Goal: Information Seeking & Learning: Learn about a topic

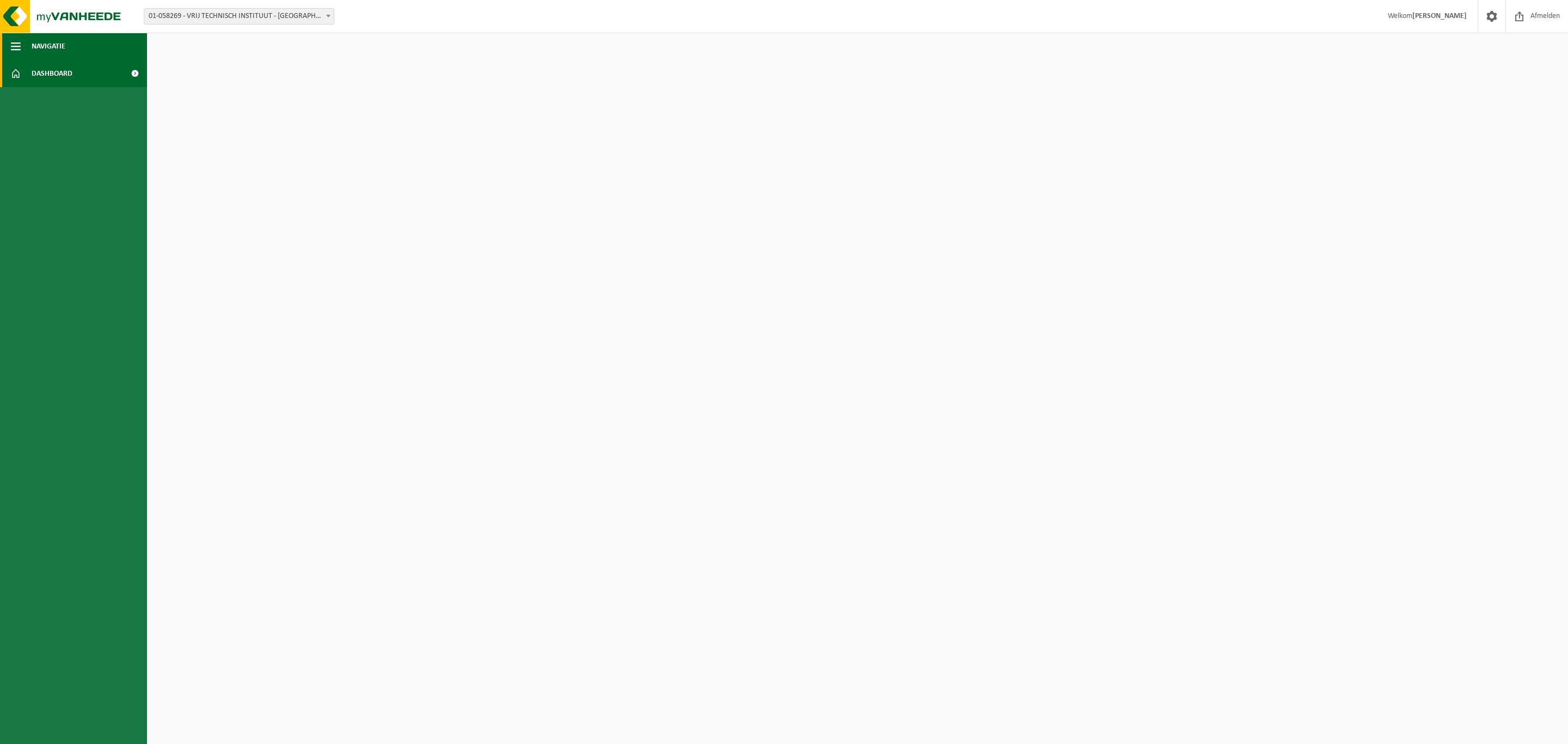
click at [17, 39] on span "button" at bounding box center [15, 46] width 10 height 27
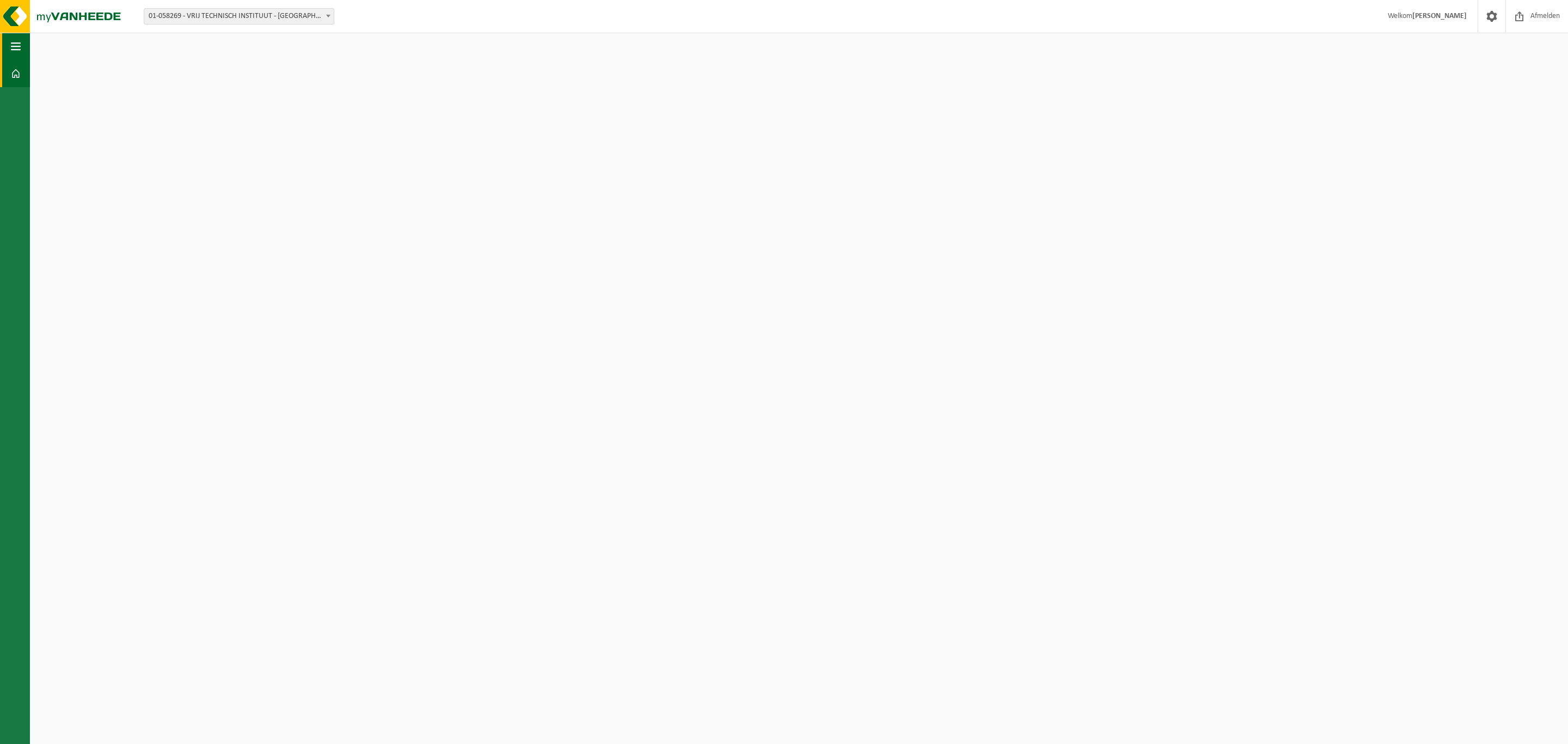
click at [17, 40] on span "button" at bounding box center [15, 46] width 10 height 27
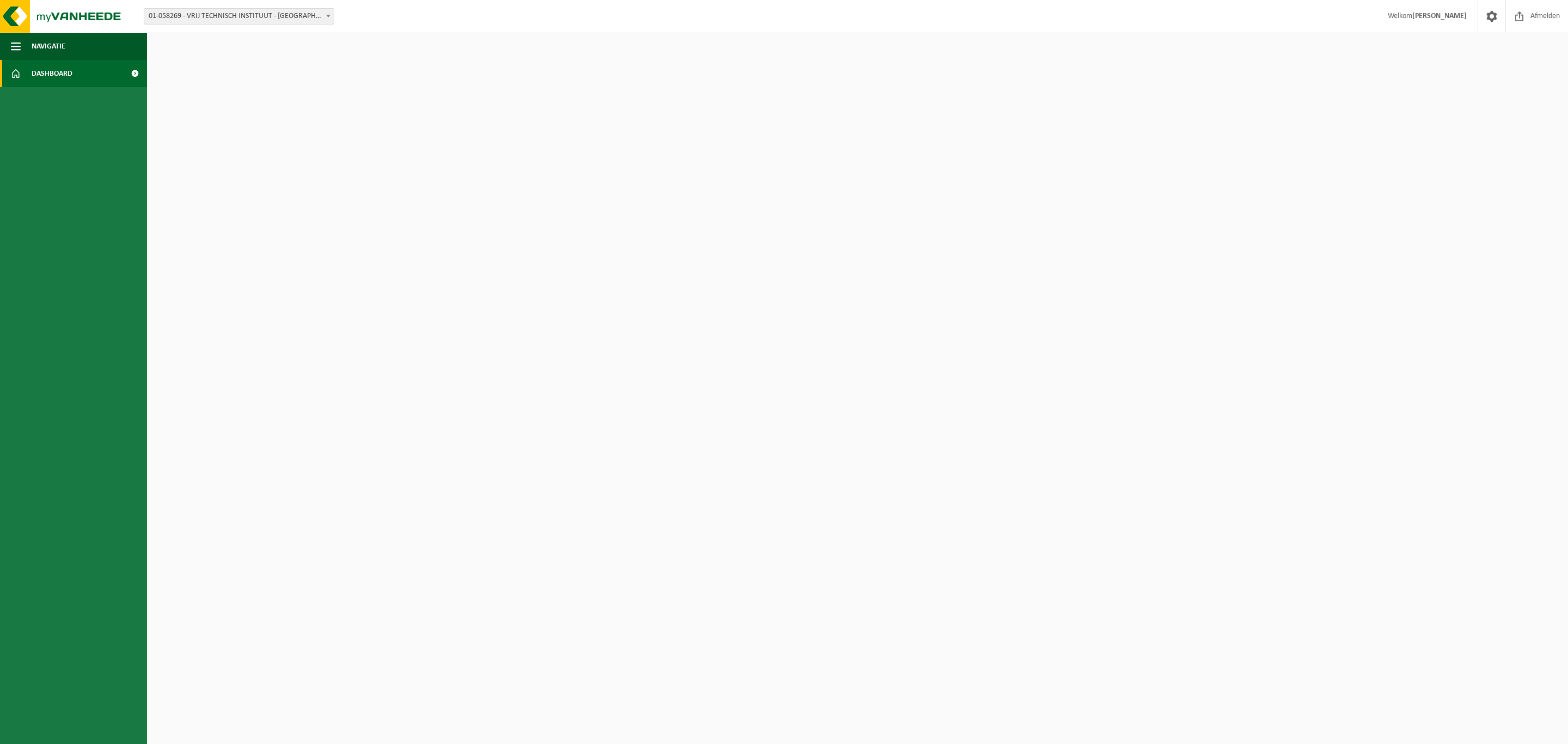
click at [39, 68] on span "Dashboard" at bounding box center [52, 73] width 41 height 27
click at [323, 15] on span at bounding box center [328, 15] width 11 height 14
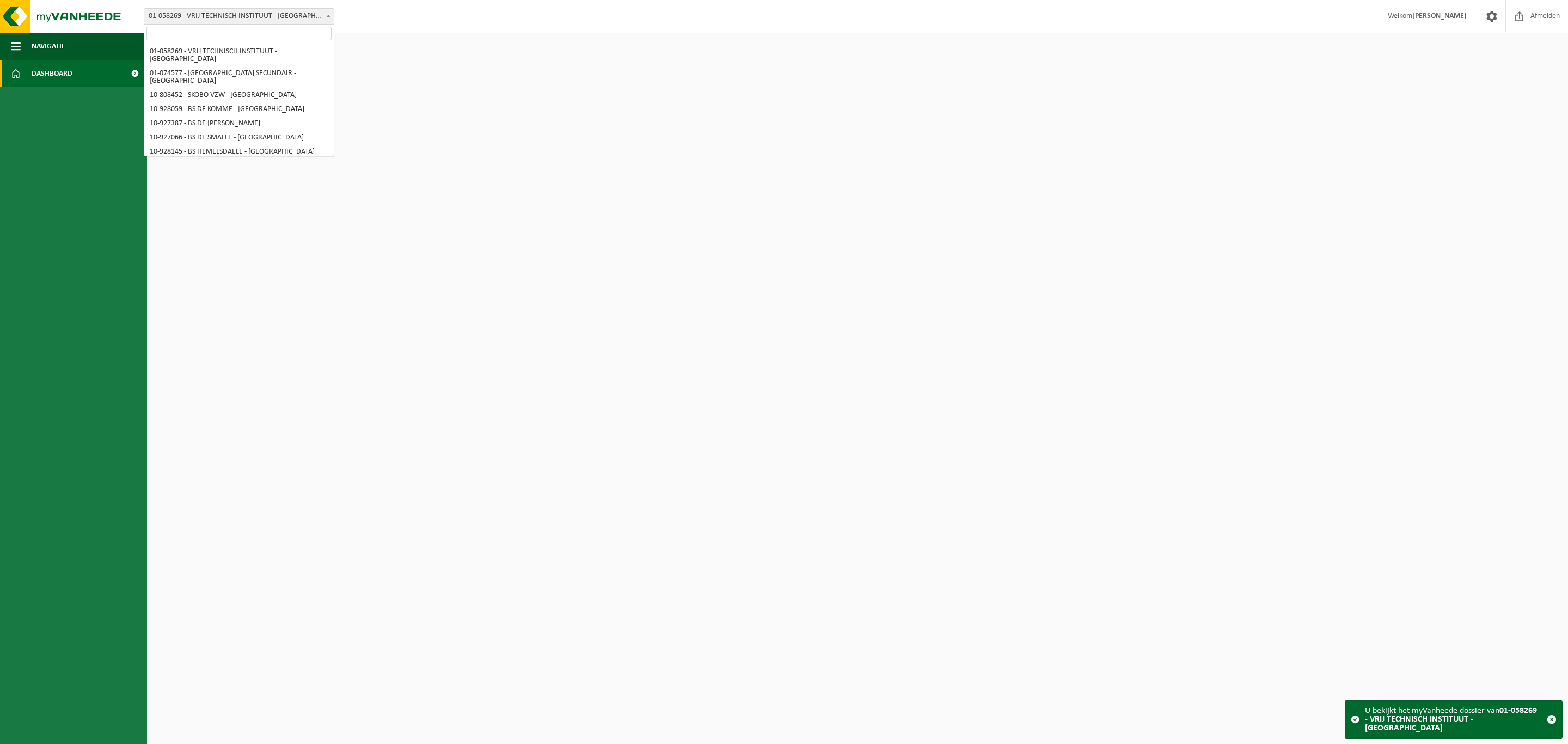
scroll to position [342, 0]
click at [327, 17] on span at bounding box center [328, 15] width 11 height 14
select select "107052"
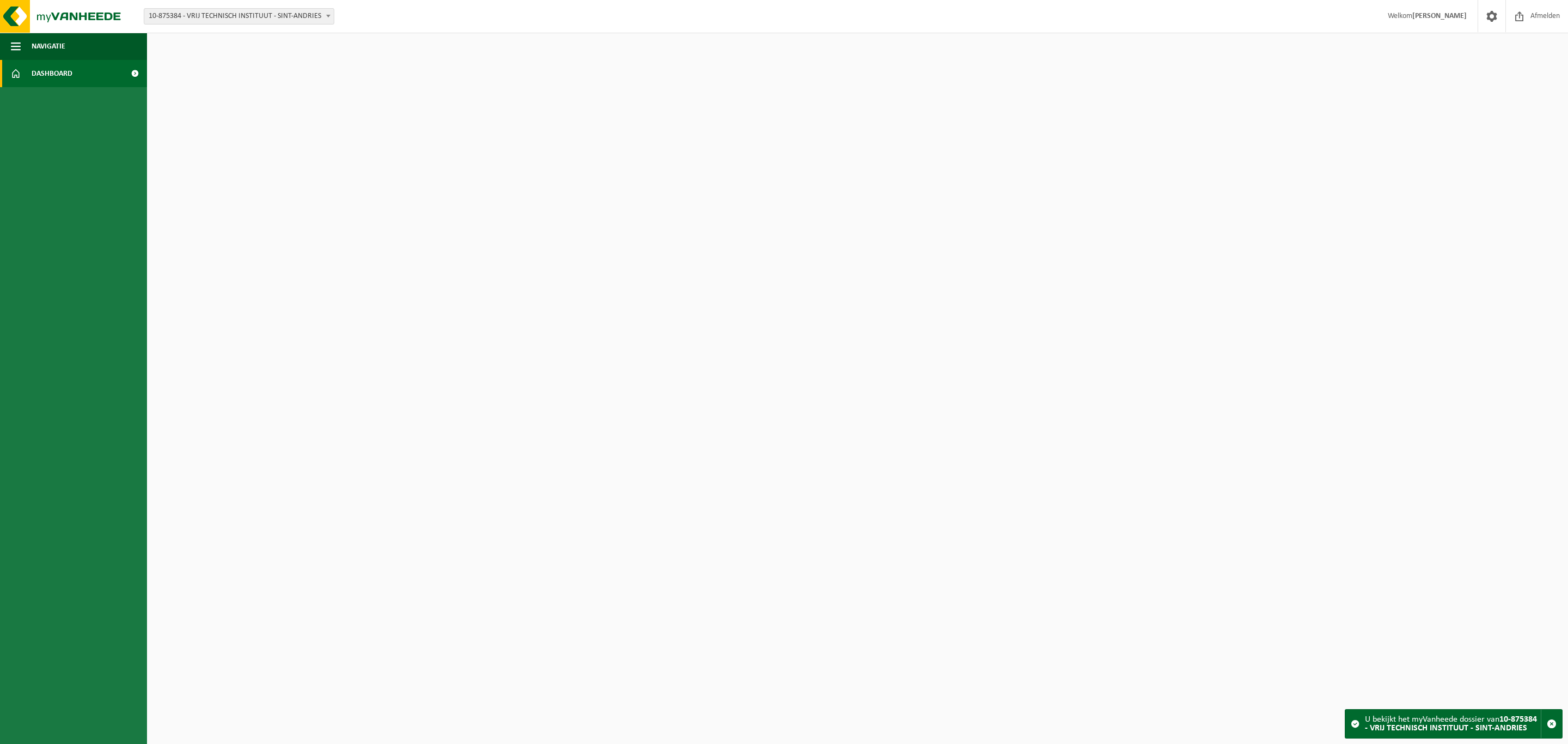
click at [133, 74] on span at bounding box center [135, 73] width 24 height 27
click at [12, 45] on span "button" at bounding box center [15, 46] width 10 height 27
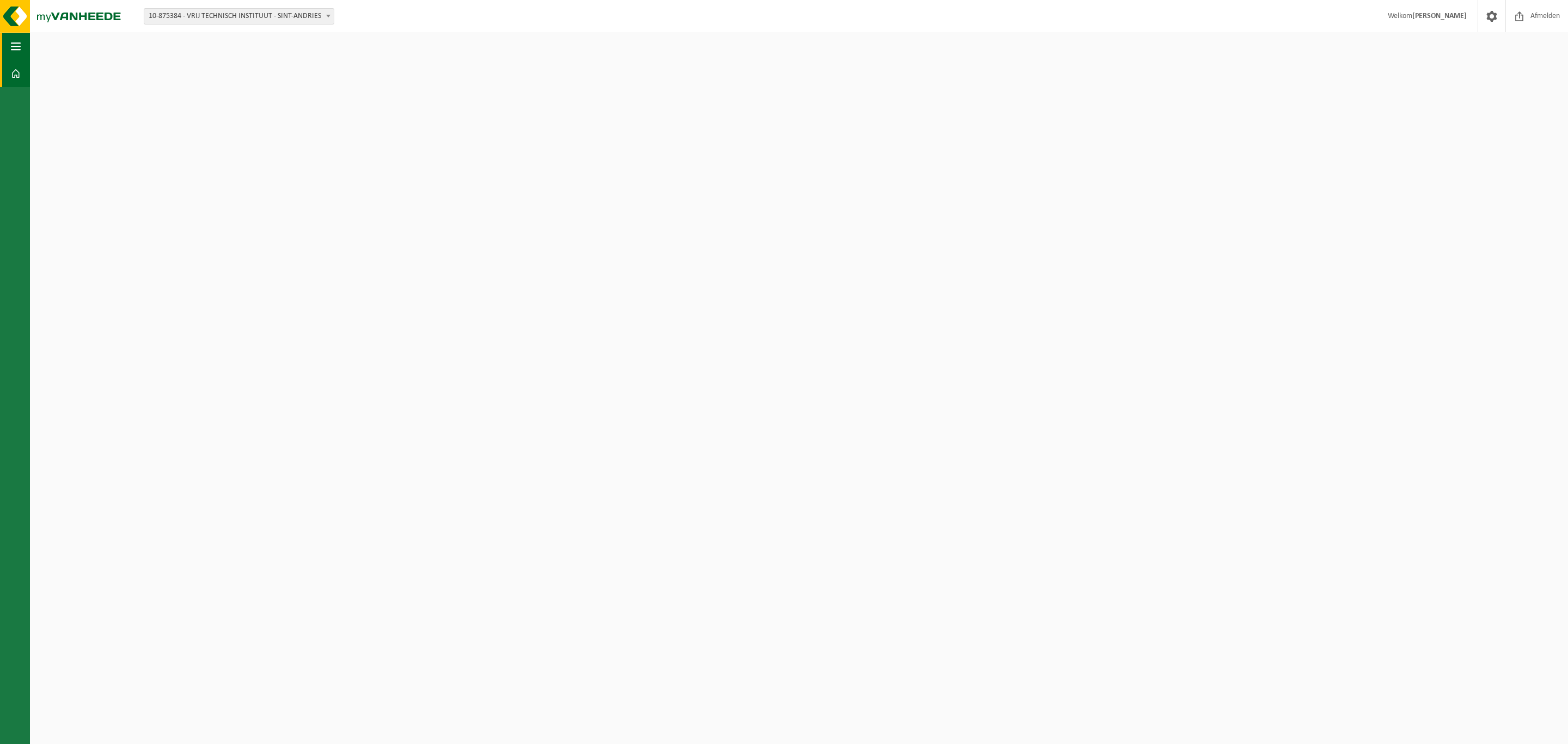
click at [12, 45] on span "button" at bounding box center [15, 46] width 10 height 27
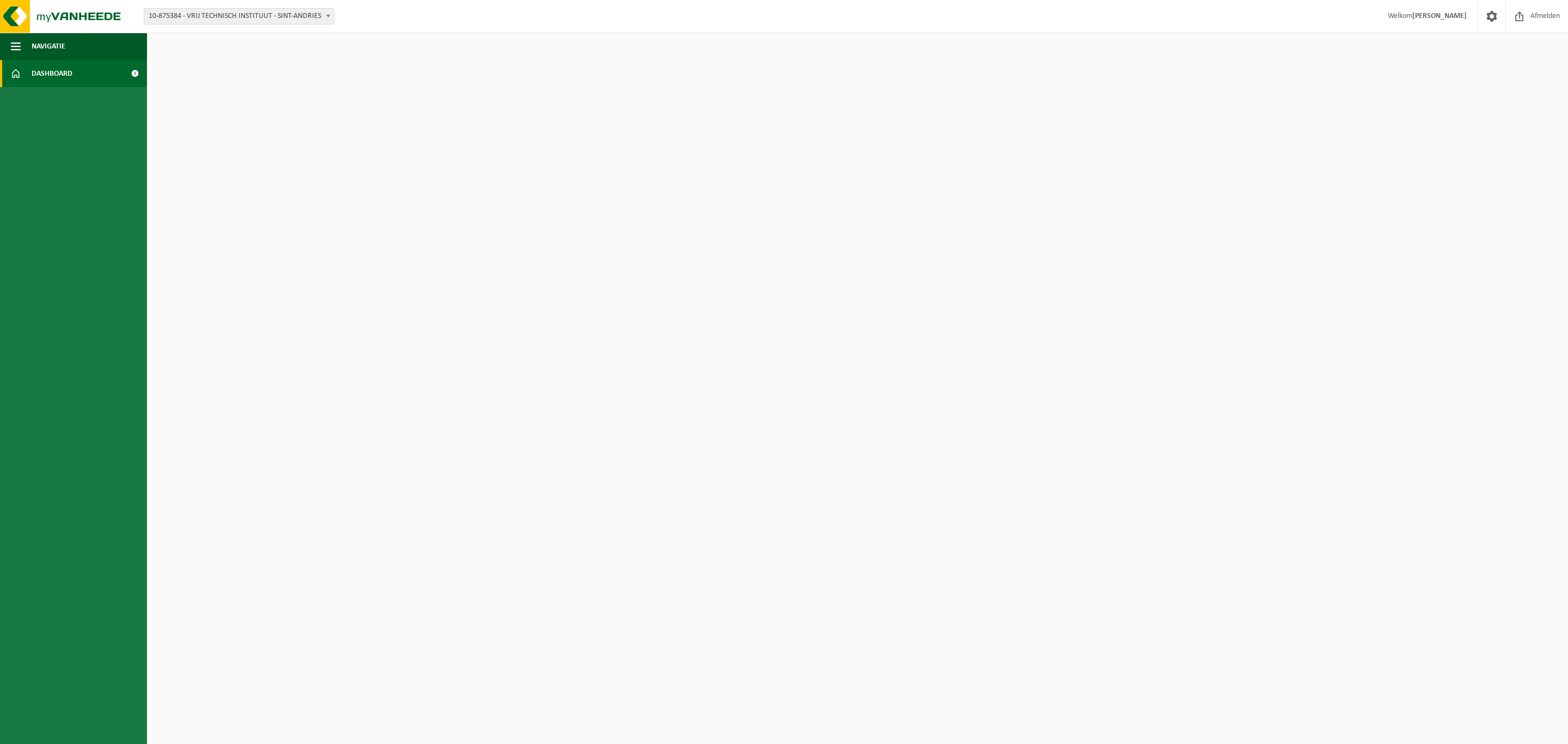
click at [62, 71] on span "Dashboard" at bounding box center [52, 73] width 41 height 27
click at [133, 71] on span at bounding box center [135, 73] width 24 height 27
click at [71, 12] on img at bounding box center [65, 16] width 131 height 32
click at [1547, 13] on span "Afmelden" at bounding box center [1545, 16] width 35 height 32
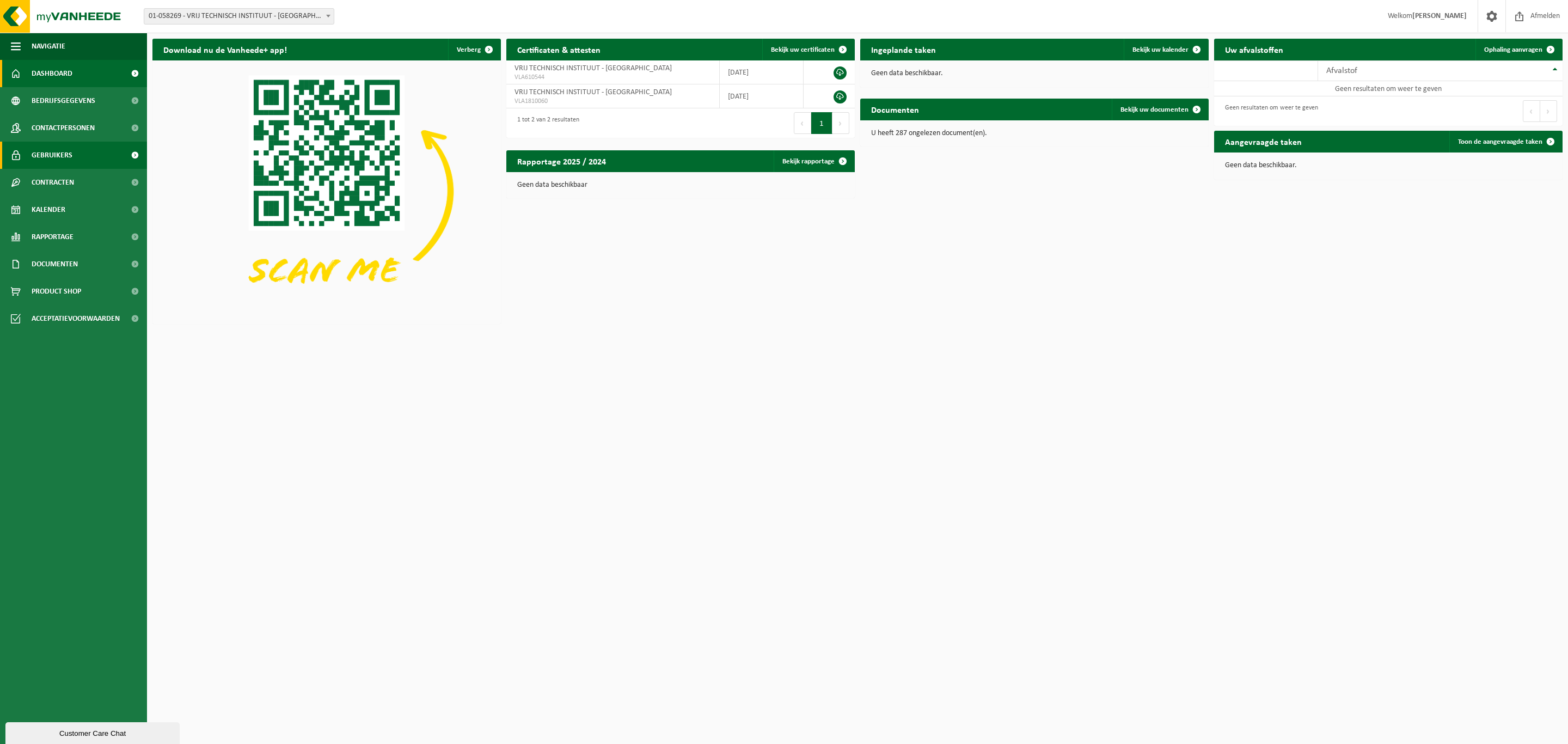
click at [56, 154] on span "Gebruikers" at bounding box center [52, 155] width 41 height 27
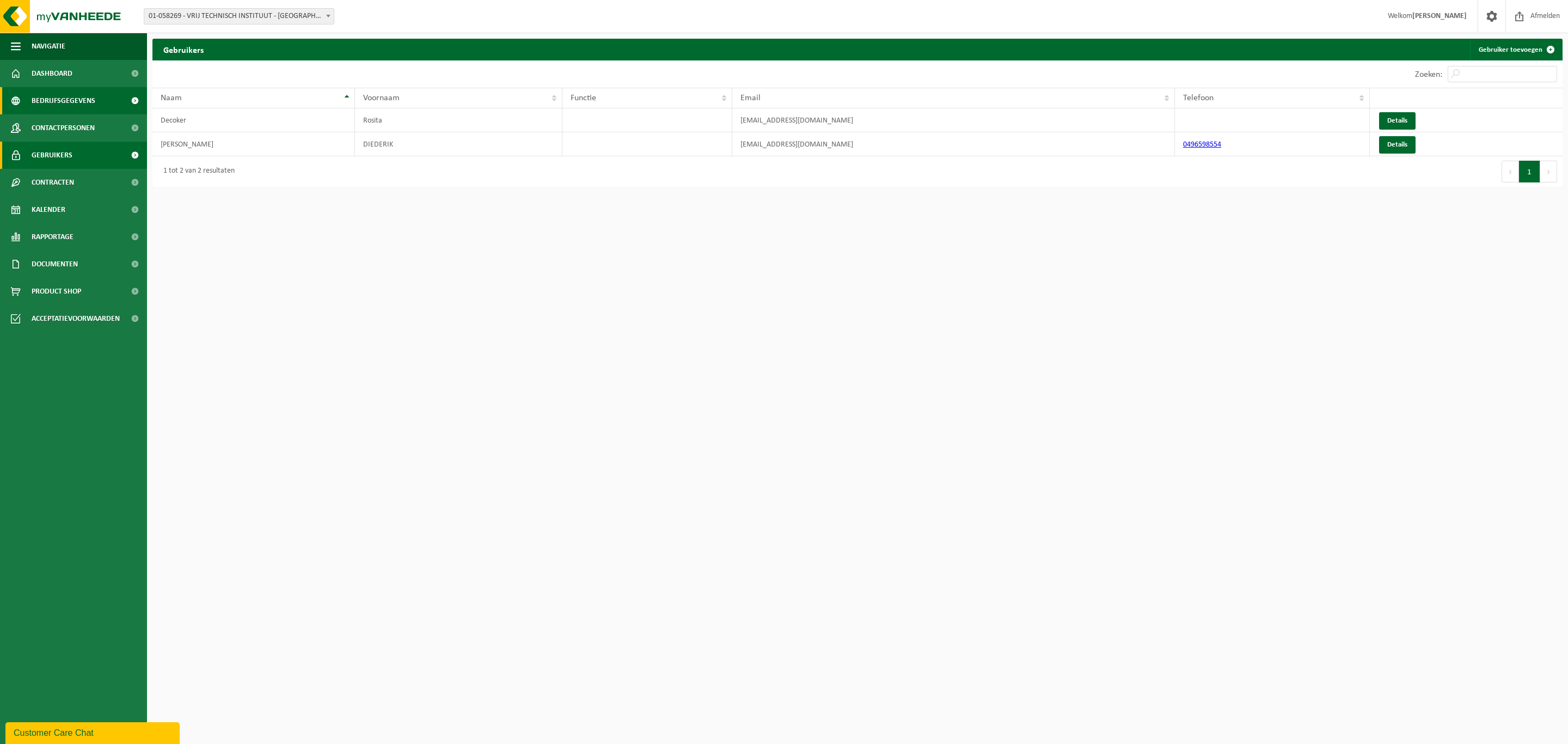
click at [51, 96] on span "Bedrijfsgegevens" at bounding box center [63, 100] width 64 height 27
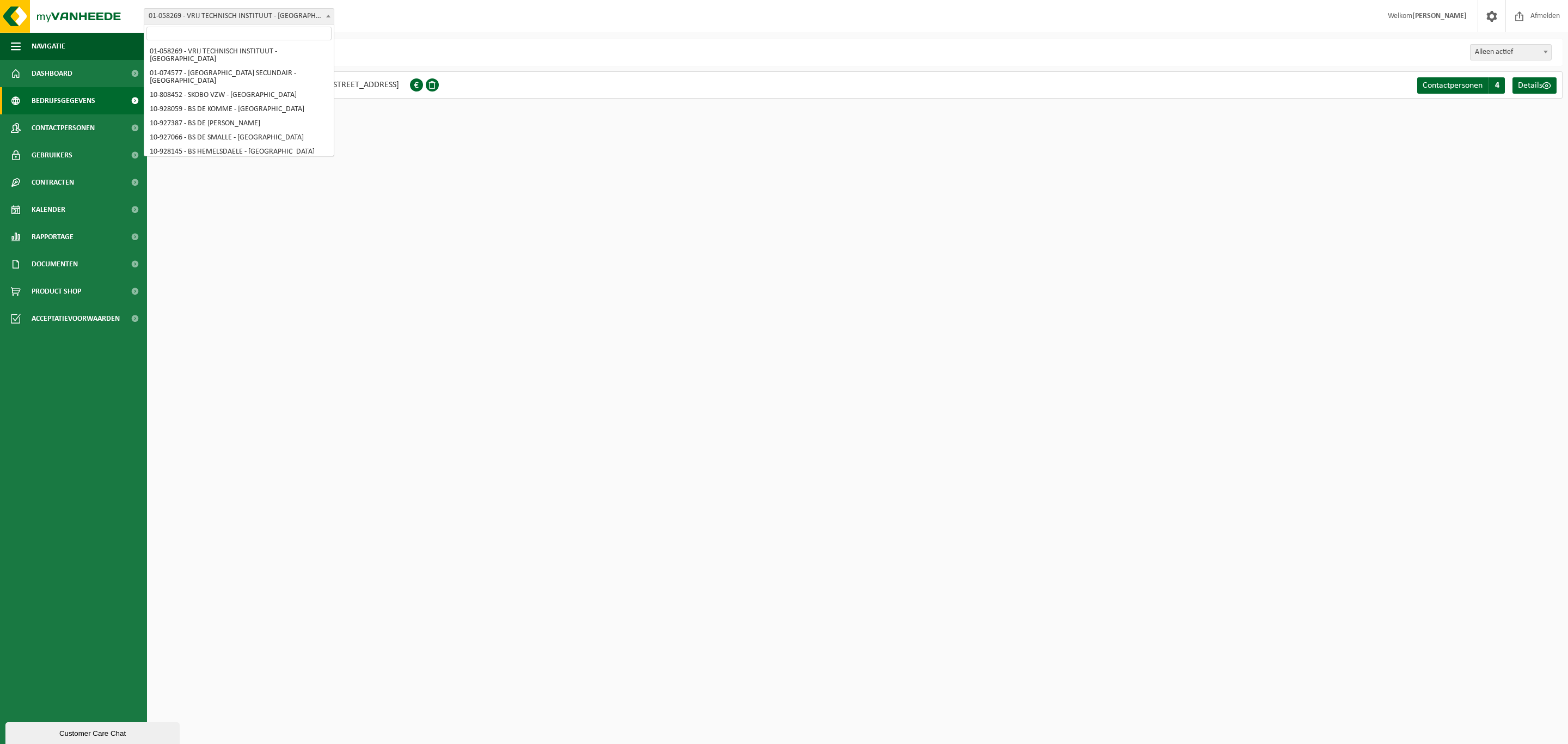
scroll to position [342, 0]
click at [327, 15] on b at bounding box center [329, 16] width 4 height 3
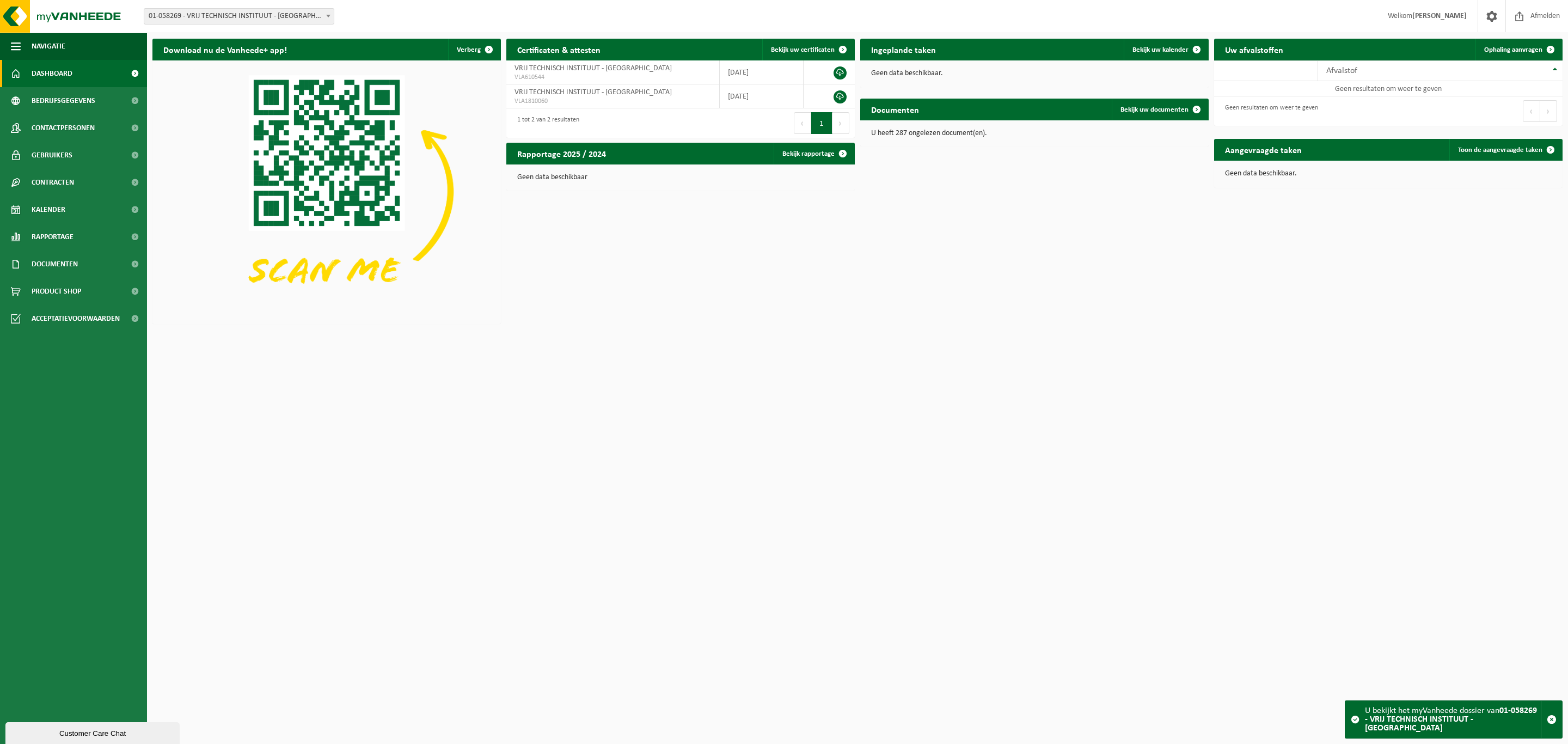
click at [328, 17] on span at bounding box center [328, 15] width 11 height 14
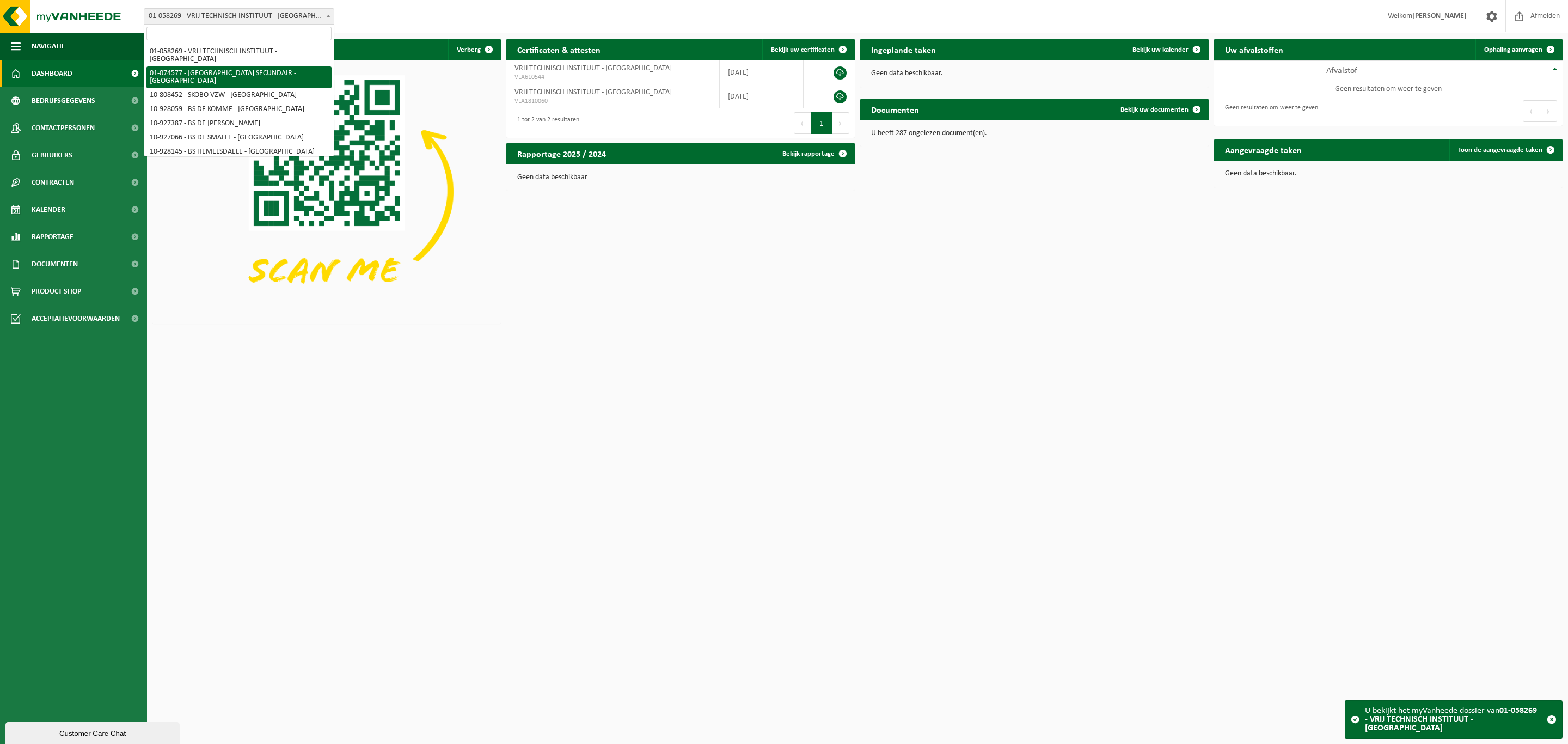
select select "10868"
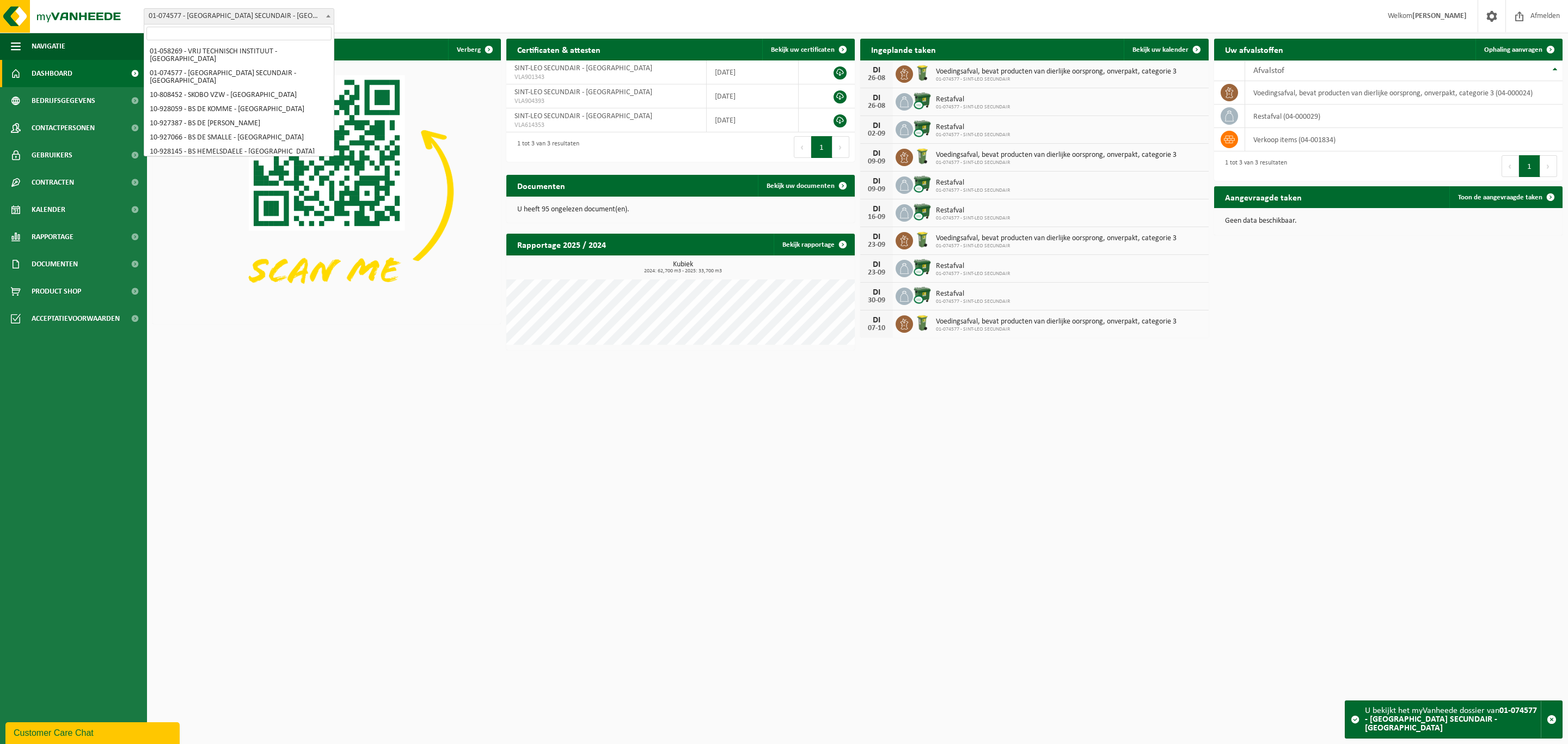
scroll to position [185, 0]
click at [327, 15] on b at bounding box center [329, 16] width 4 height 3
select select "149216"
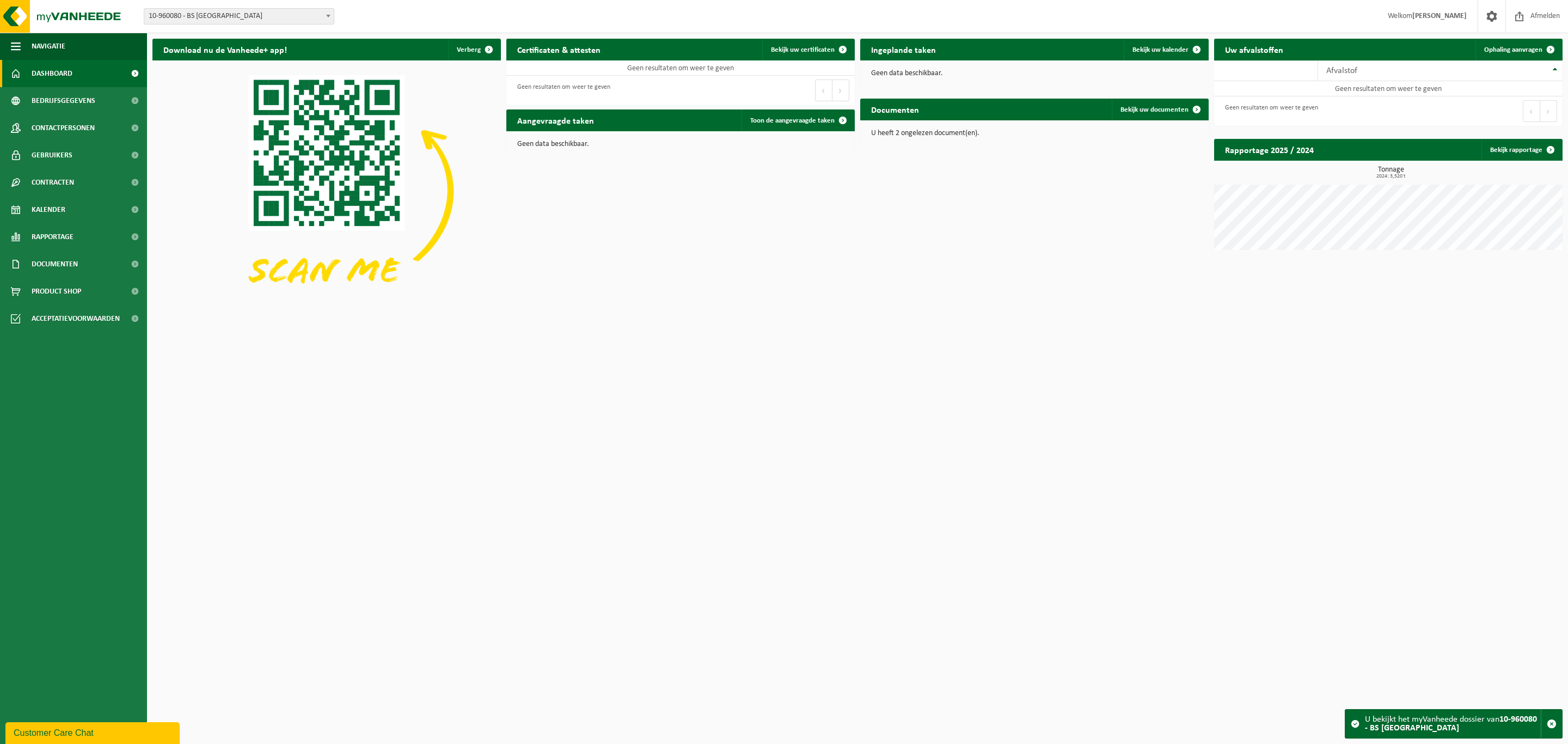
click at [327, 16] on b at bounding box center [329, 16] width 4 height 3
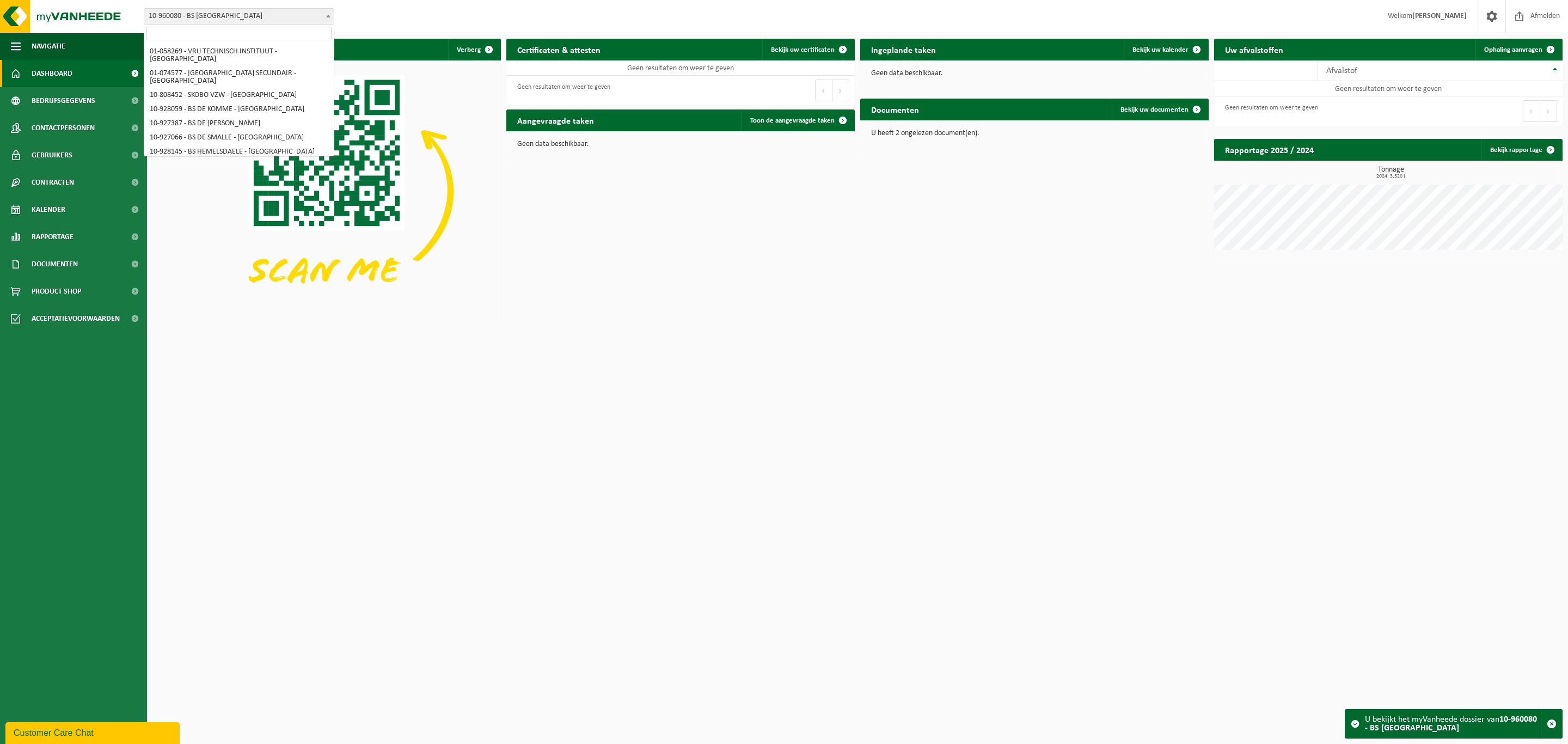
scroll to position [69, 0]
select select "134457"
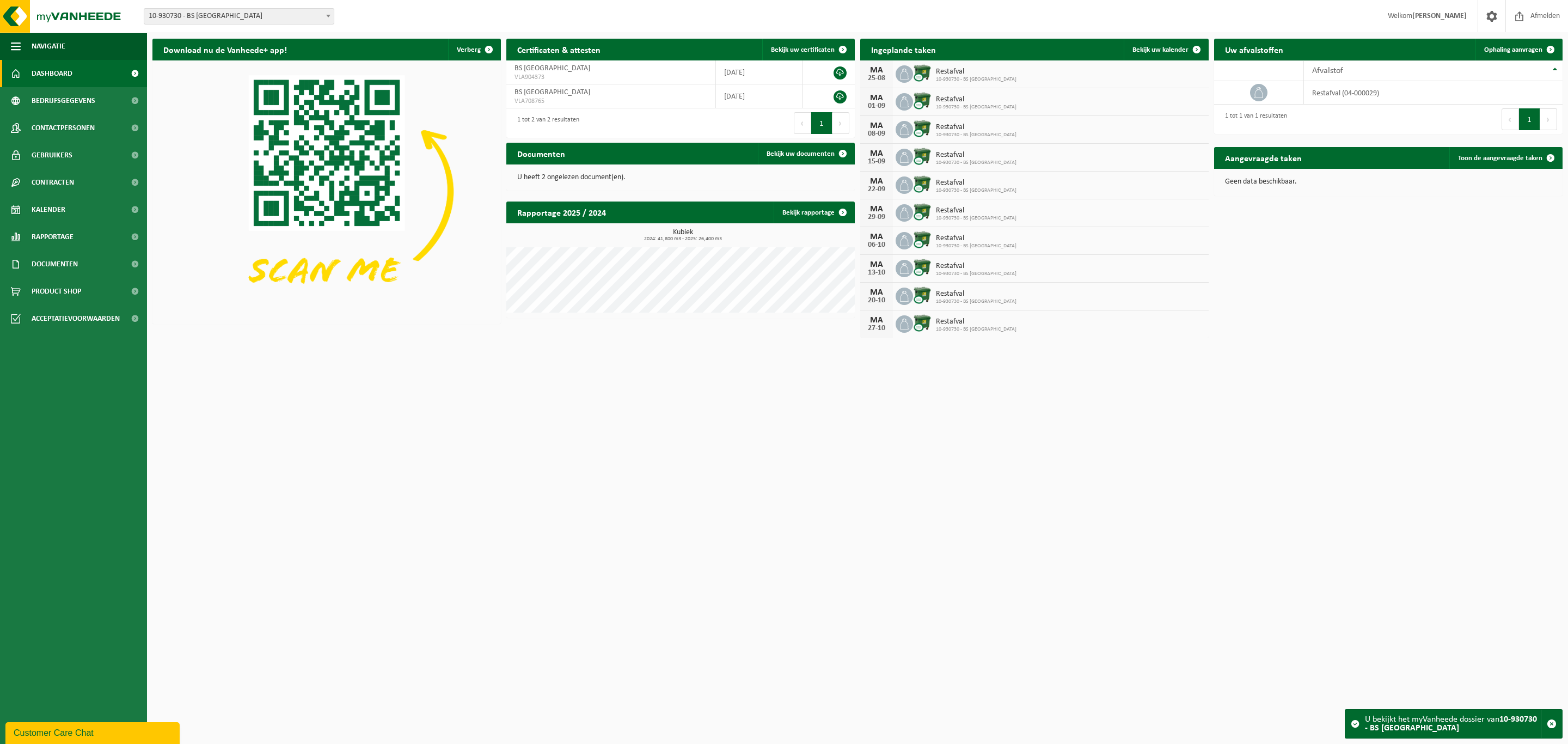
click at [327, 17] on span at bounding box center [328, 15] width 11 height 14
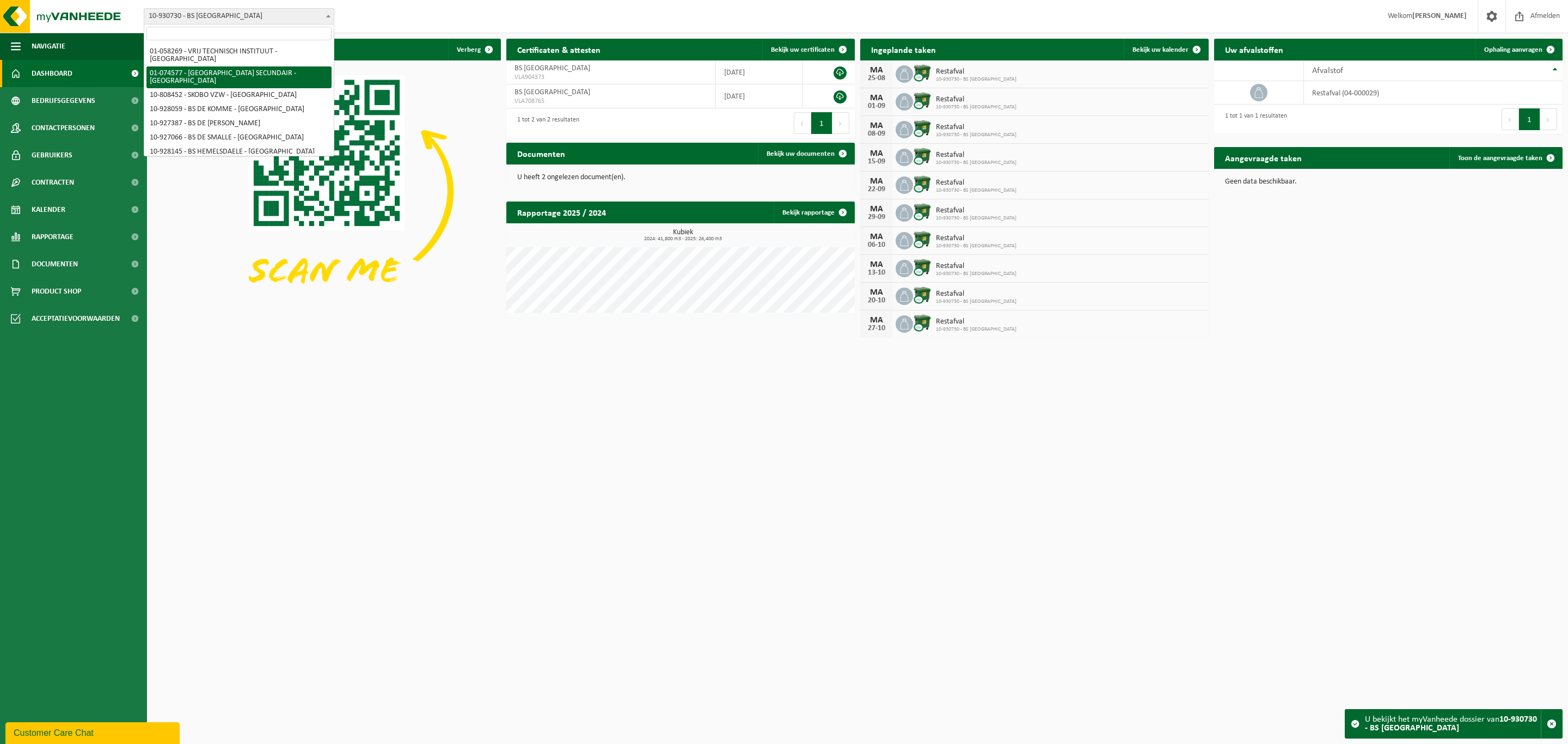
select select "10868"
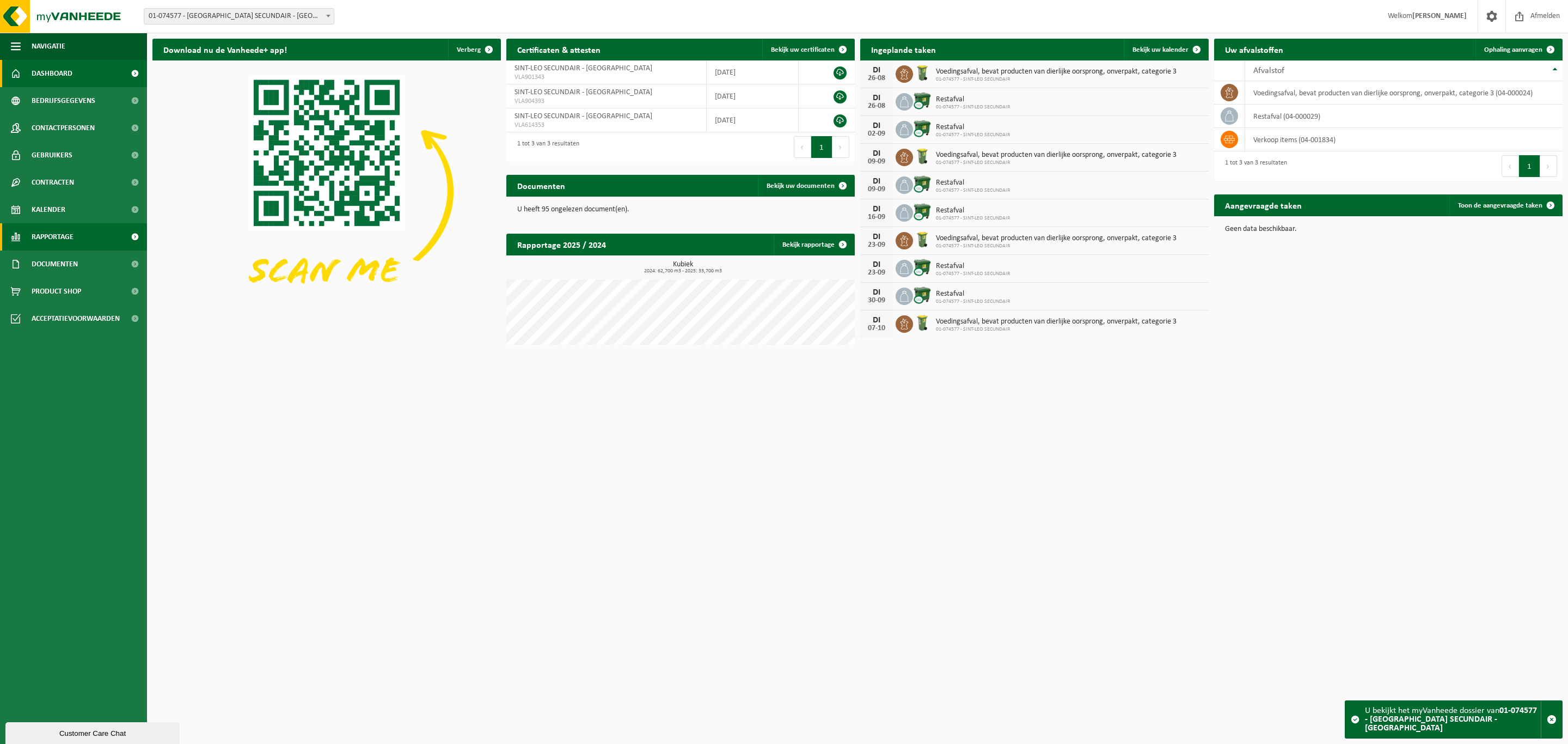
click at [57, 241] on span "Rapportage" at bounding box center [52, 237] width 42 height 27
click at [59, 261] on span "In grafiekvorm" at bounding box center [57, 264] width 49 height 21
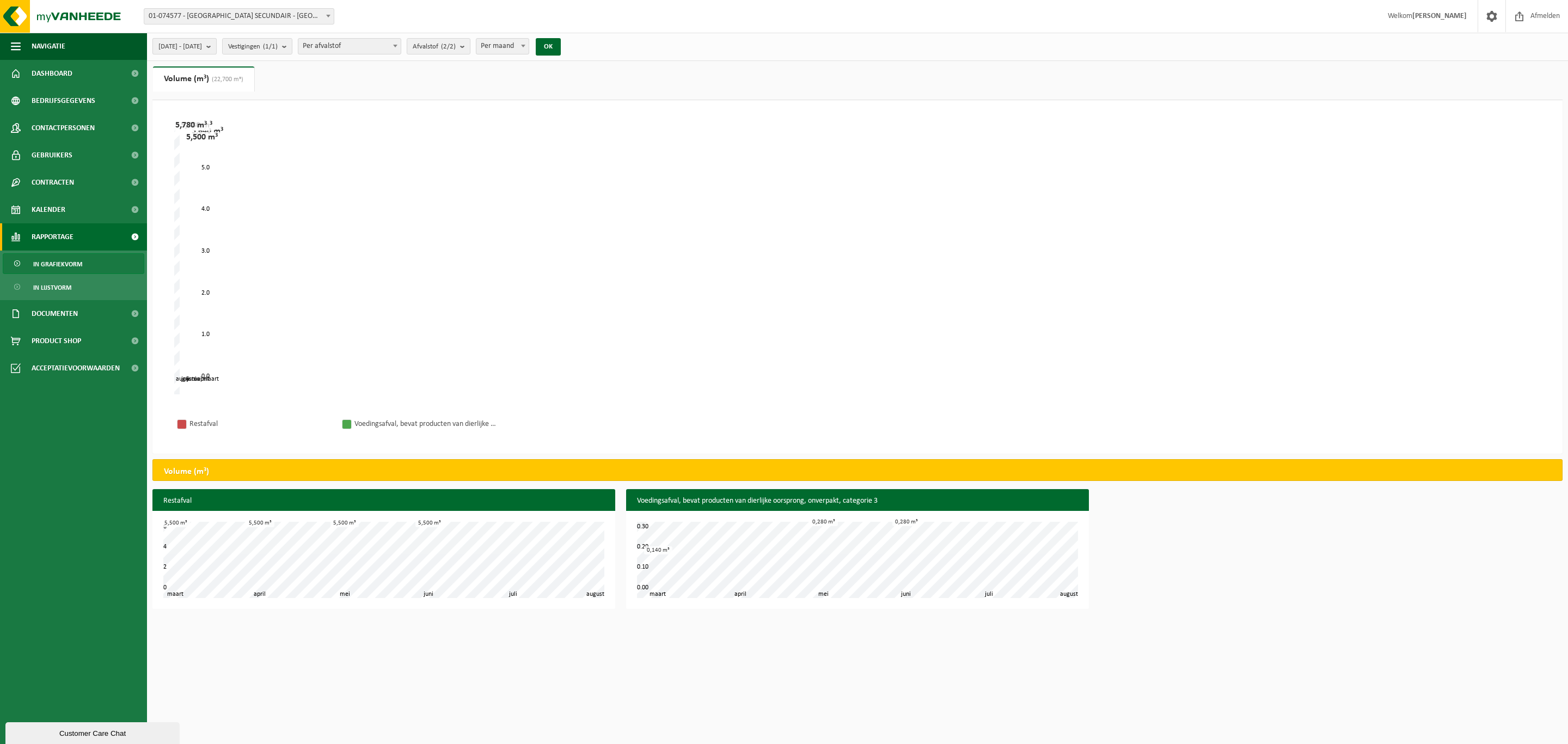
click at [216, 46] on b "submit" at bounding box center [211, 46] width 10 height 15
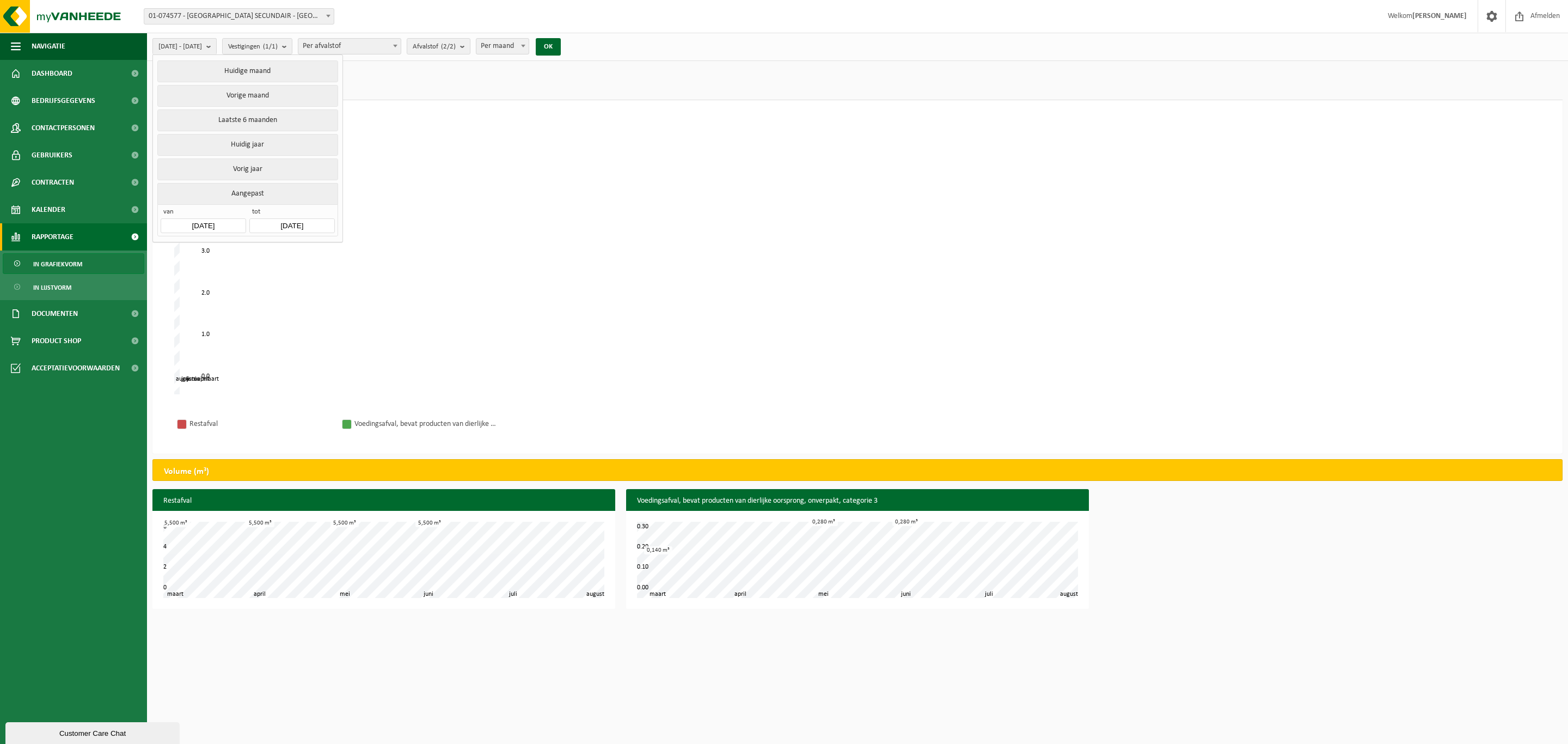
click at [193, 227] on input "[DATE]" at bounding box center [203, 226] width 85 height 15
click at [172, 255] on icon at bounding box center [173, 255] width 18 height 18
click at [172, 254] on icon at bounding box center [172, 255] width 3 height 5
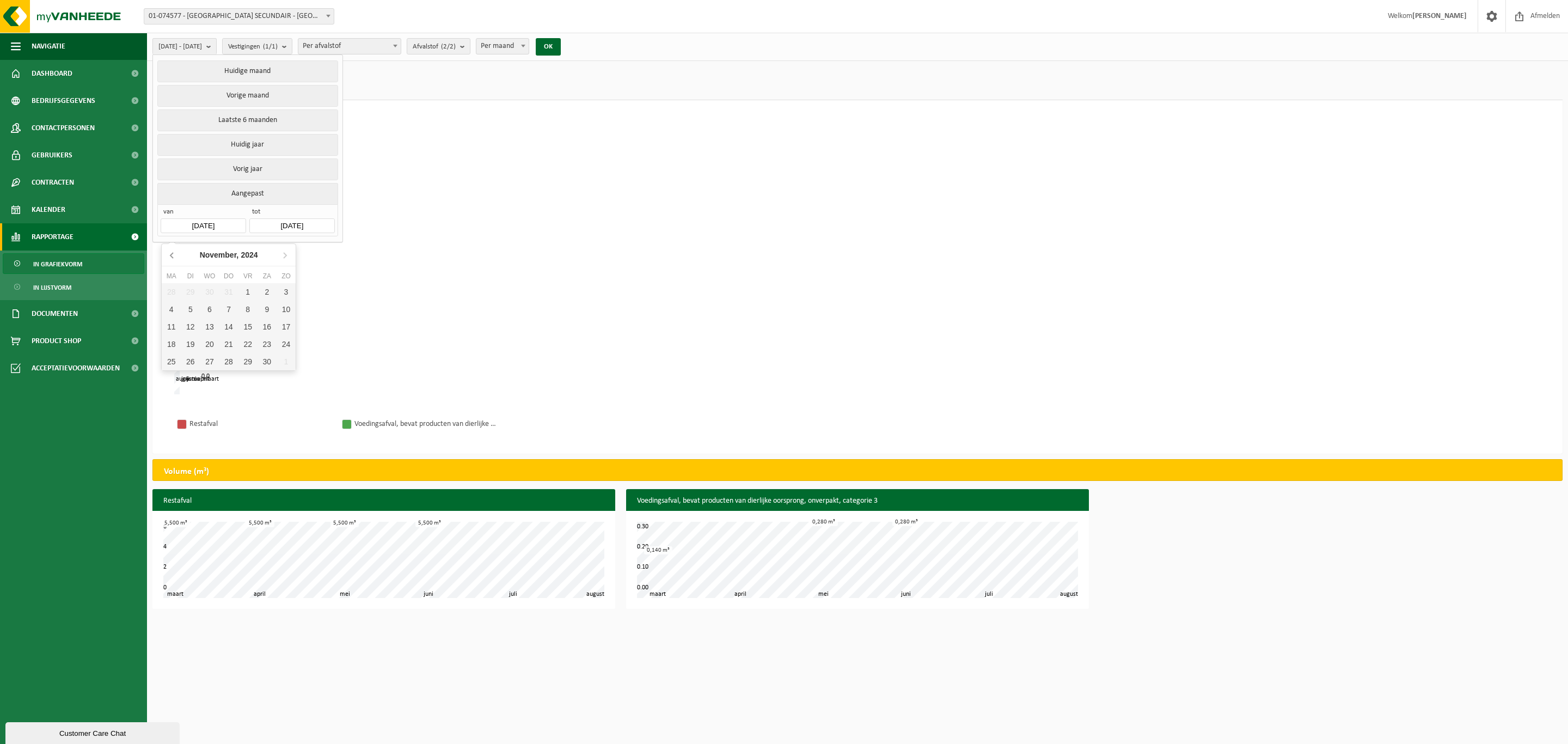
click at [172, 254] on icon at bounding box center [172, 255] width 3 height 5
click at [286, 294] on div "1" at bounding box center [286, 292] width 19 height 18
type input "2024-09-01"
click at [561, 44] on button "OK" at bounding box center [549, 47] width 25 height 18
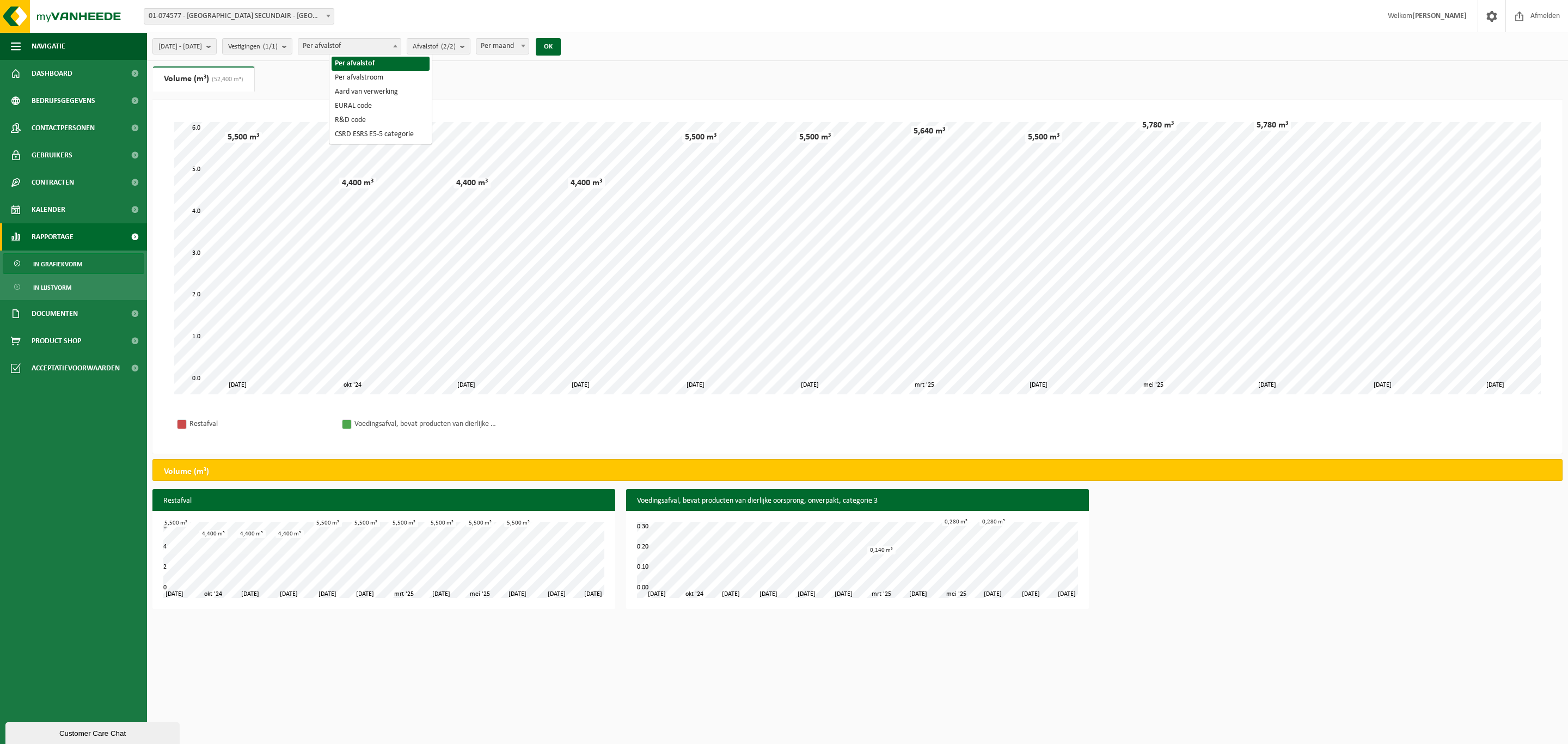
click at [401, 45] on span at bounding box center [395, 46] width 11 height 14
click at [330, 16] on span at bounding box center [328, 15] width 11 height 14
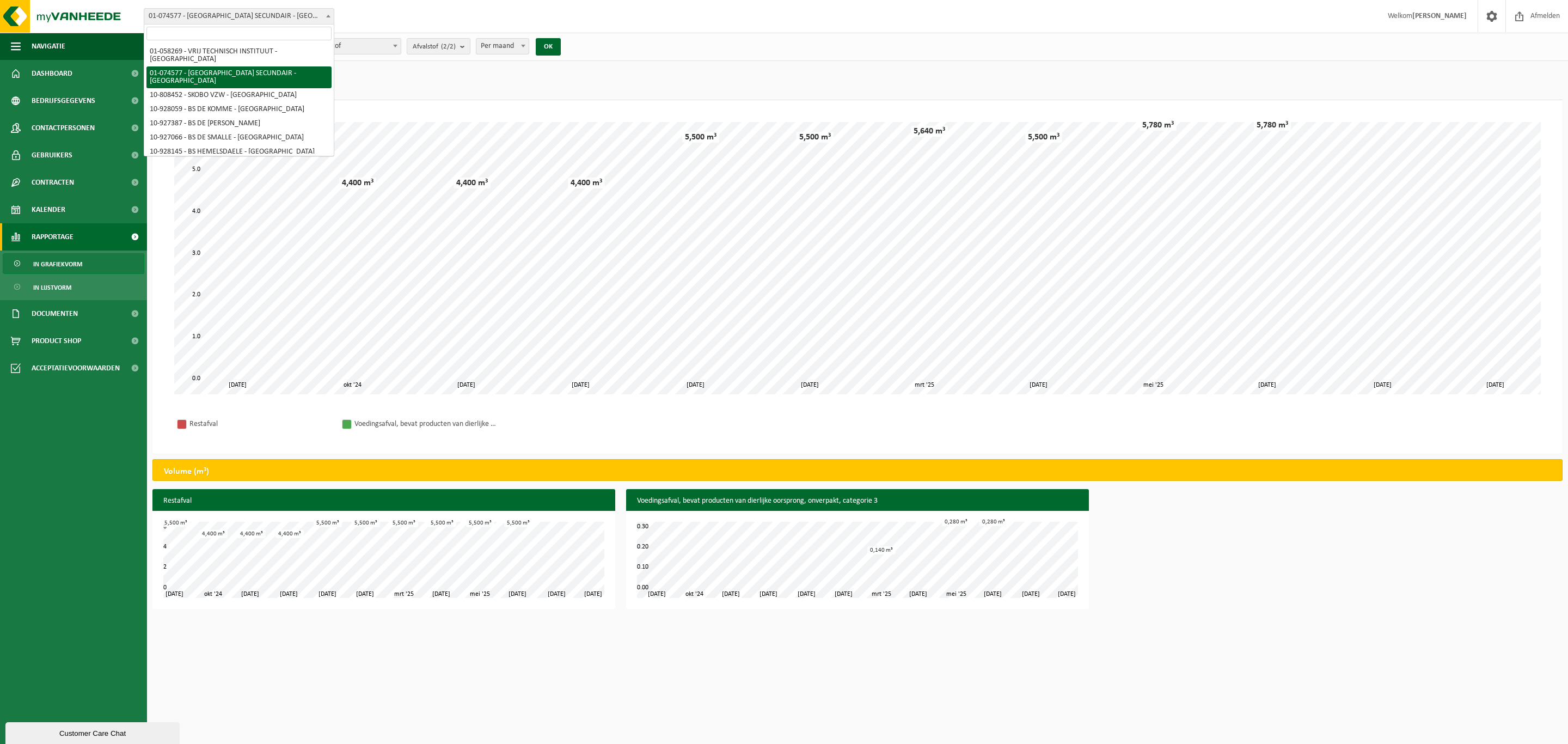
drag, startPoint x: 327, startPoint y: 76, endPoint x: 304, endPoint y: 67, distance: 24.7
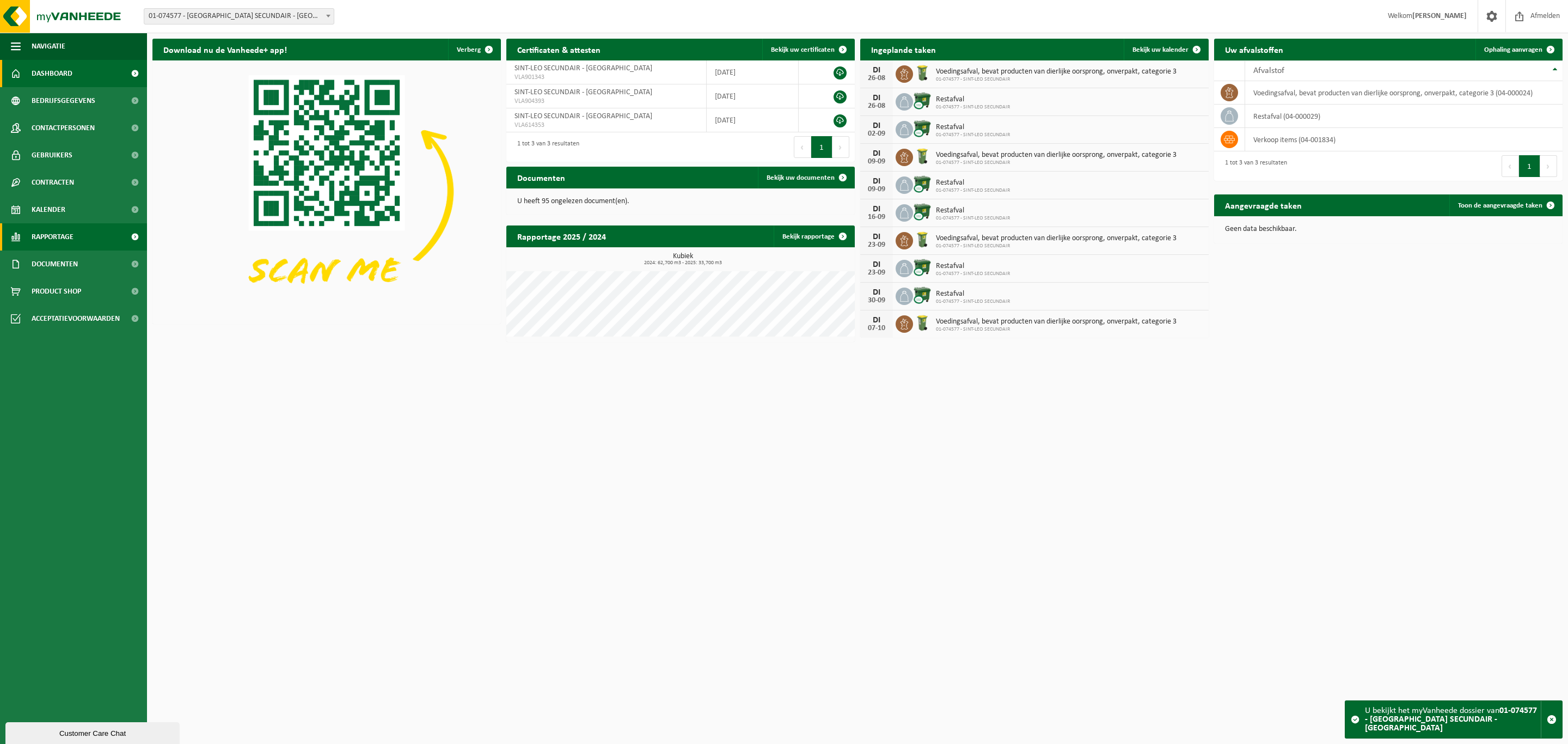
click at [56, 233] on span "Rapportage" at bounding box center [52, 237] width 42 height 27
click at [71, 261] on span "In grafiekvorm" at bounding box center [57, 264] width 49 height 21
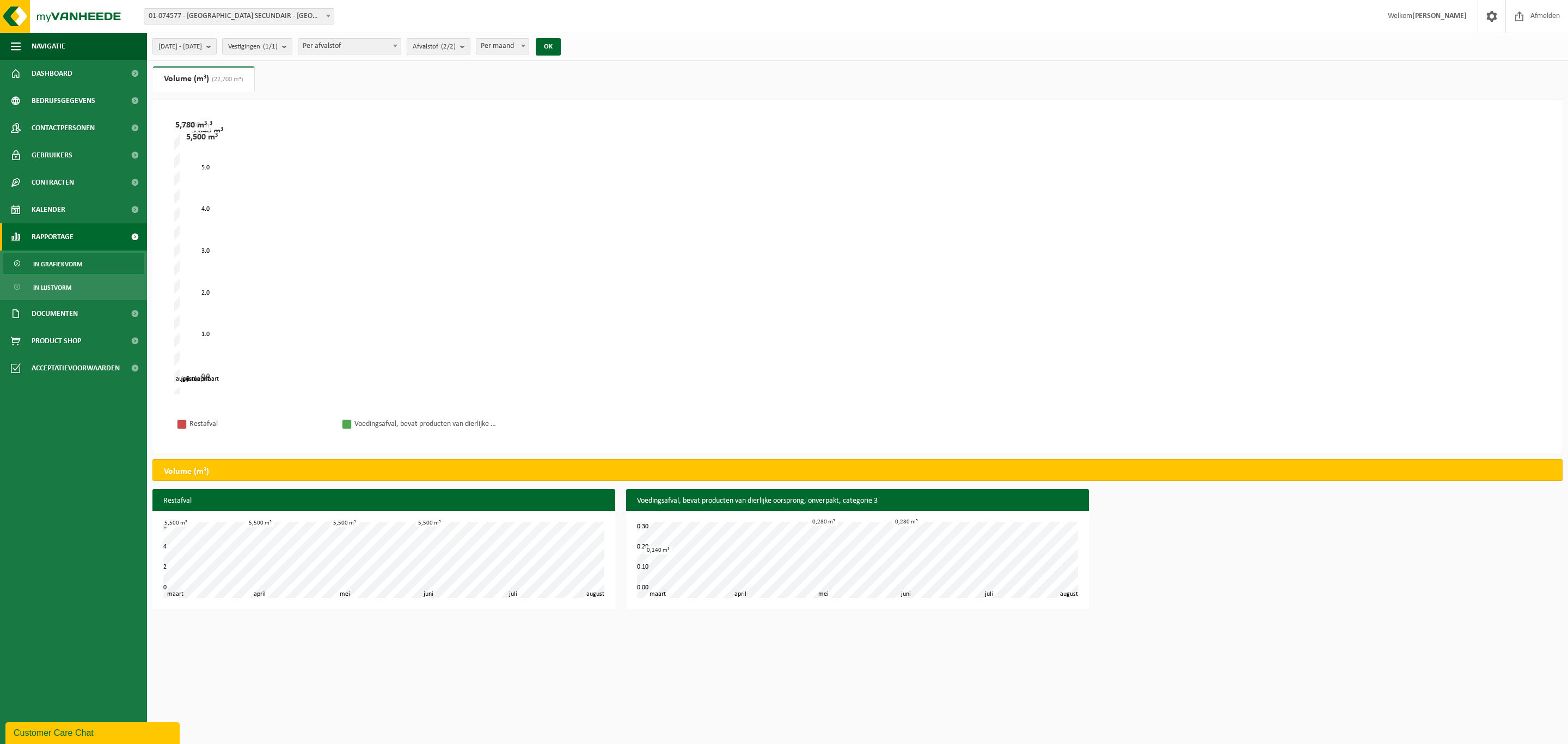
click at [470, 46] on b "submit" at bounding box center [465, 46] width 10 height 15
click at [329, 17] on span at bounding box center [328, 15] width 11 height 14
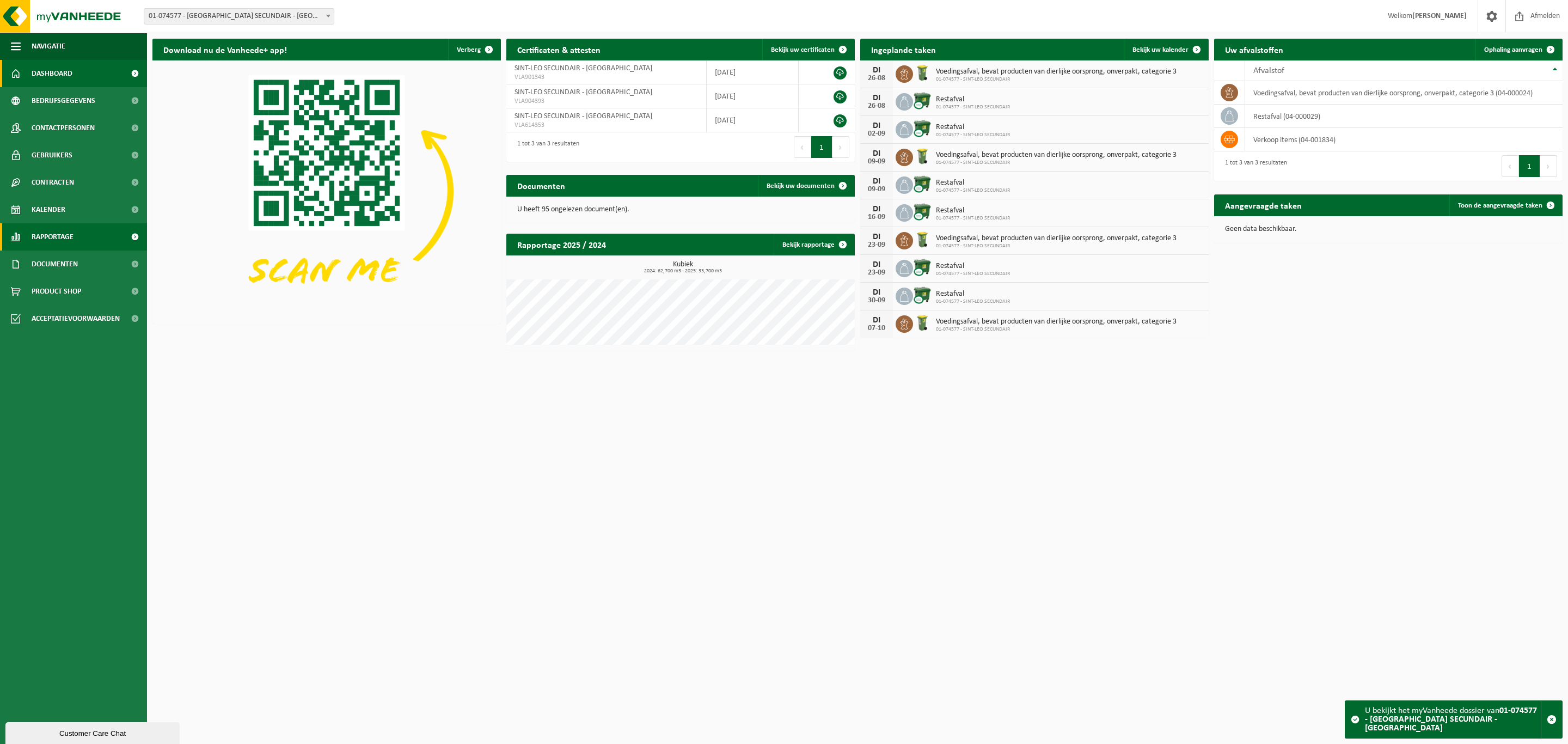
click at [61, 239] on span "Rapportage" at bounding box center [52, 237] width 42 height 27
click at [60, 255] on span "In grafiekvorm" at bounding box center [57, 264] width 49 height 21
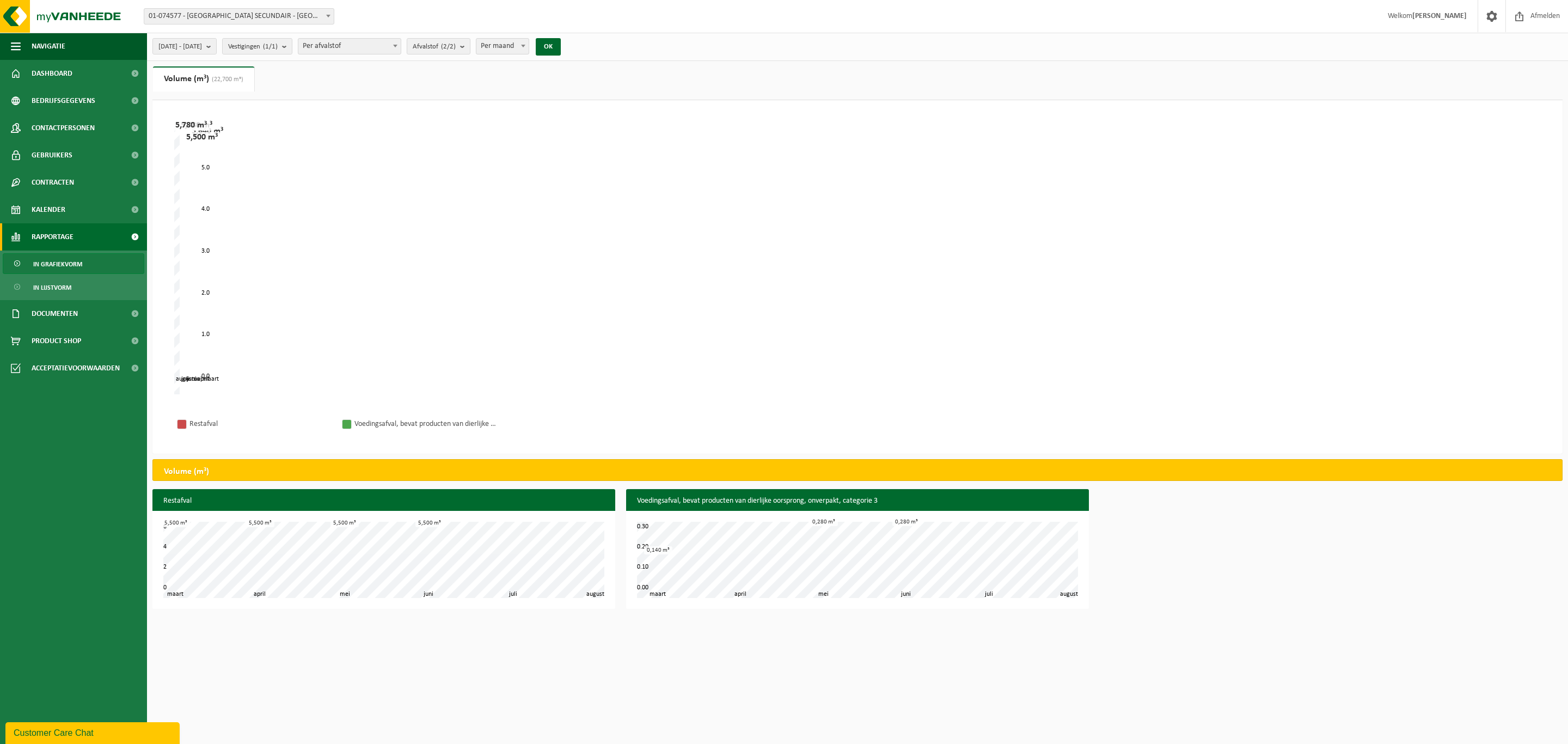
click at [330, 14] on span at bounding box center [328, 15] width 11 height 14
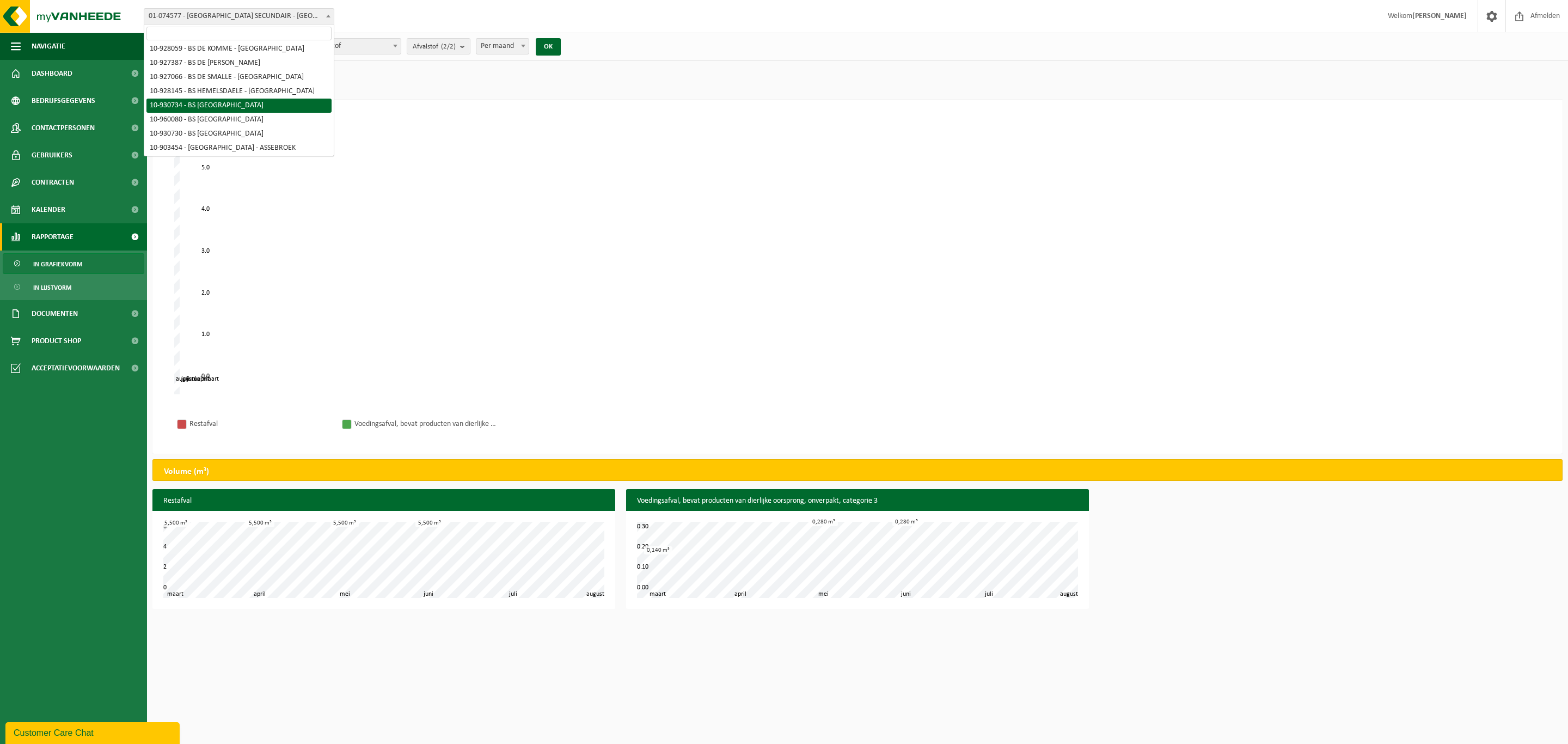
select select "134459"
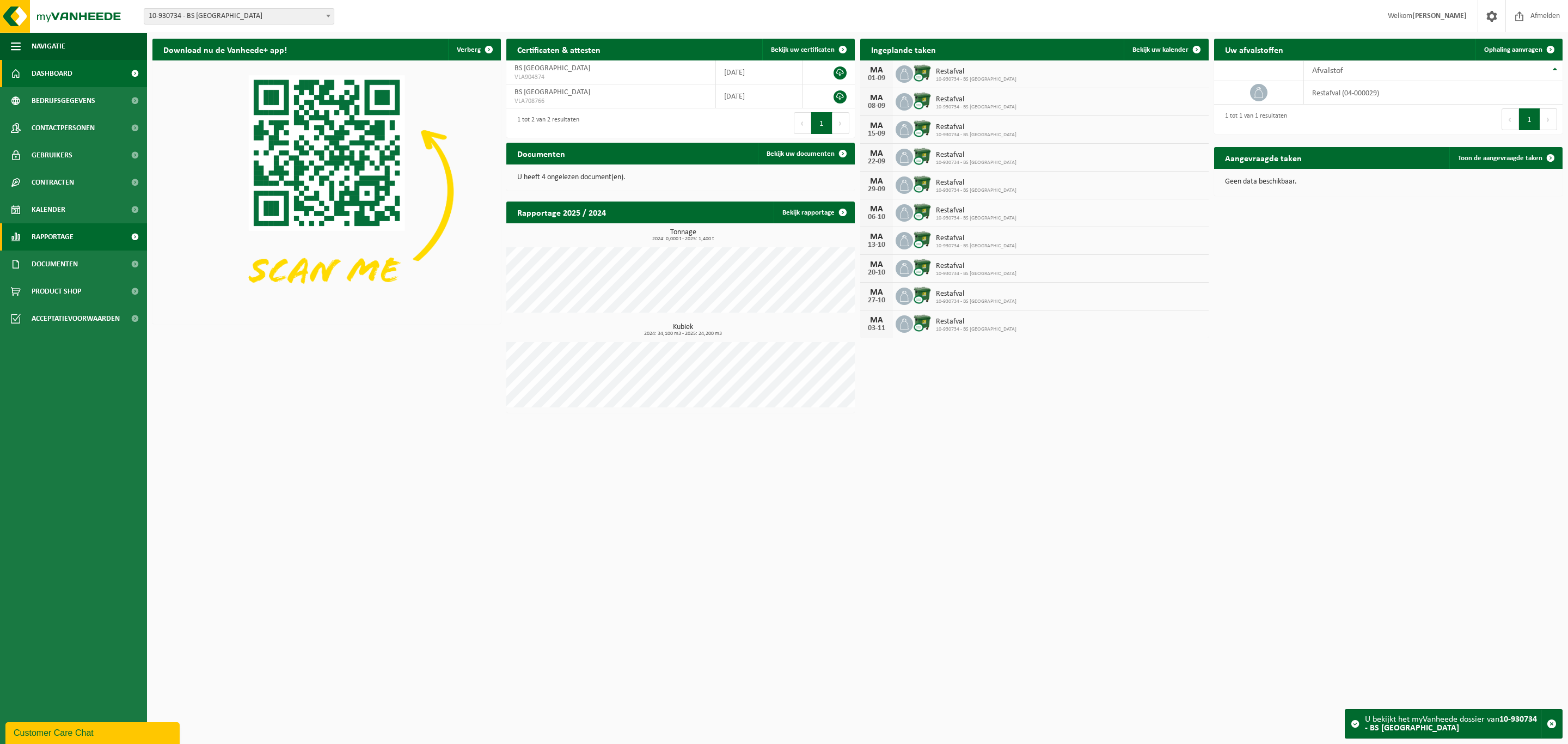
click at [43, 230] on span "Rapportage" at bounding box center [52, 237] width 42 height 27
click at [51, 263] on span "In grafiekvorm" at bounding box center [57, 264] width 49 height 21
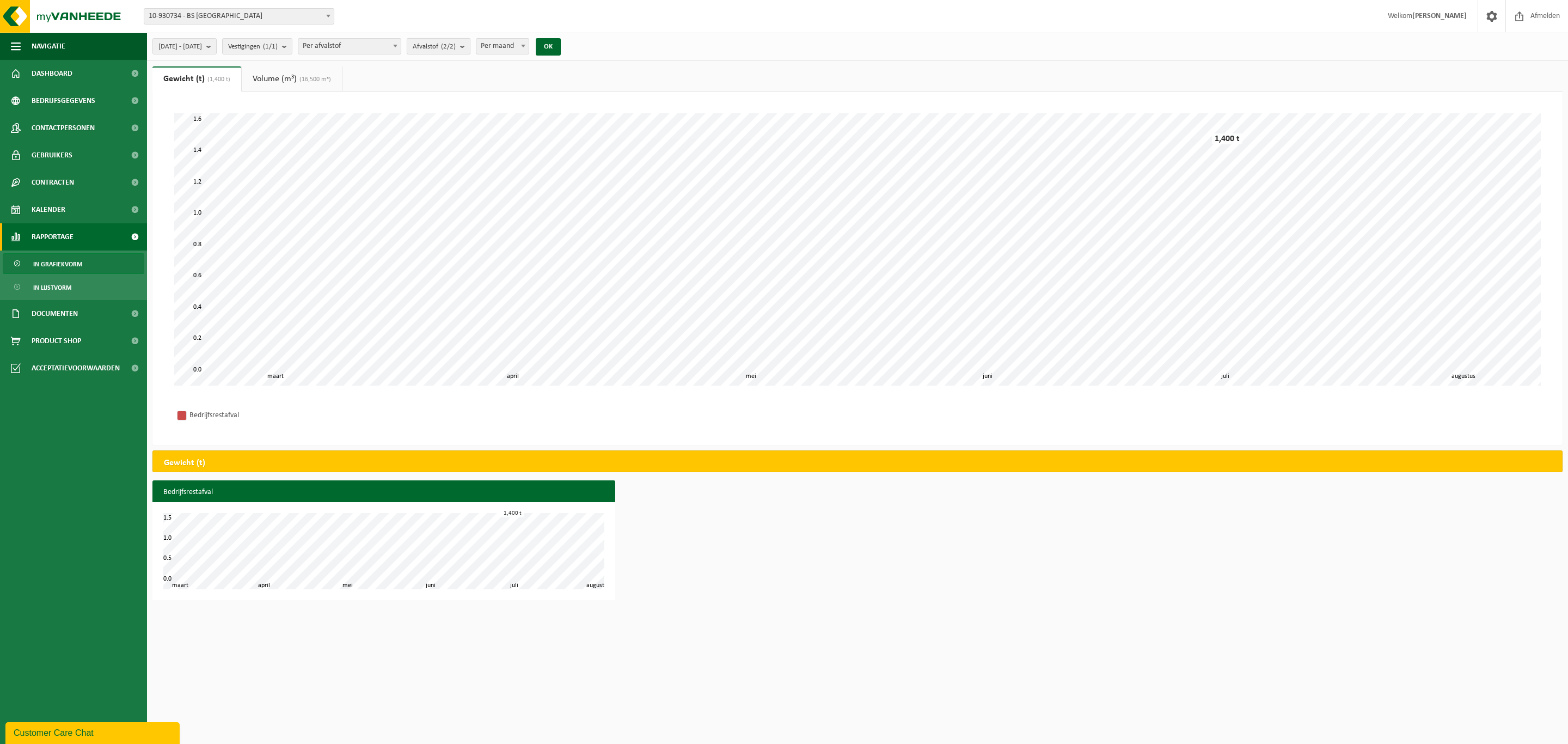
click at [470, 44] on b "submit" at bounding box center [465, 46] width 10 height 15
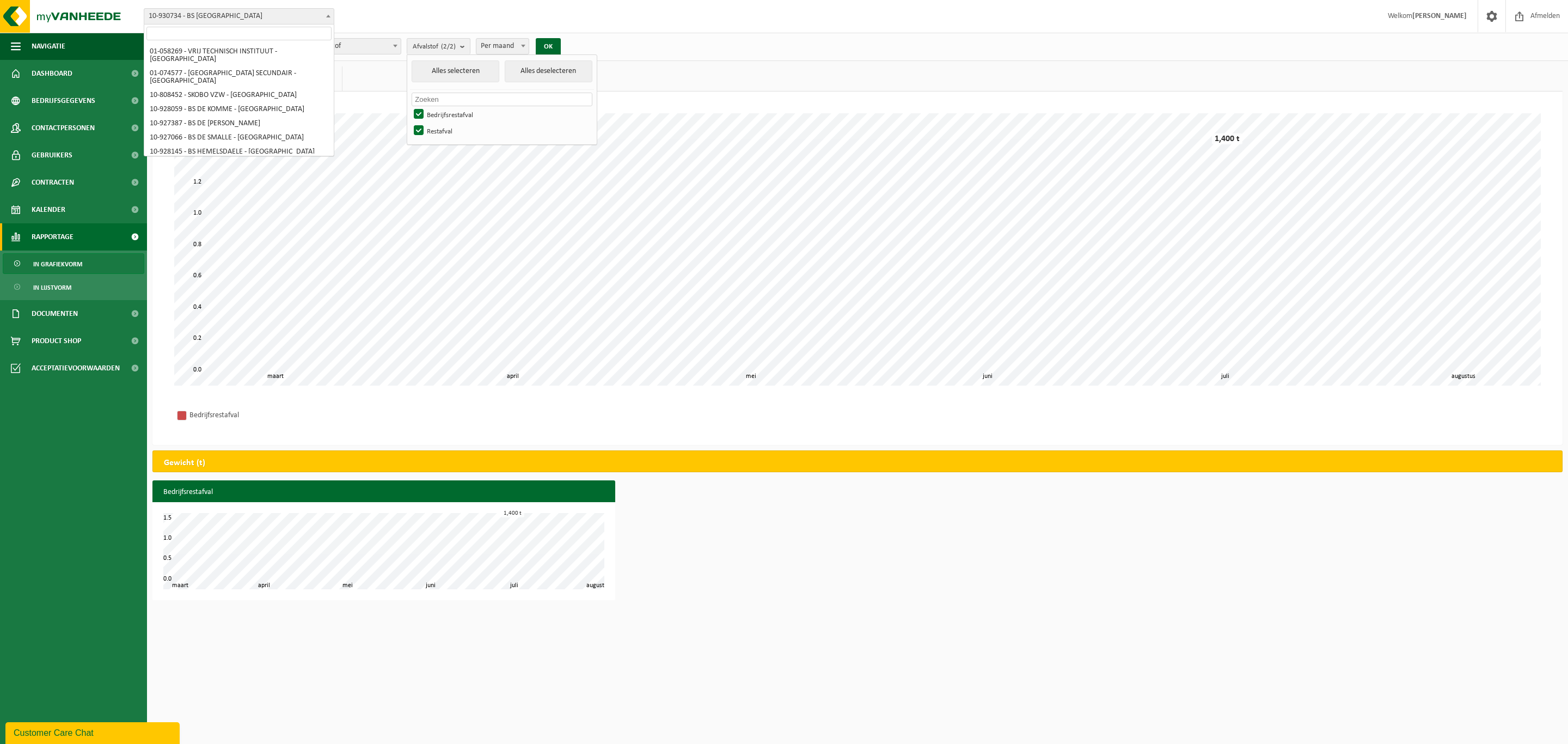
drag, startPoint x: 330, startPoint y: 17, endPoint x: 324, endPoint y: 18, distance: 6.1
click at [326, 18] on span at bounding box center [328, 15] width 11 height 14
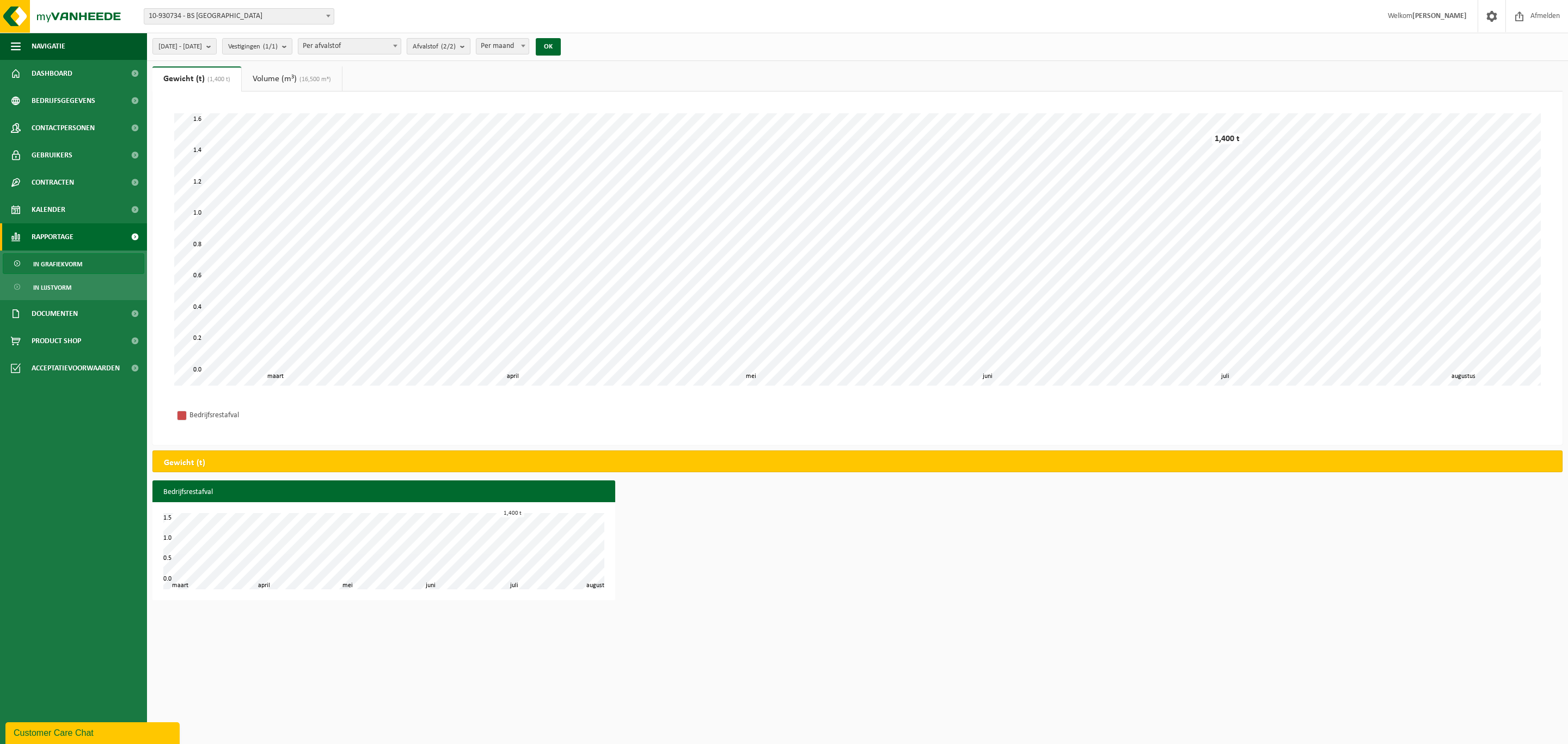
click at [470, 46] on b "submit" at bounding box center [465, 46] width 10 height 15
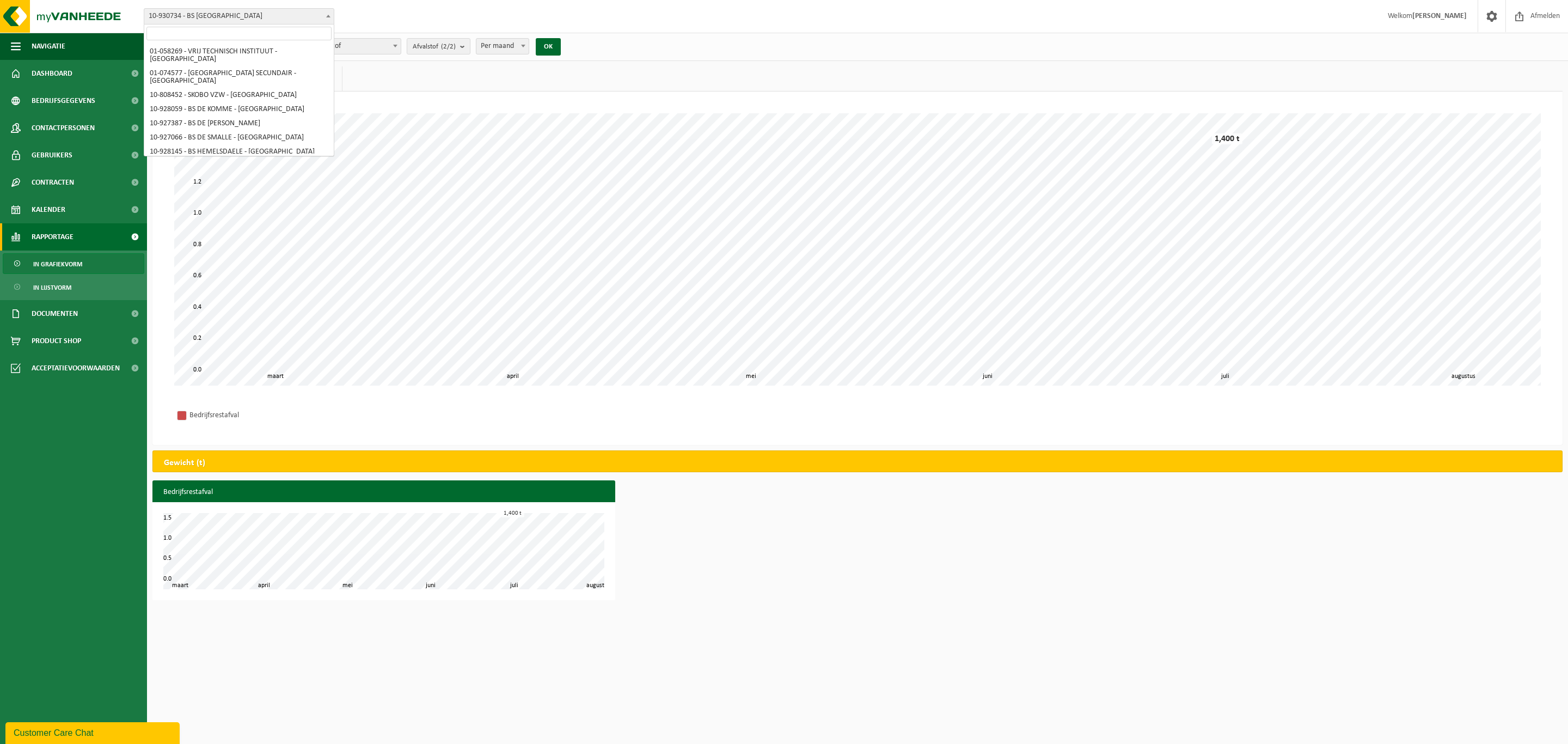
click at [327, 17] on span at bounding box center [328, 15] width 11 height 14
select select "134457"
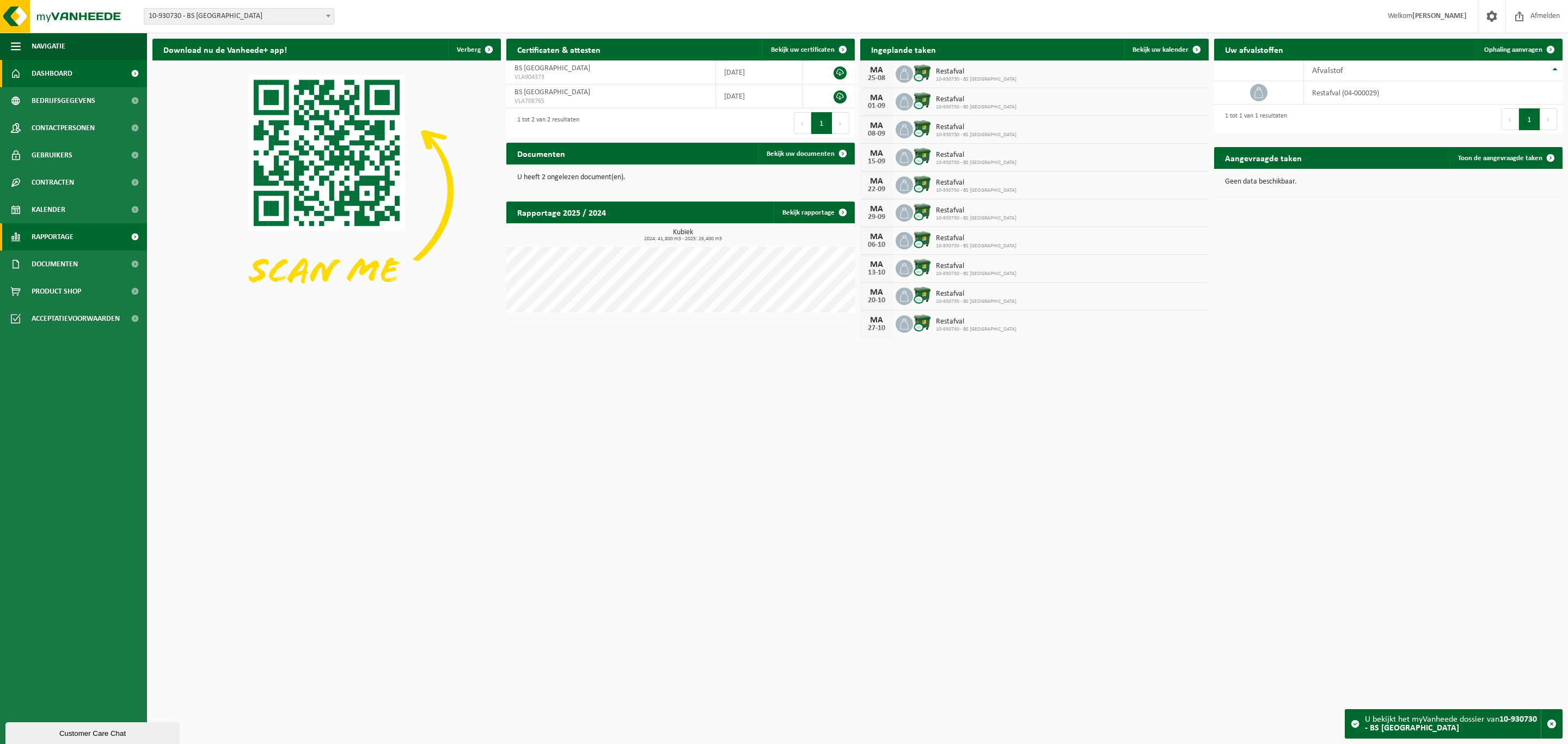
click at [56, 237] on span "Rapportage" at bounding box center [52, 237] width 42 height 27
click at [65, 259] on span "In grafiekvorm" at bounding box center [57, 264] width 49 height 21
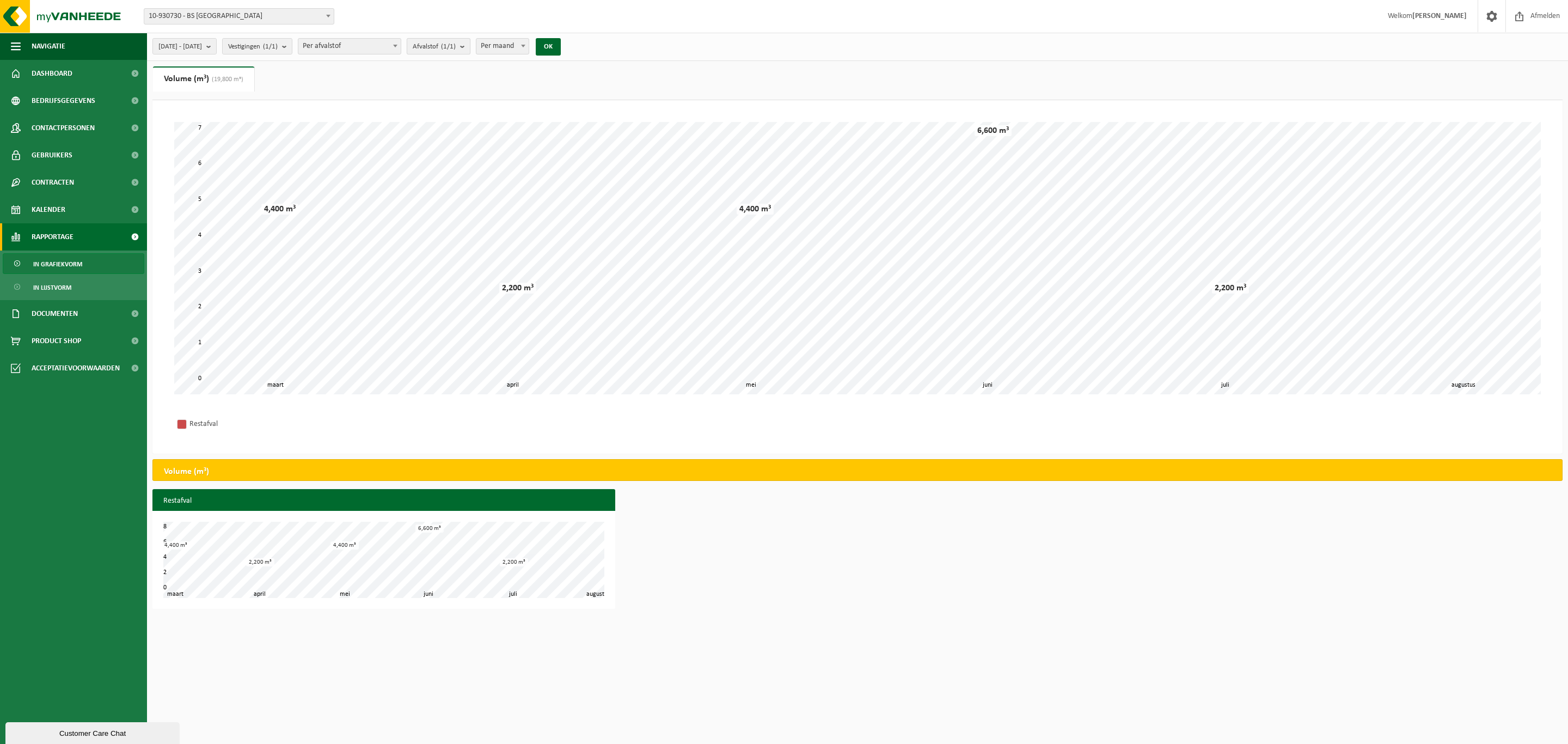
click at [470, 41] on b "submit" at bounding box center [465, 46] width 10 height 15
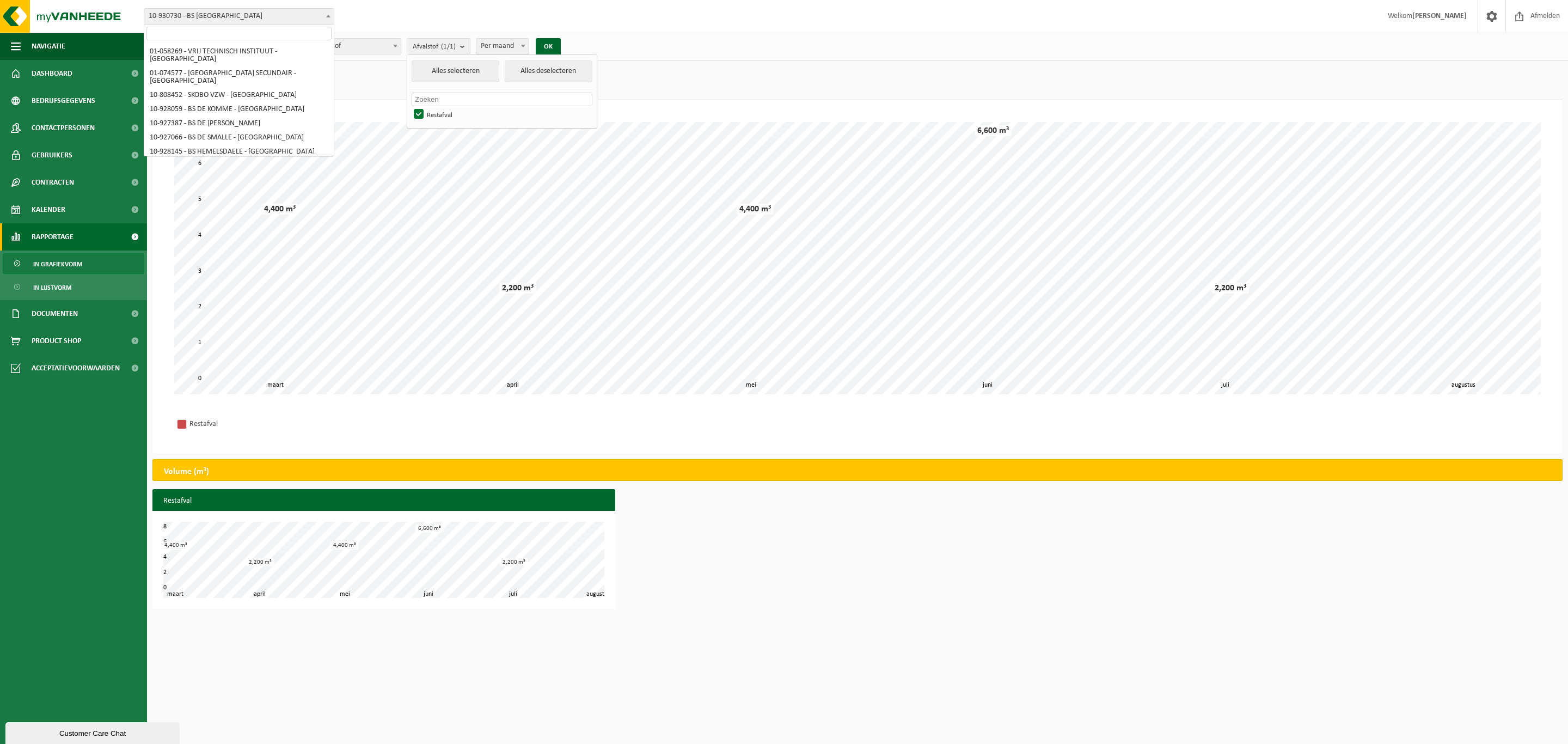
click at [328, 16] on b at bounding box center [329, 16] width 4 height 3
select select "149216"
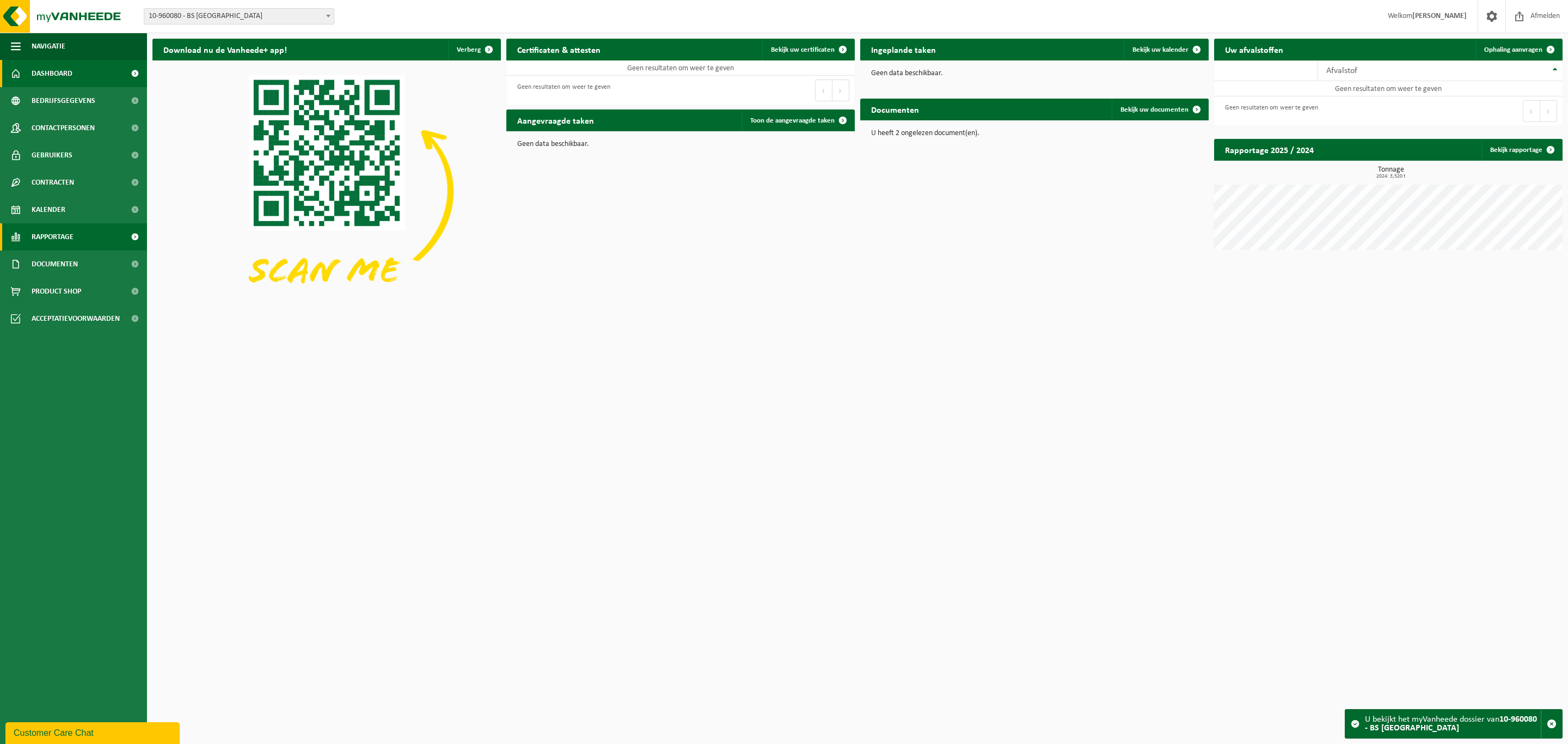
click at [45, 237] on span "Rapportage" at bounding box center [52, 237] width 42 height 27
click at [53, 260] on span "In grafiekvorm" at bounding box center [57, 264] width 49 height 21
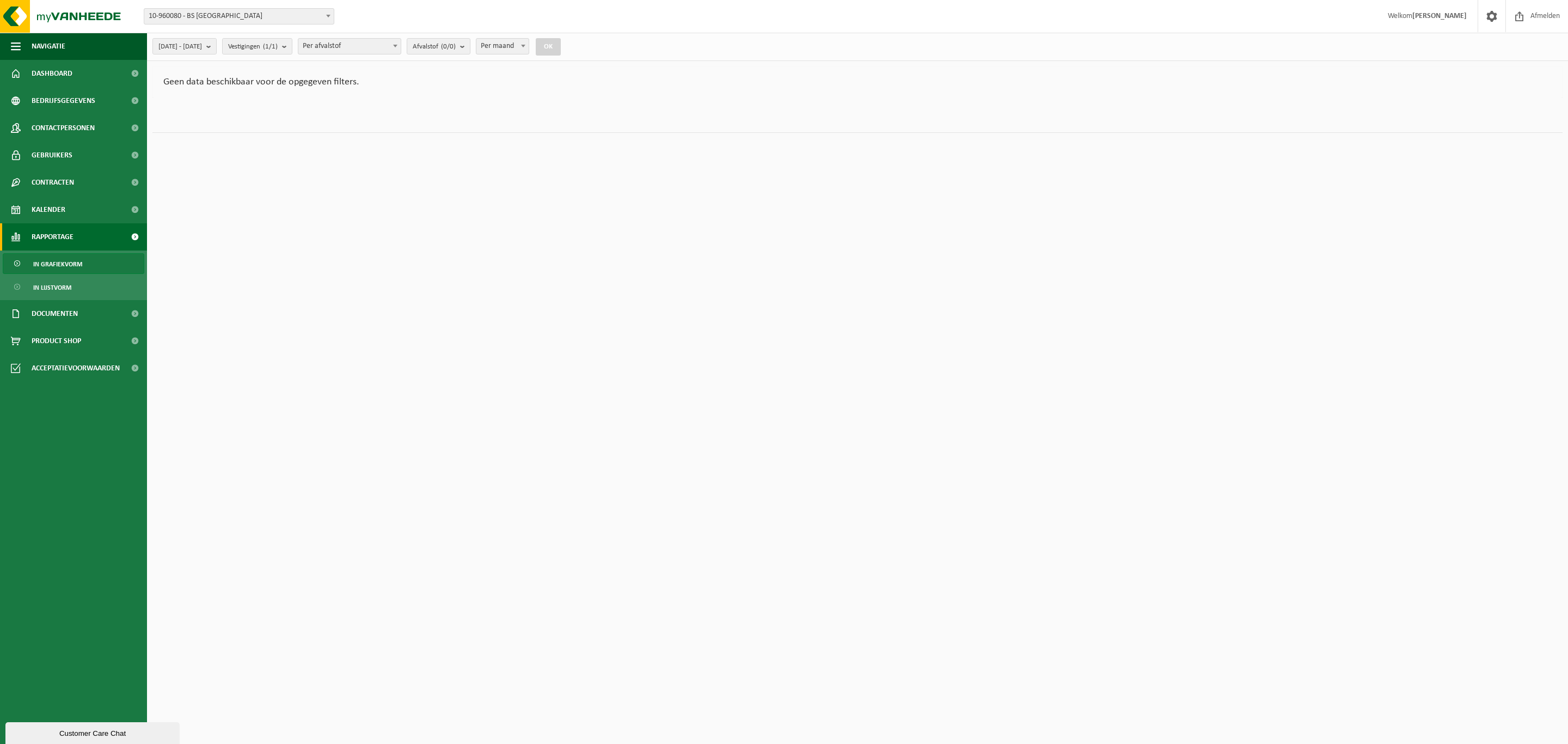
click at [327, 15] on b at bounding box center [329, 16] width 4 height 3
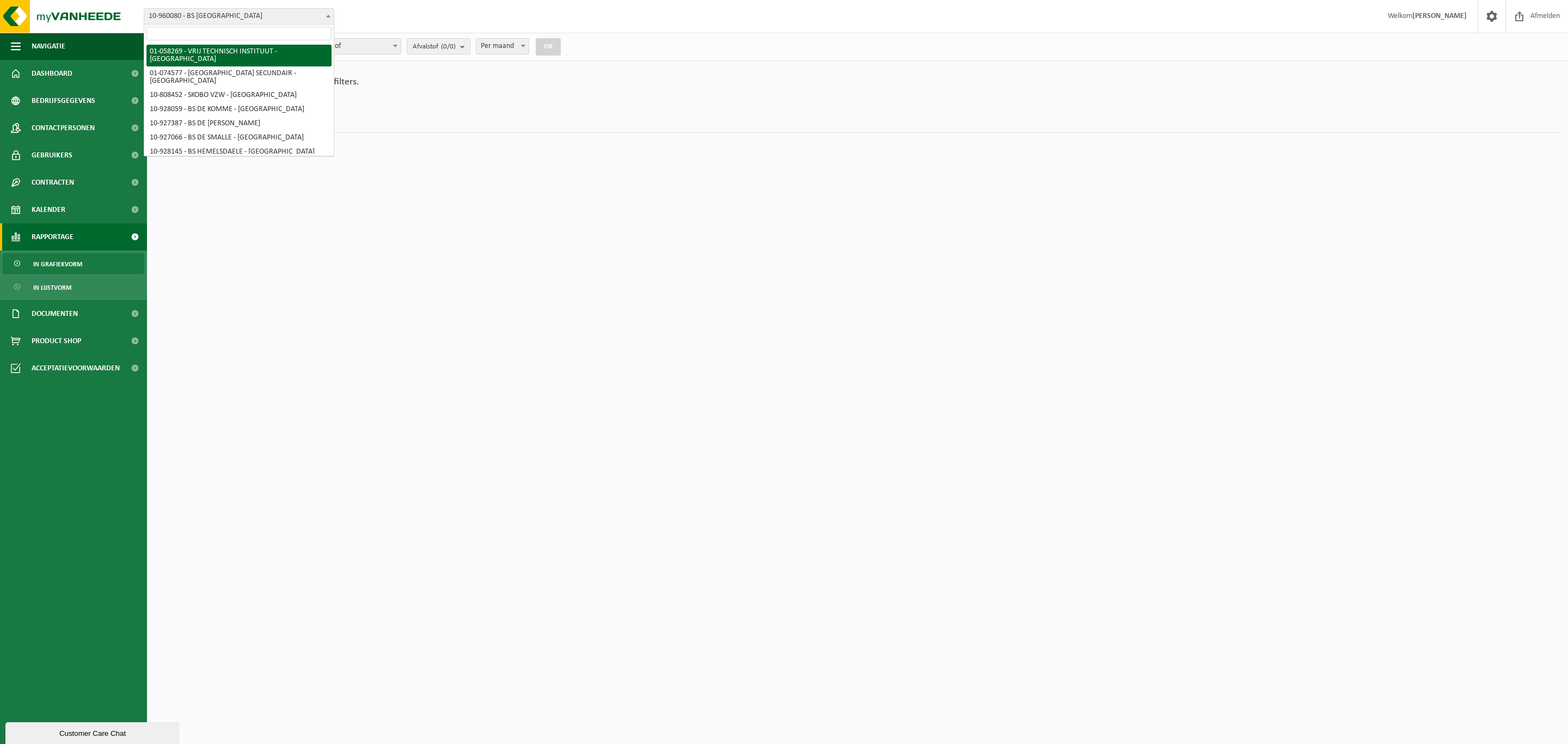
select select "10853"
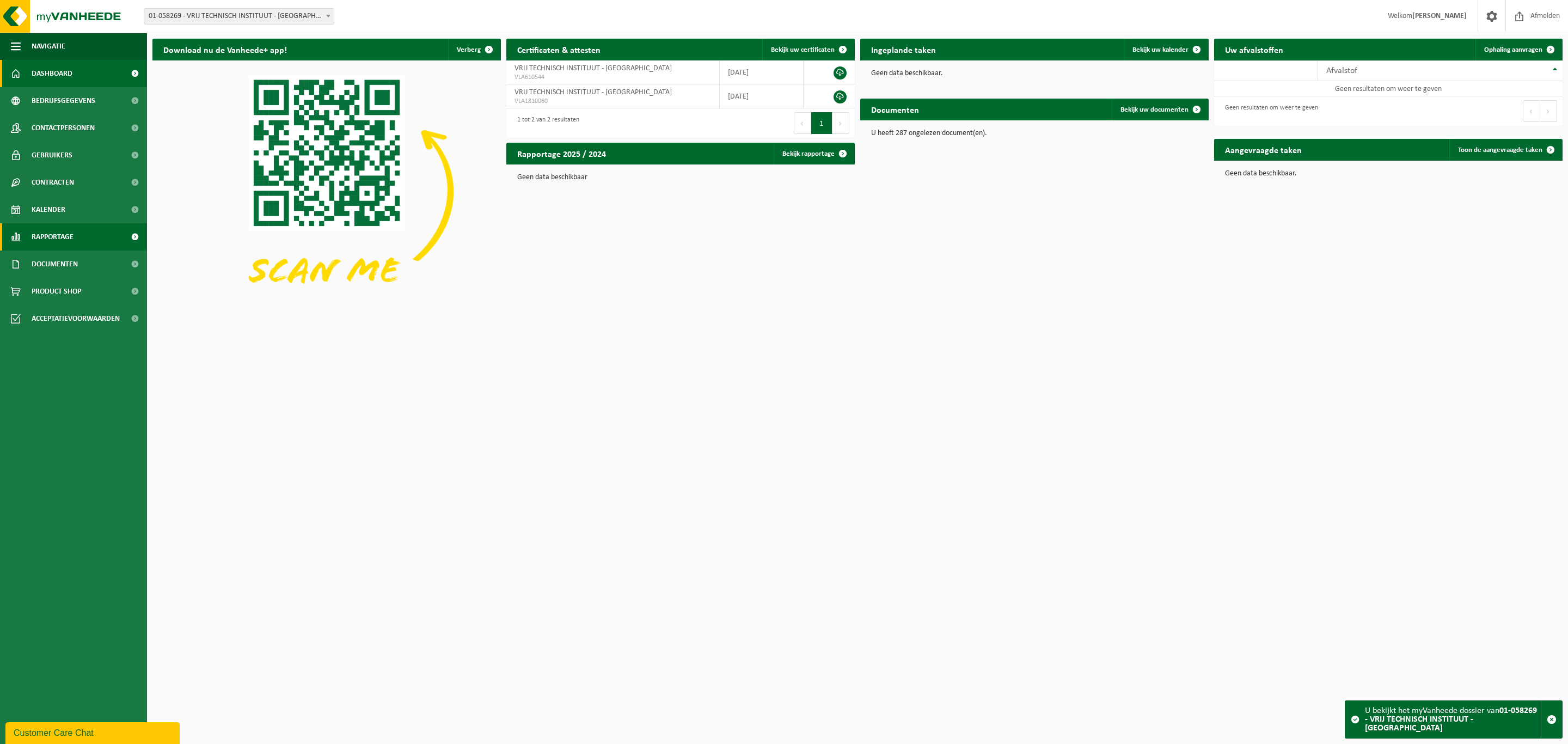
click at [51, 238] on span "Rapportage" at bounding box center [52, 237] width 42 height 27
click at [51, 263] on span "In grafiekvorm" at bounding box center [57, 264] width 49 height 21
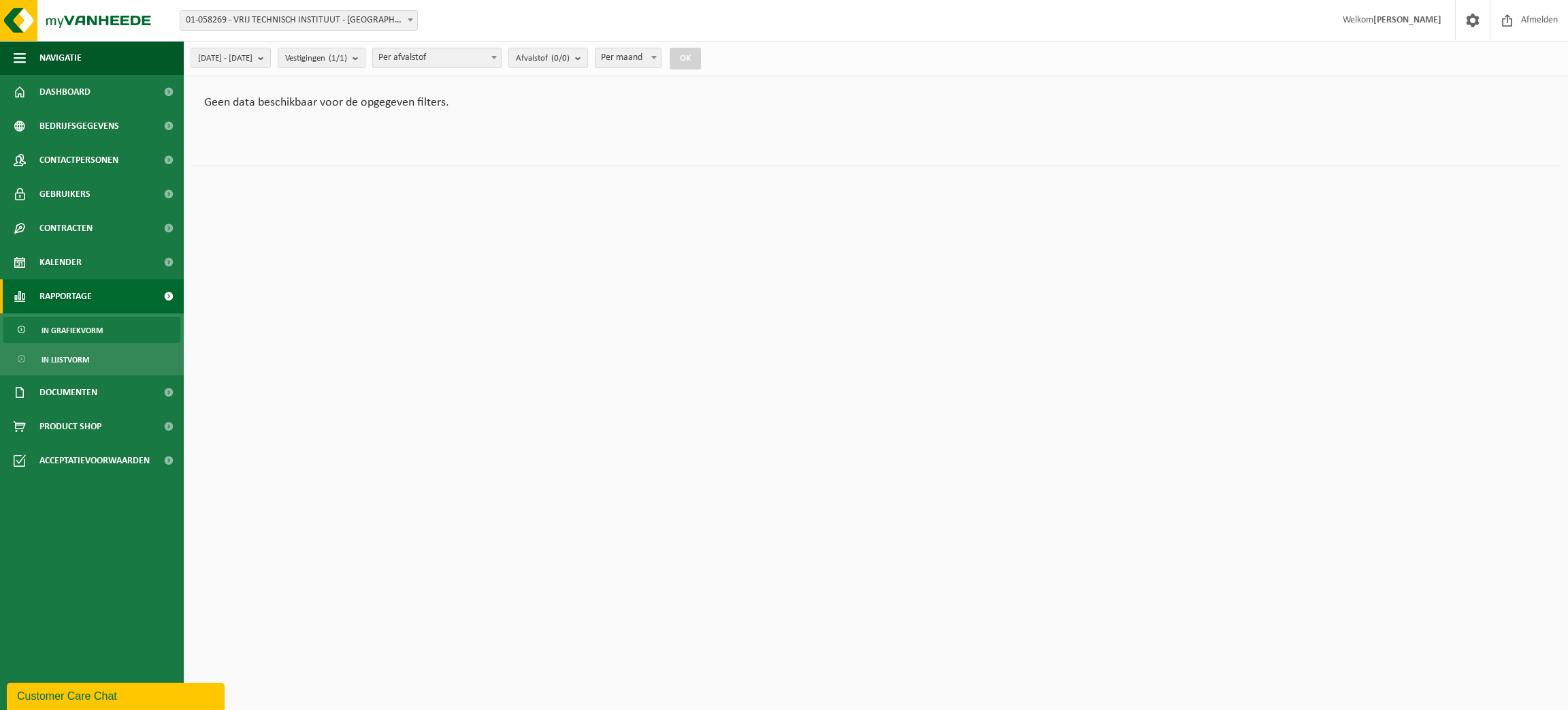
click at [412, 17] on span at bounding box center [410, 19] width 14 height 17
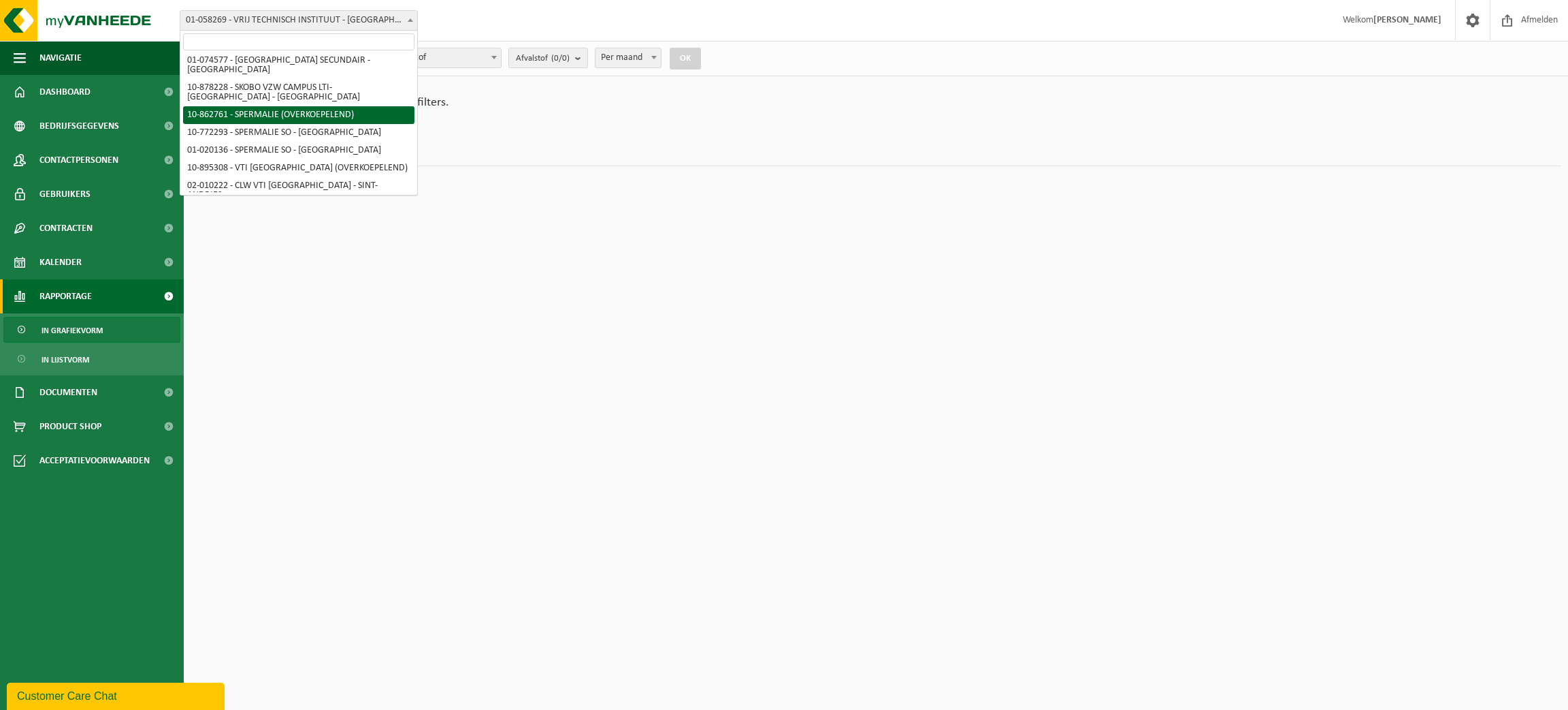
scroll to position [285, 0]
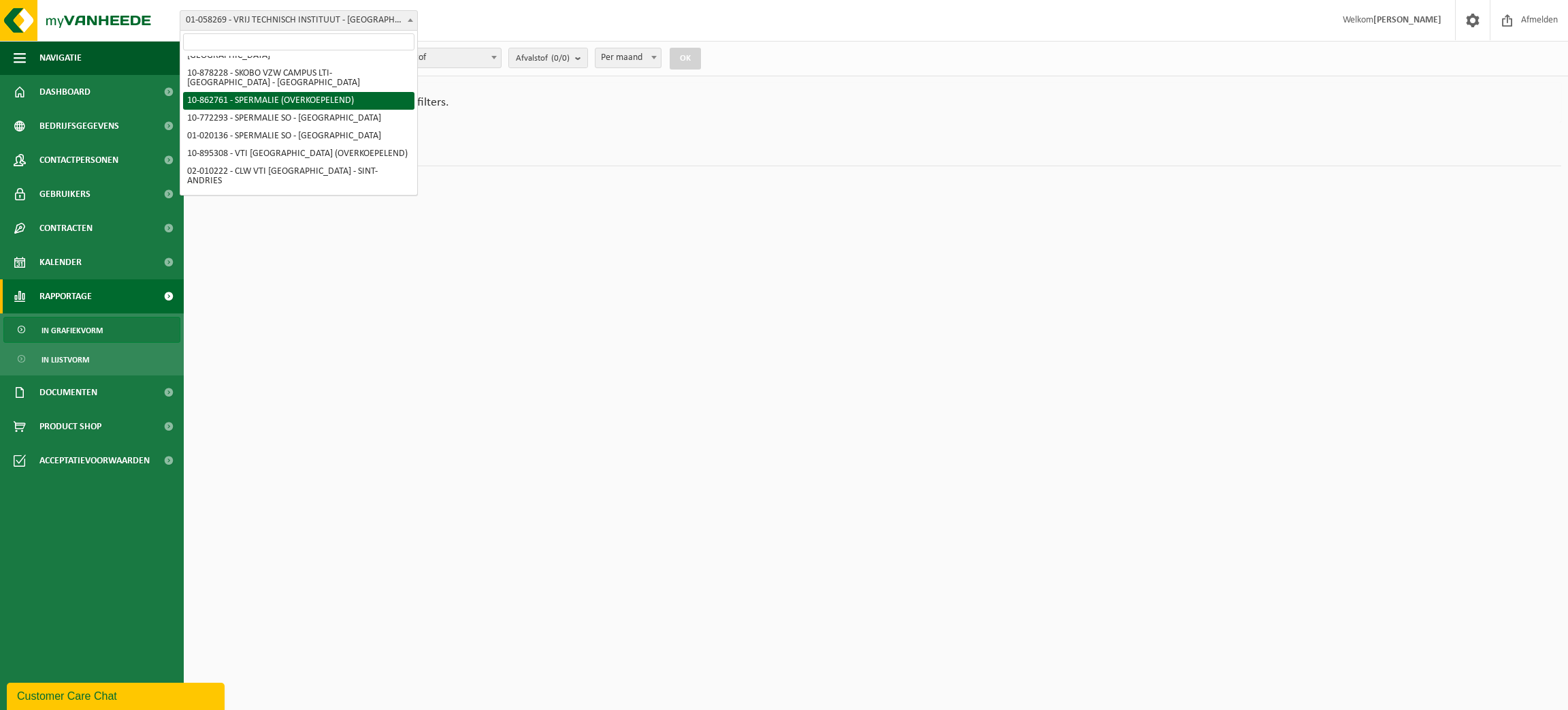
select select "101163"
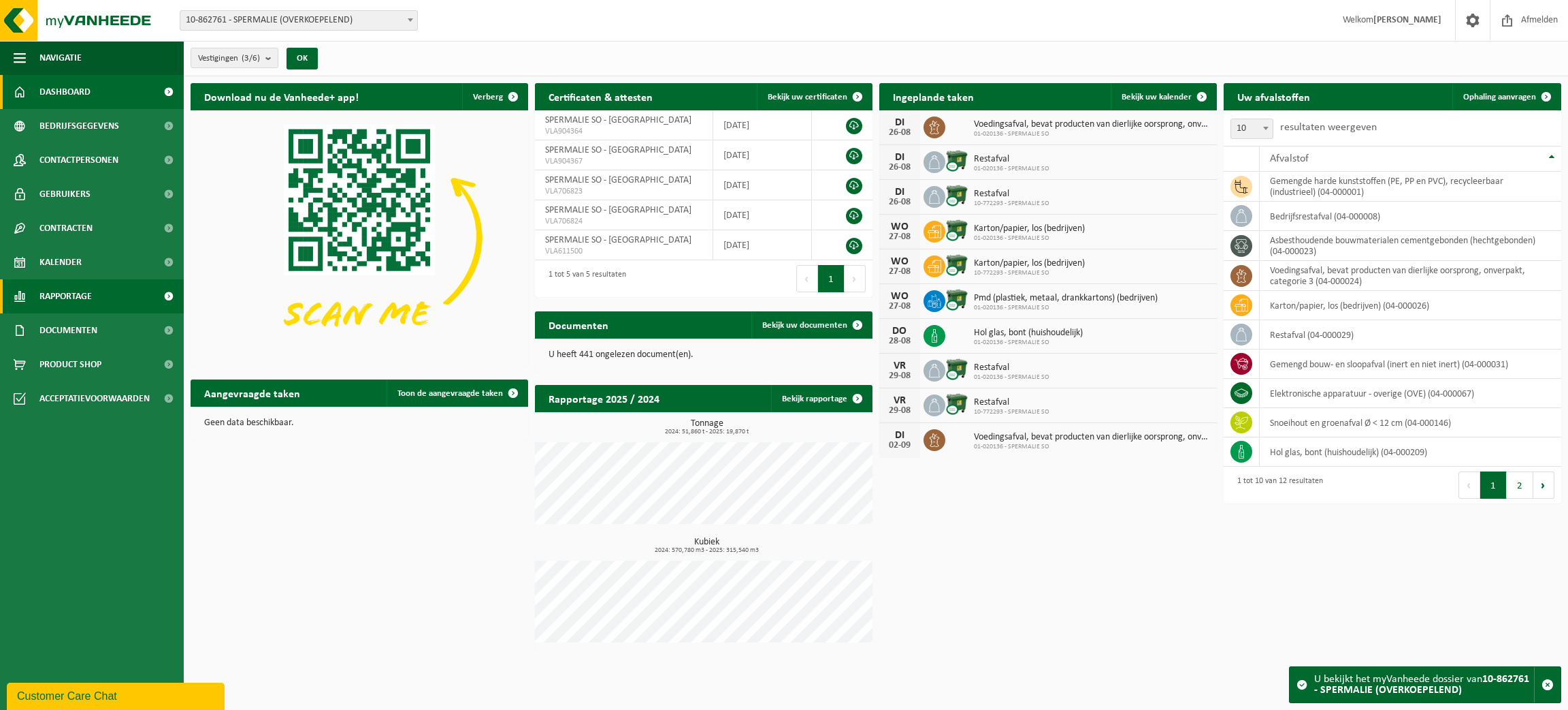
click at [66, 294] on span "Rapportage" at bounding box center [65, 296] width 52 height 34
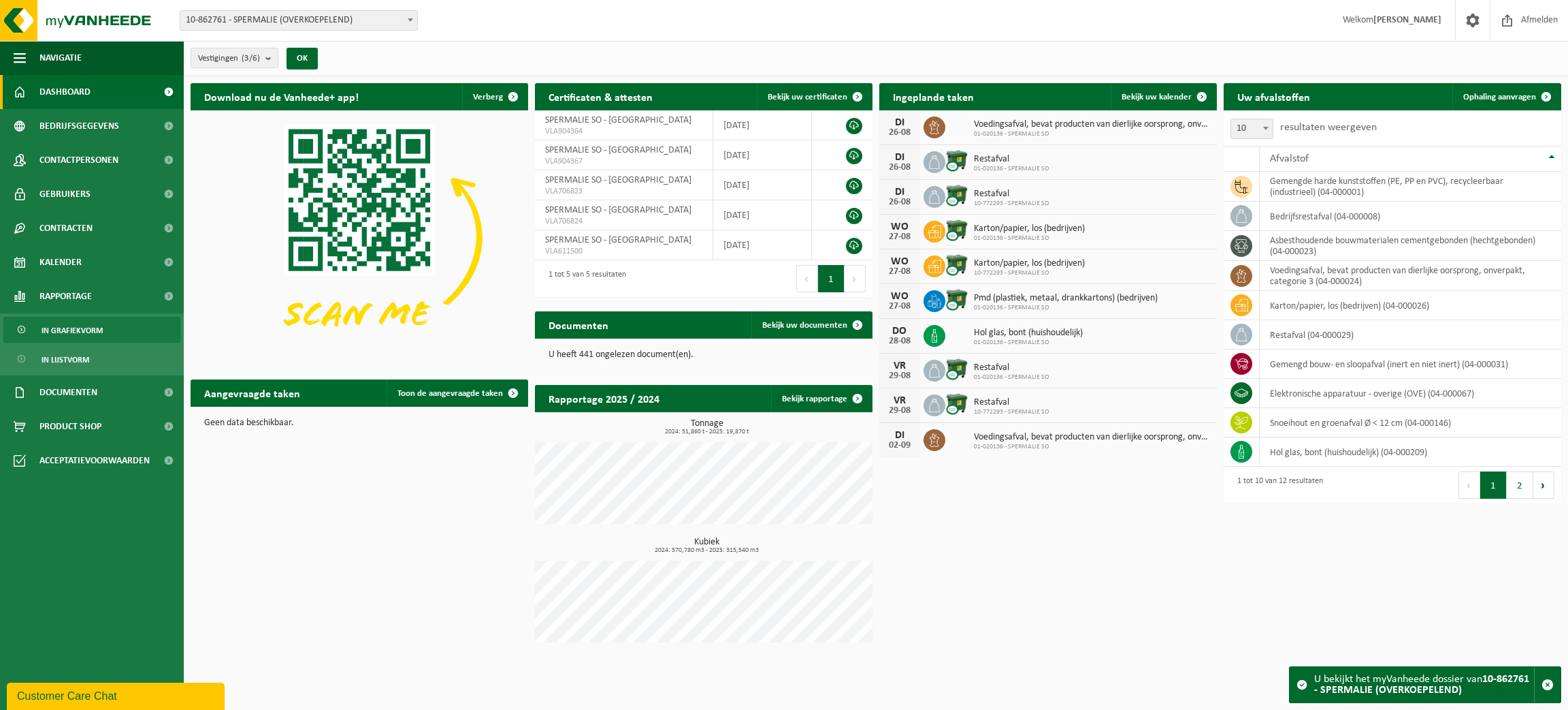
click at [64, 325] on span "In grafiekvorm" at bounding box center [72, 330] width 62 height 26
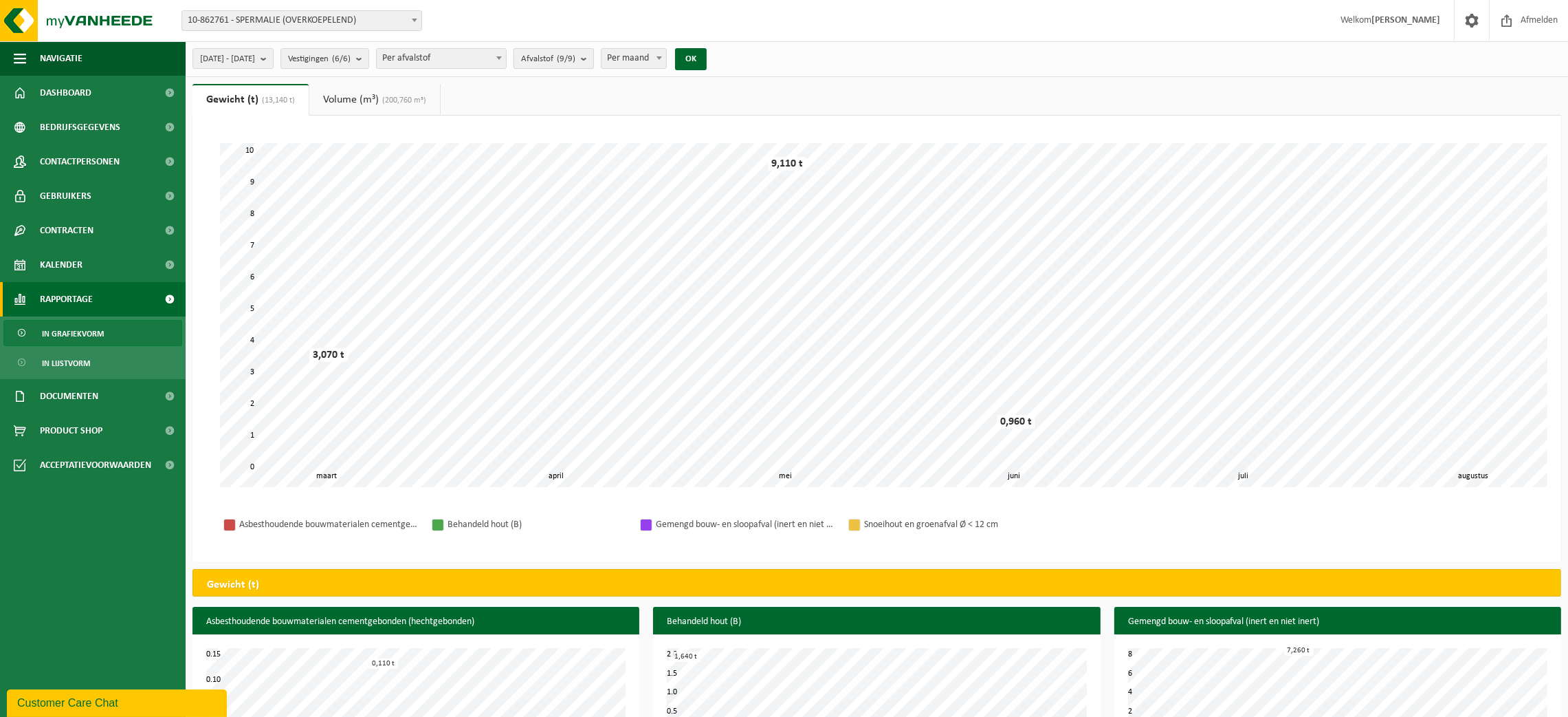
click at [593, 58] on b "submit" at bounding box center [587, 59] width 12 height 20
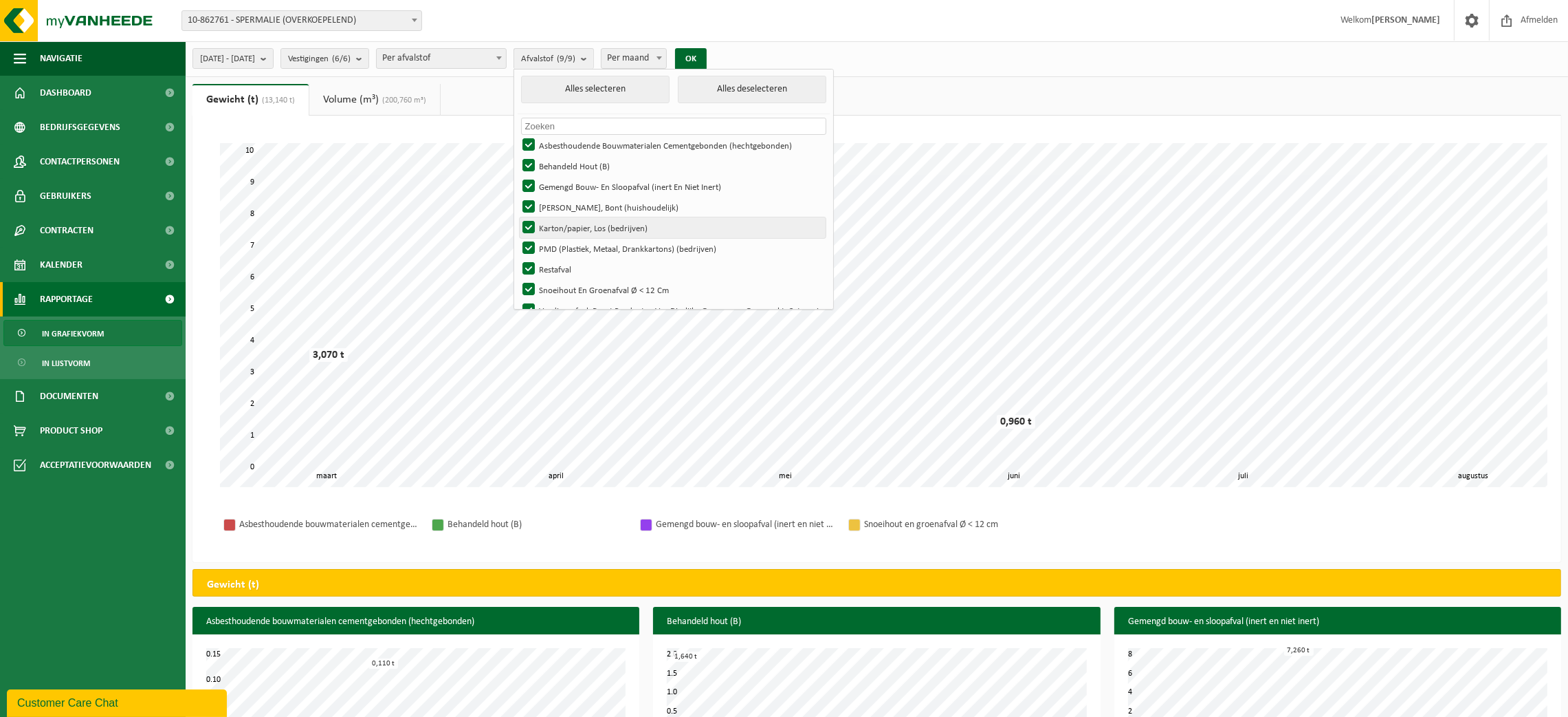
scroll to position [18, 0]
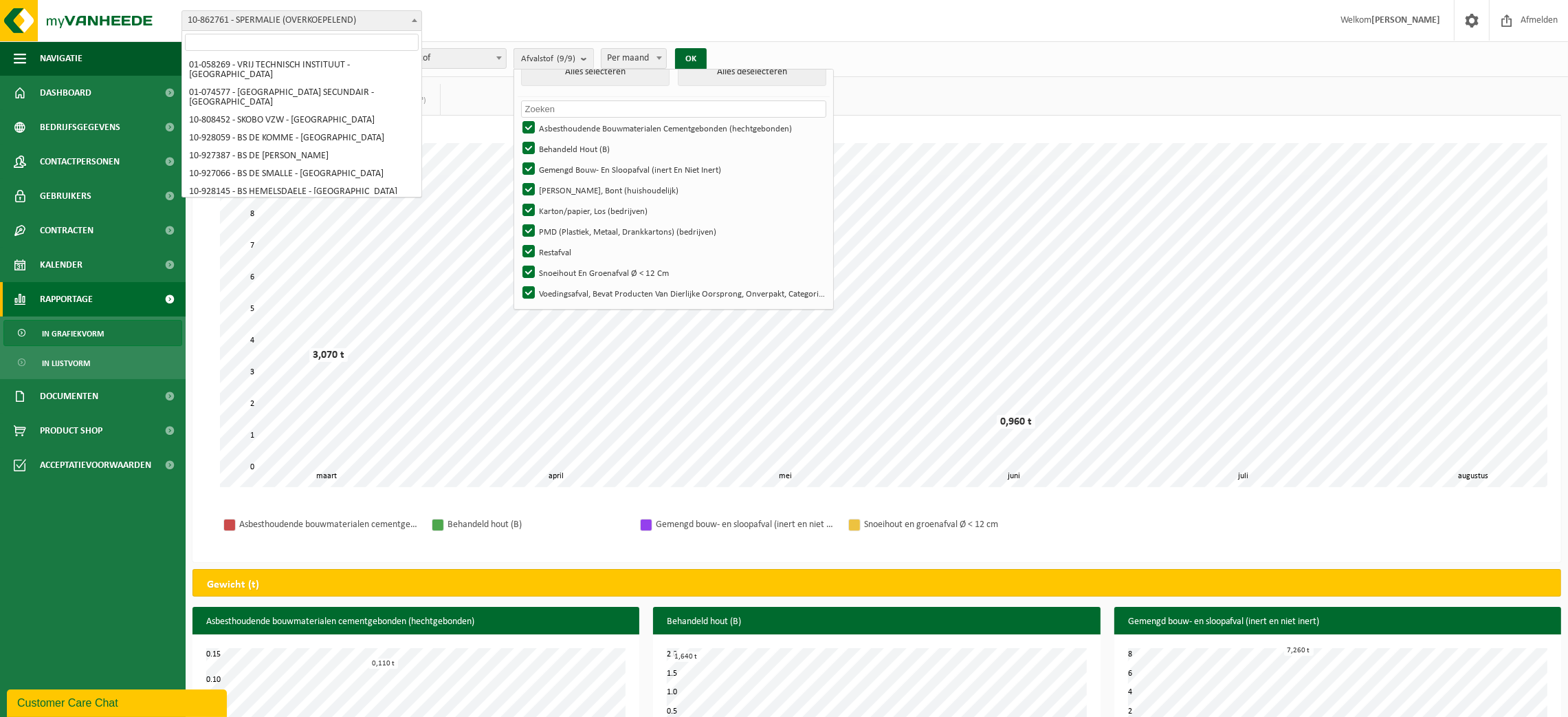
click at [418, 20] on span at bounding box center [414, 20] width 14 height 18
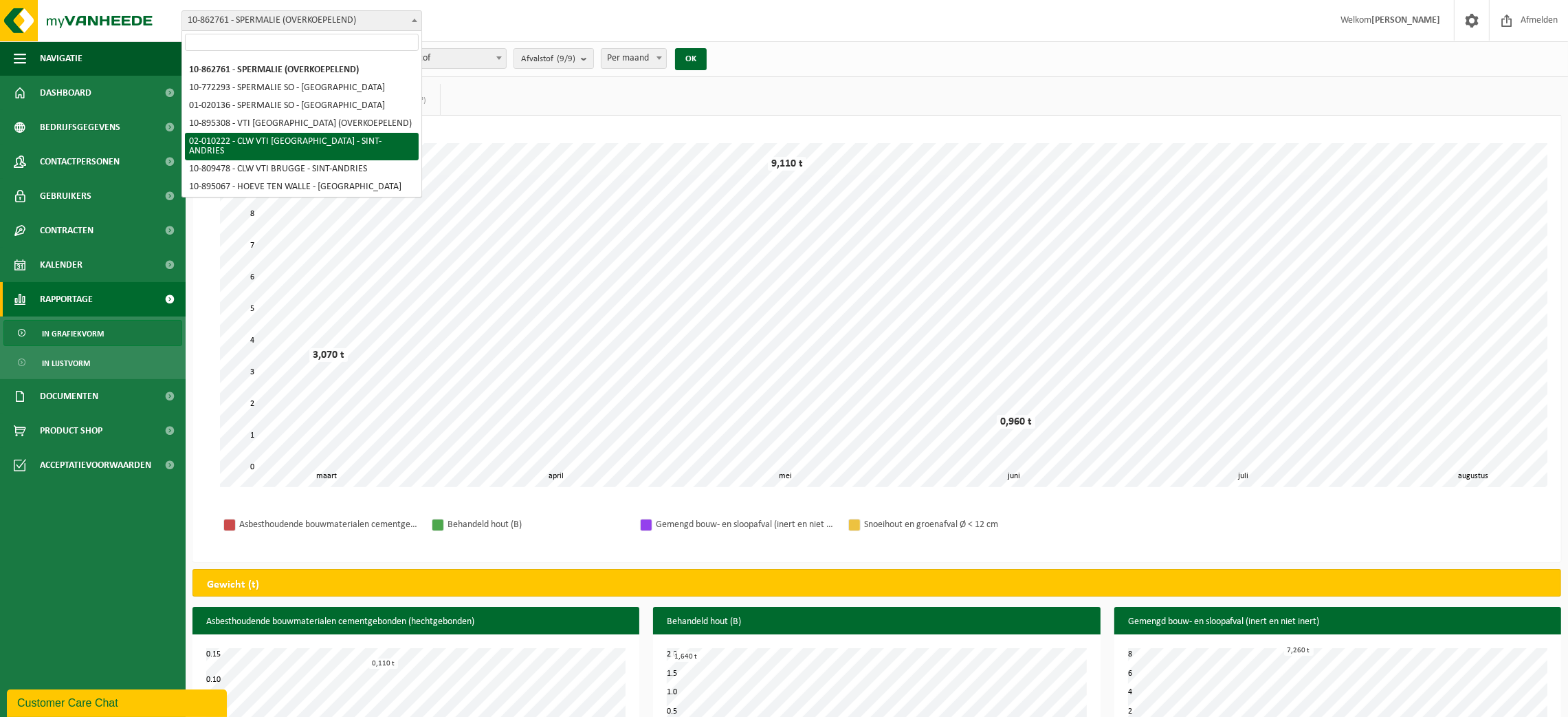
scroll to position [361, 0]
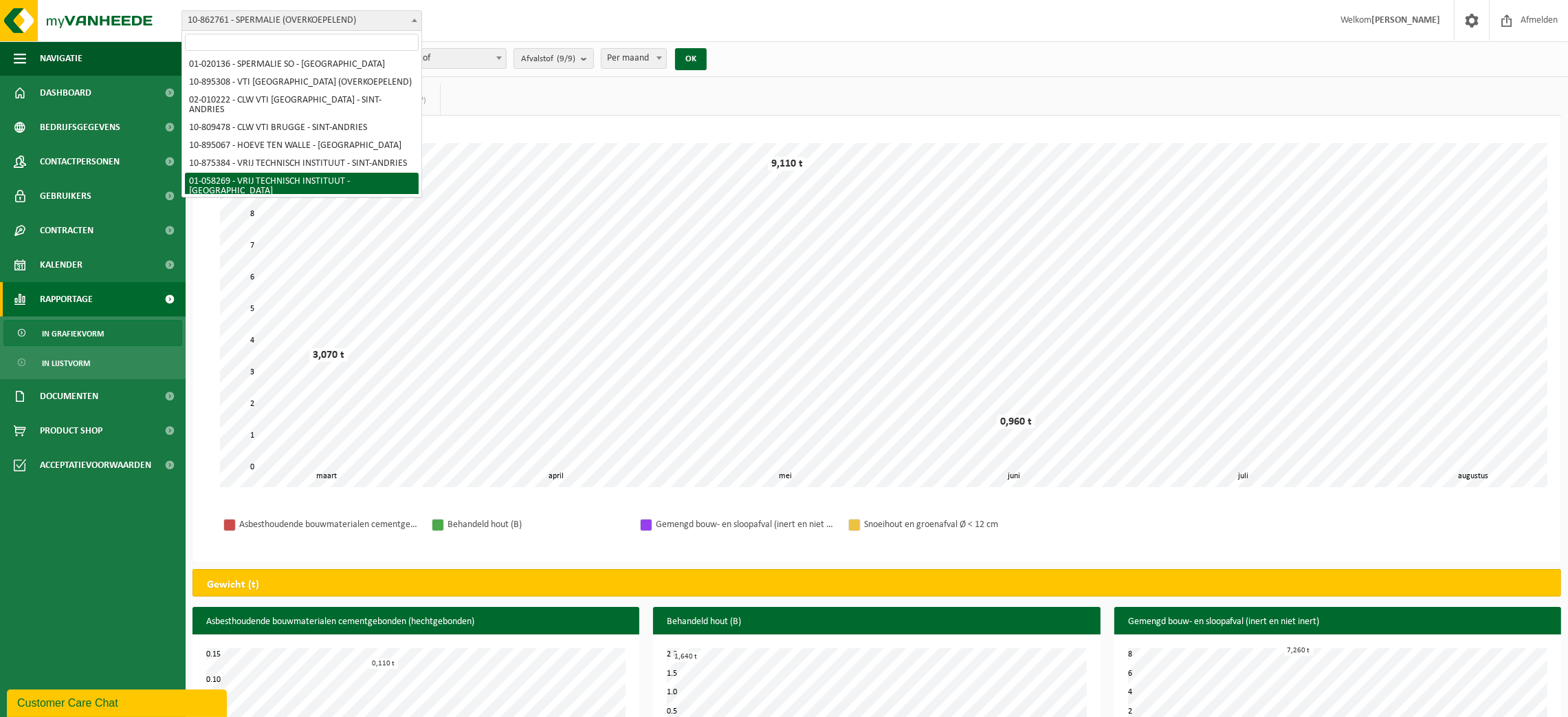
select select "10853"
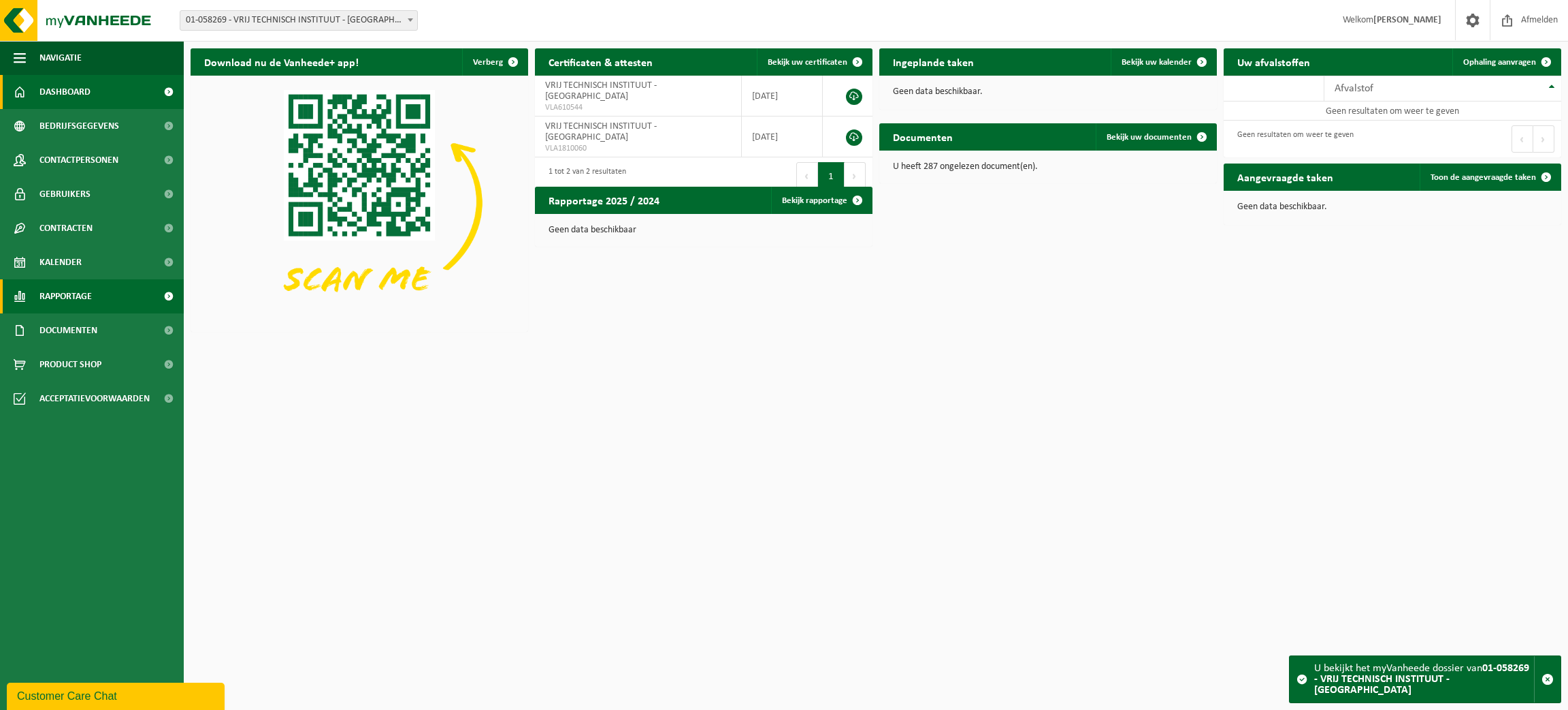
click at [62, 289] on span "Rapportage" at bounding box center [65, 296] width 52 height 34
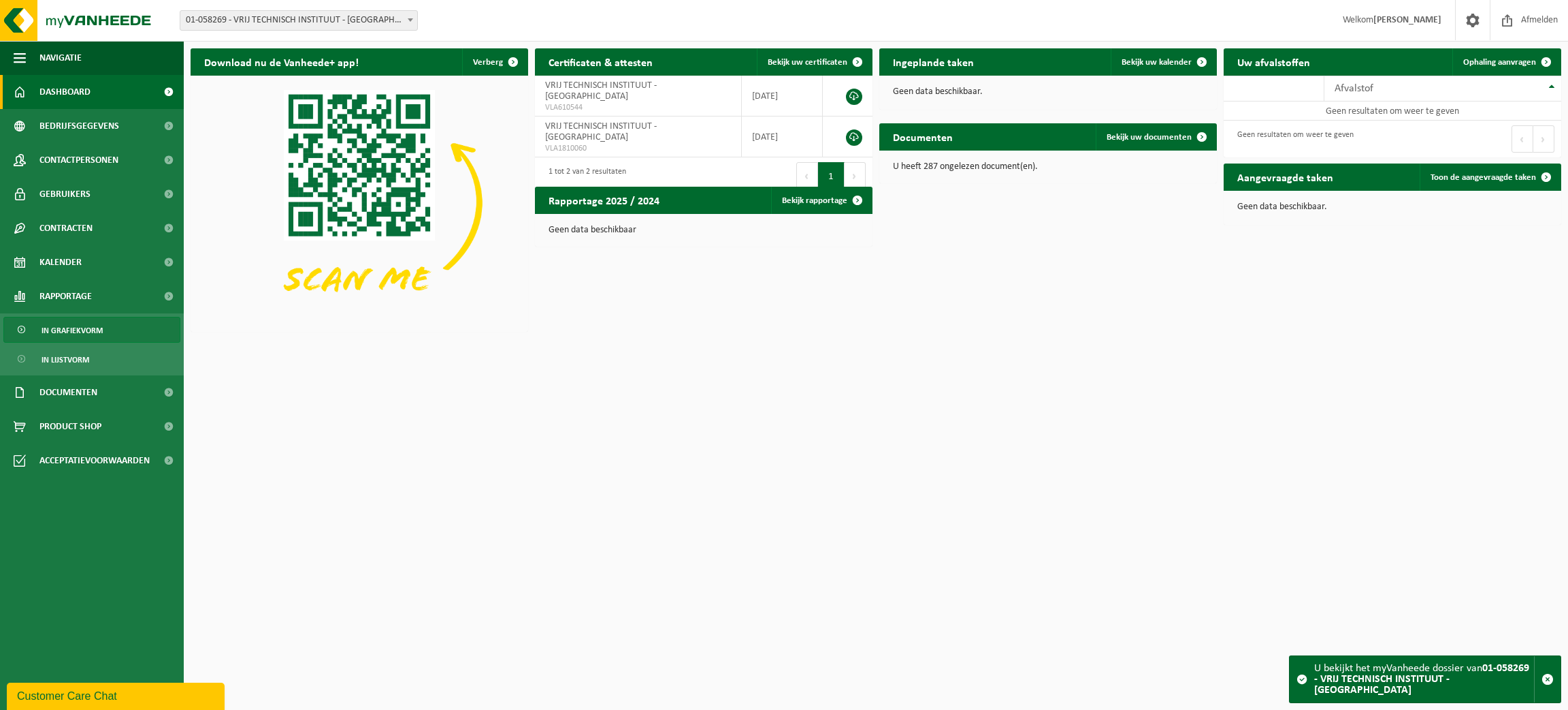
click at [80, 326] on span "In grafiekvorm" at bounding box center [72, 330] width 62 height 26
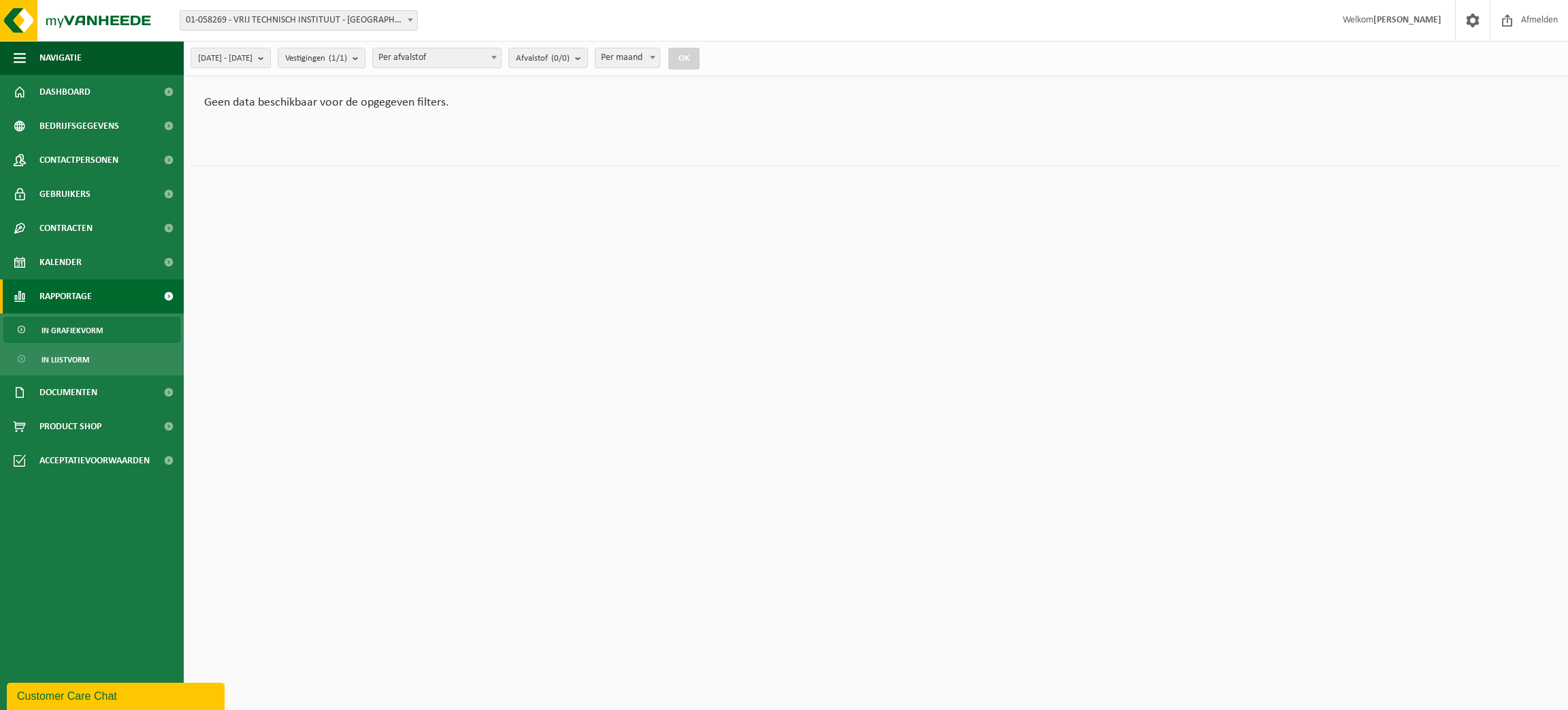
click at [406, 19] on span at bounding box center [410, 19] width 14 height 17
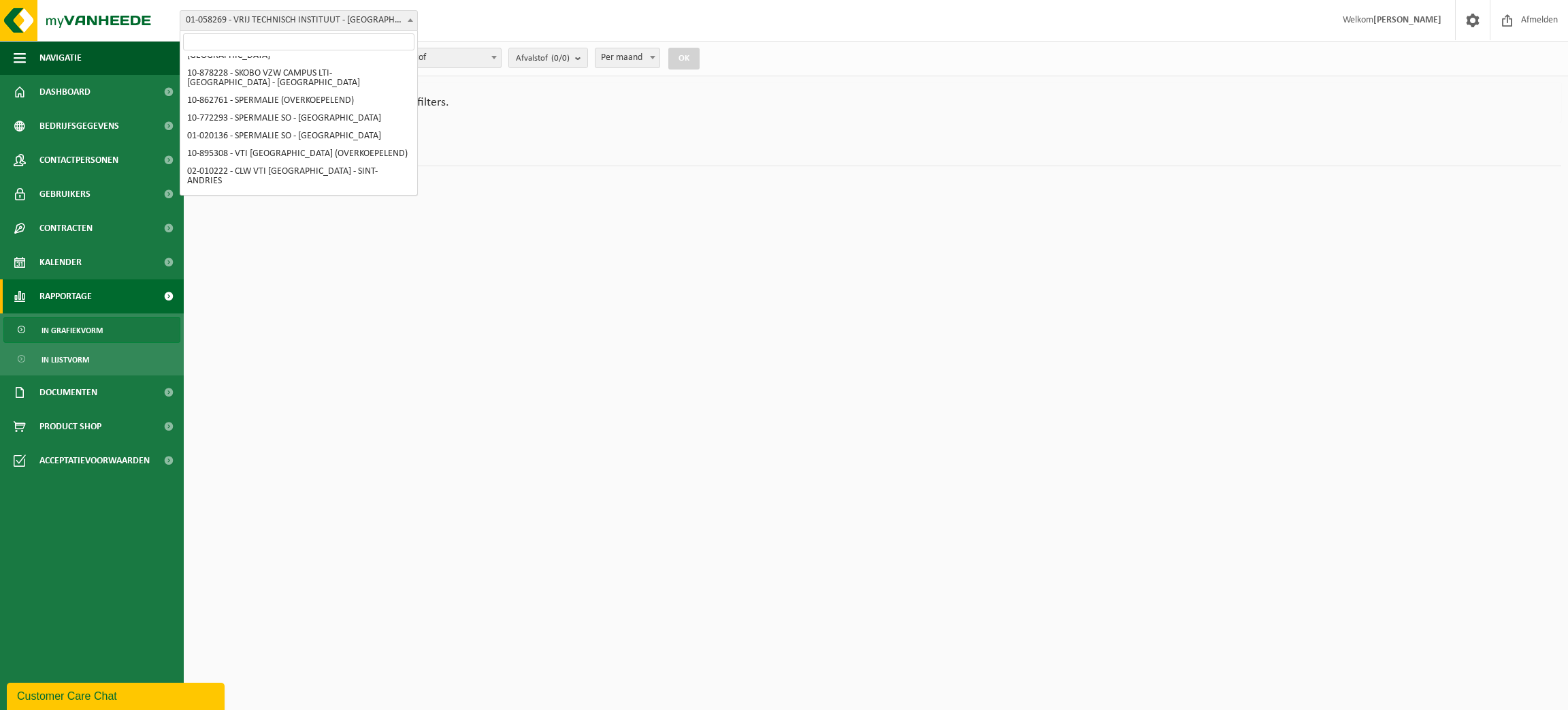
scroll to position [326, 0]
select select "107052"
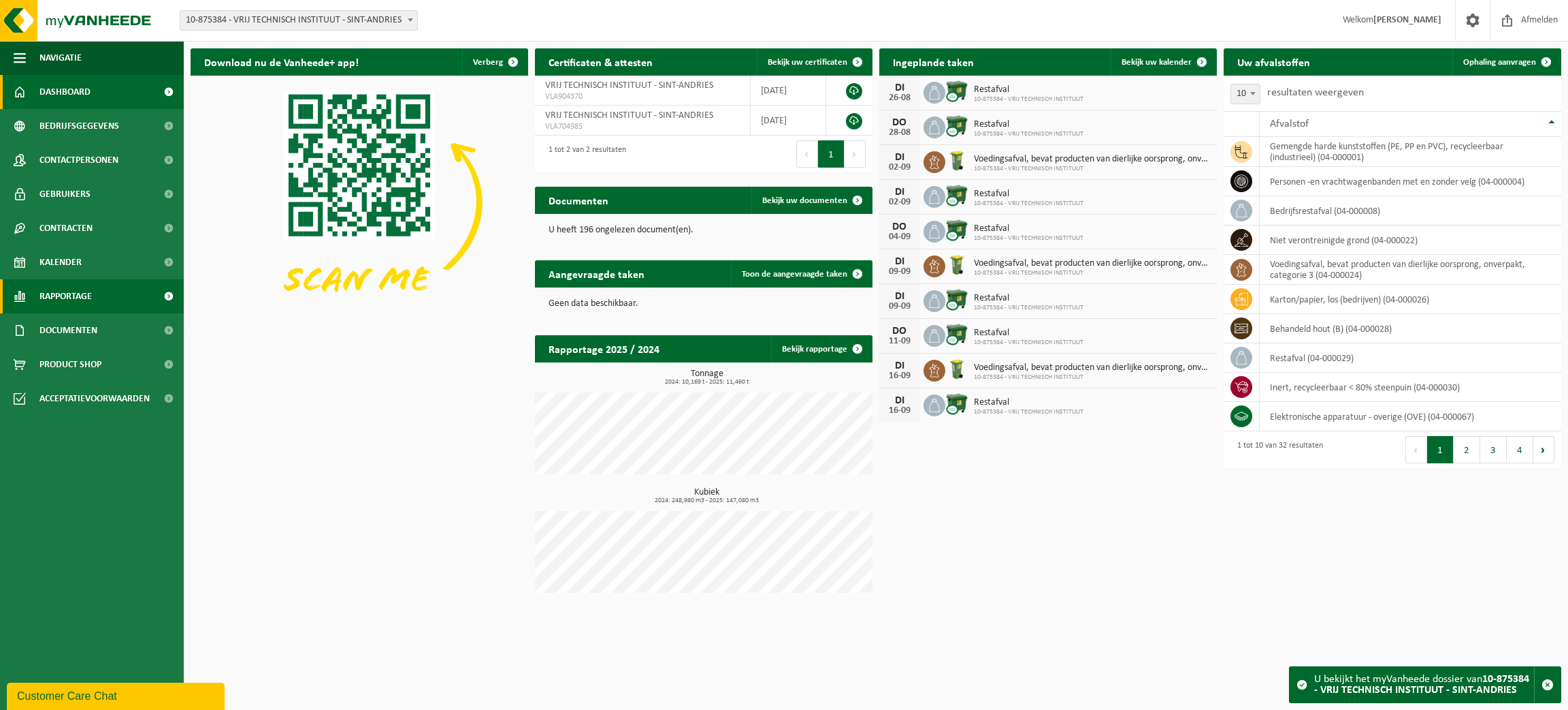
click at [56, 296] on span "Rapportage" at bounding box center [65, 296] width 52 height 34
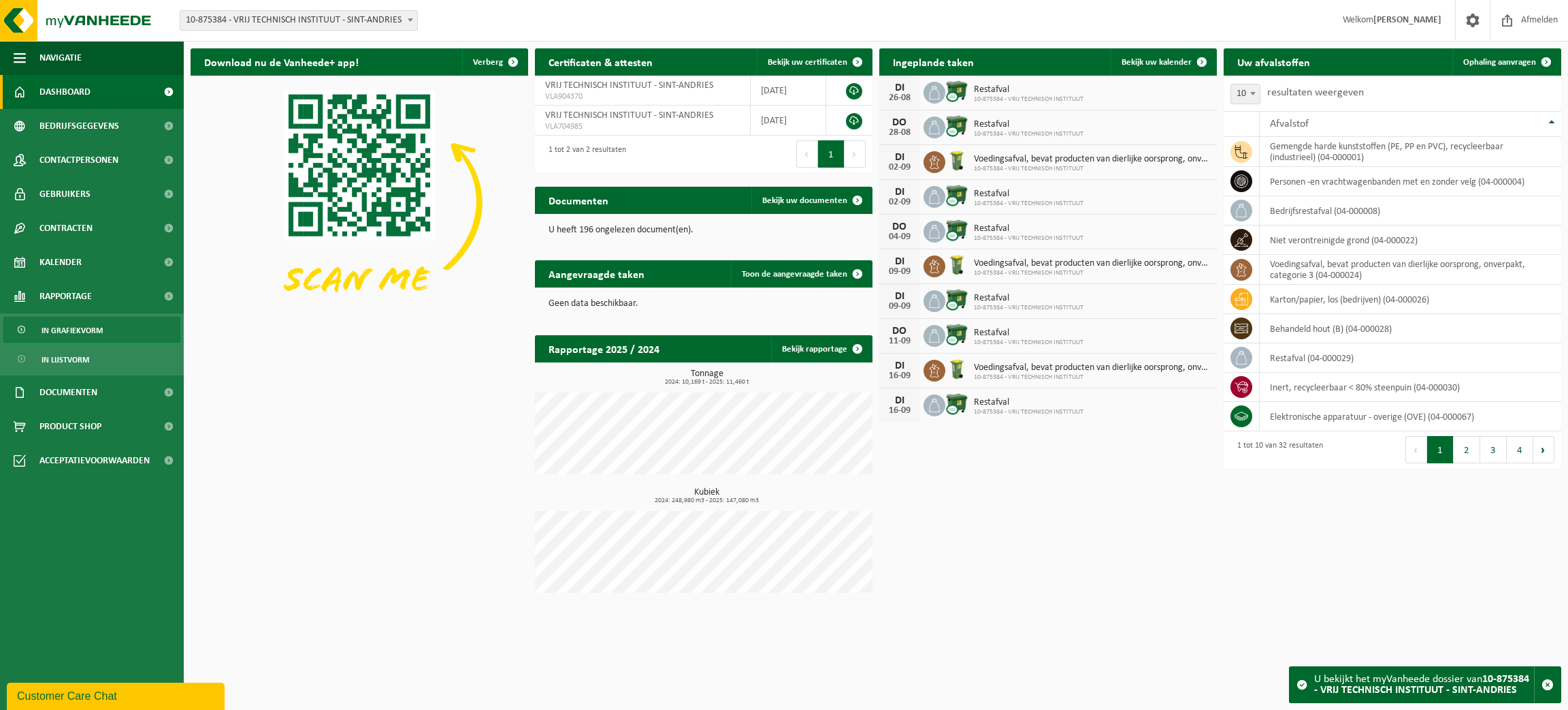
click at [67, 326] on span "In grafiekvorm" at bounding box center [72, 330] width 62 height 26
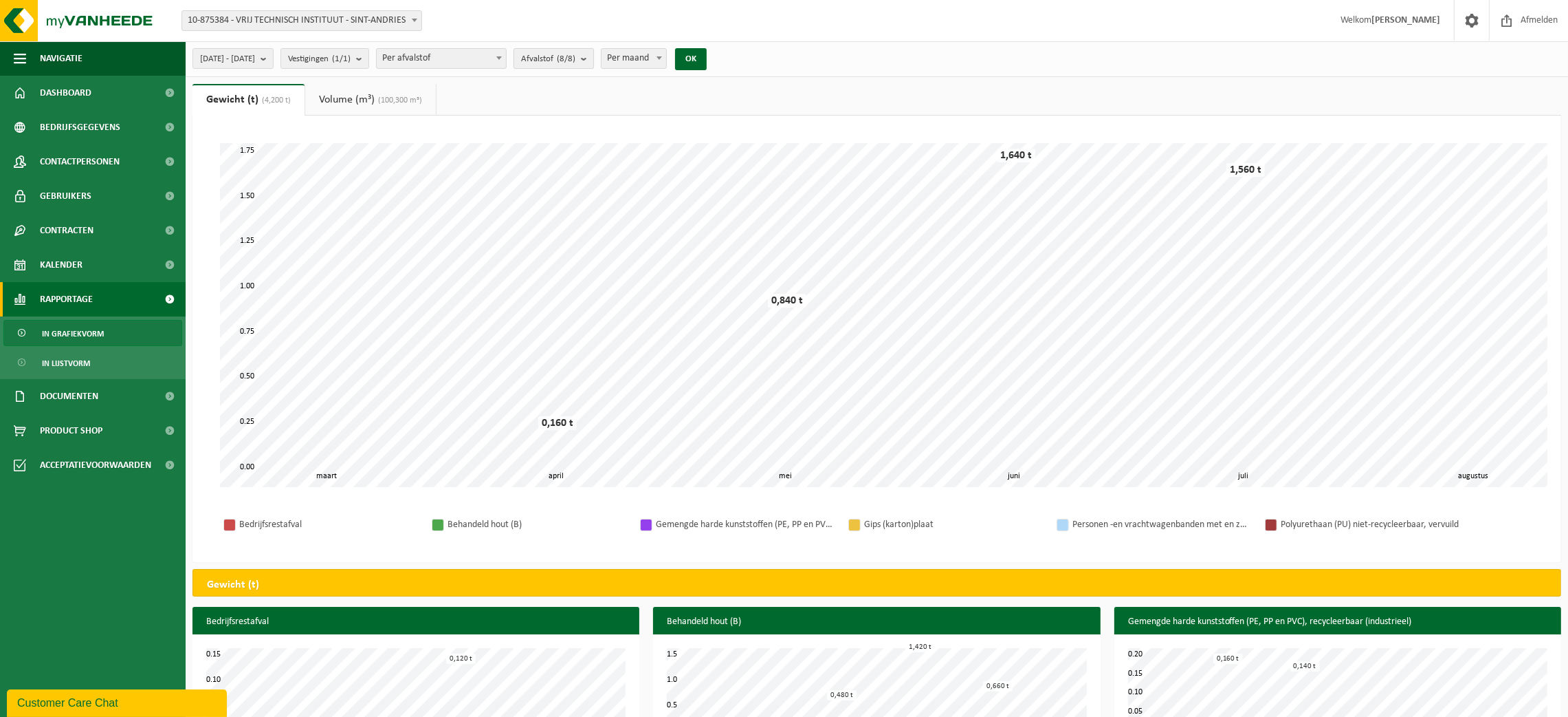
click at [593, 56] on b "submit" at bounding box center [587, 59] width 12 height 20
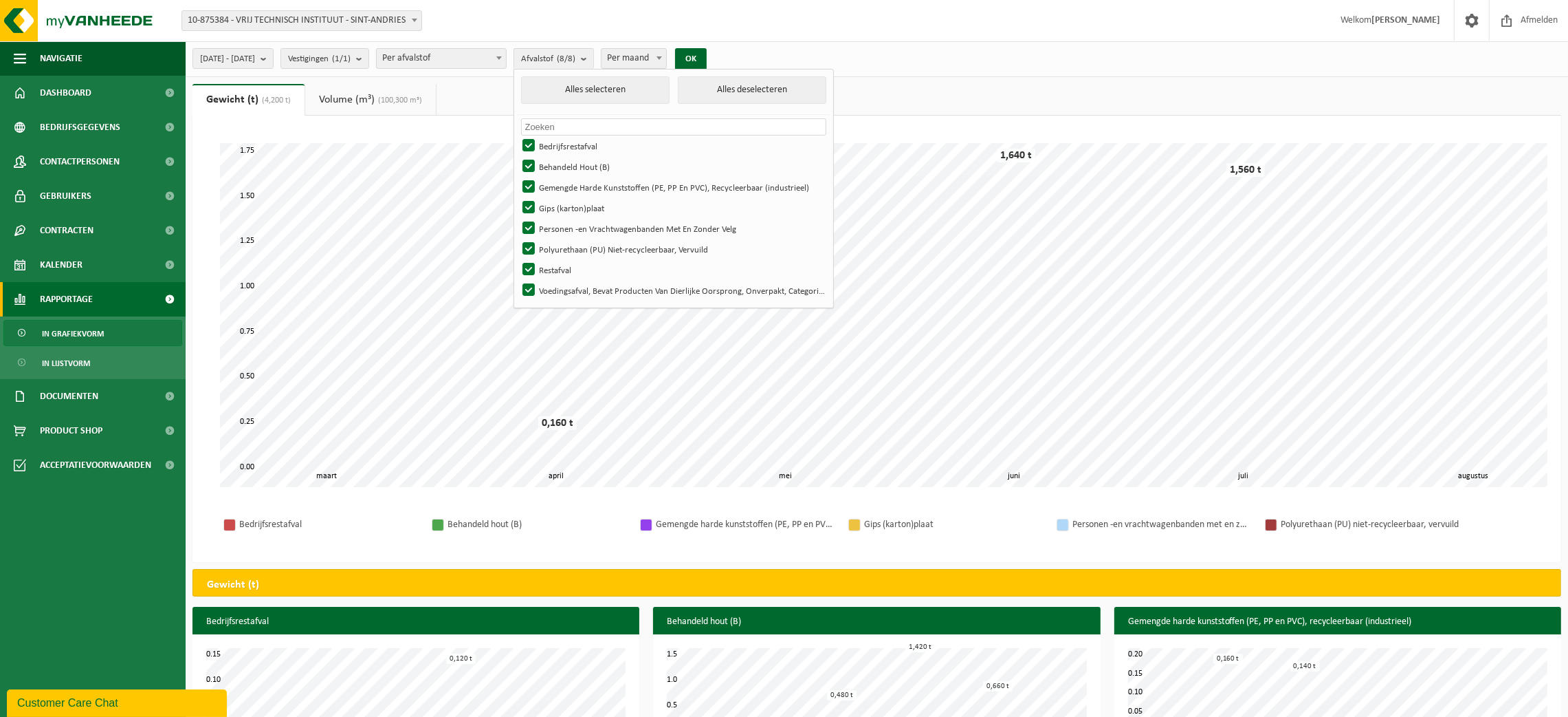
click at [513, 48] on button "Afvalstof (8/8)" at bounding box center [553, 59] width 81 height 20
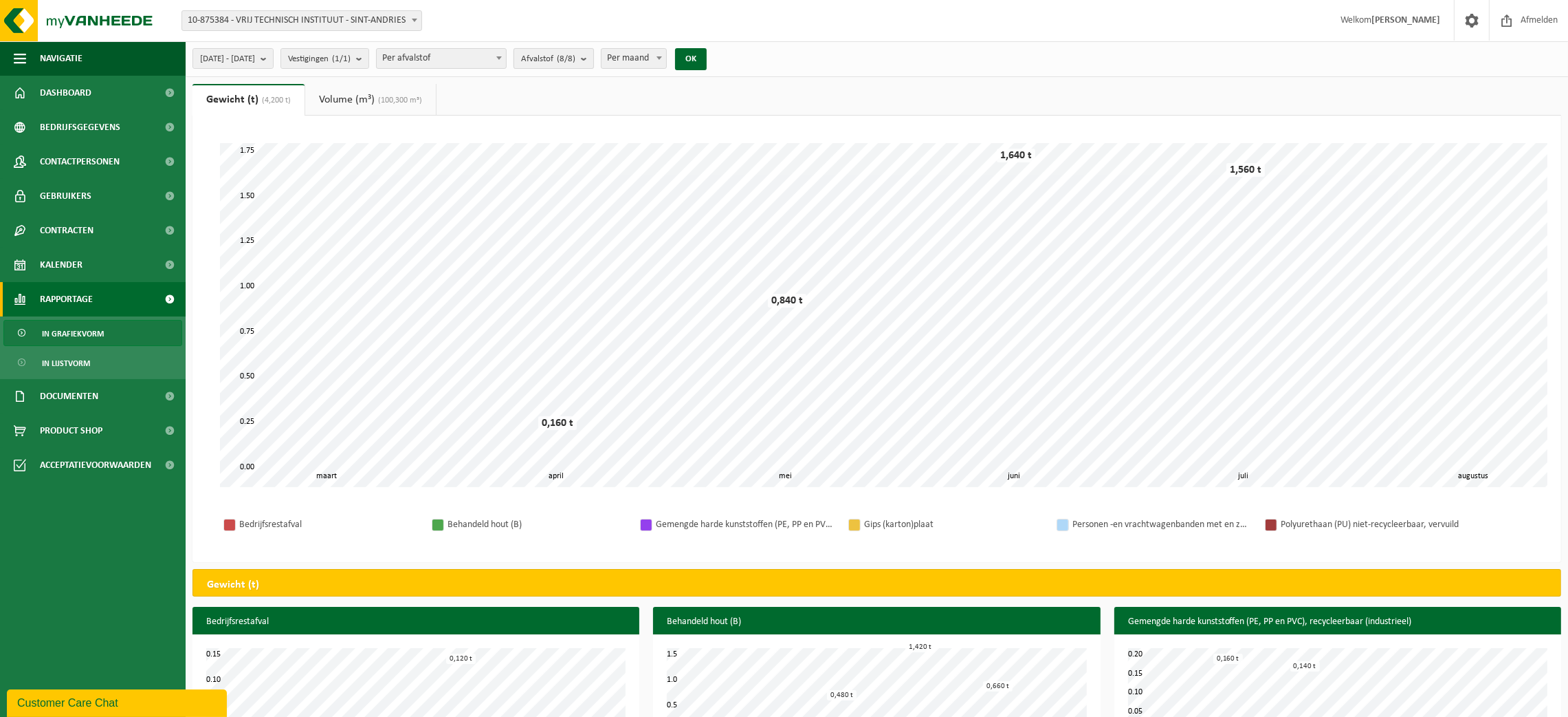
click at [593, 65] on b "submit" at bounding box center [587, 59] width 12 height 20
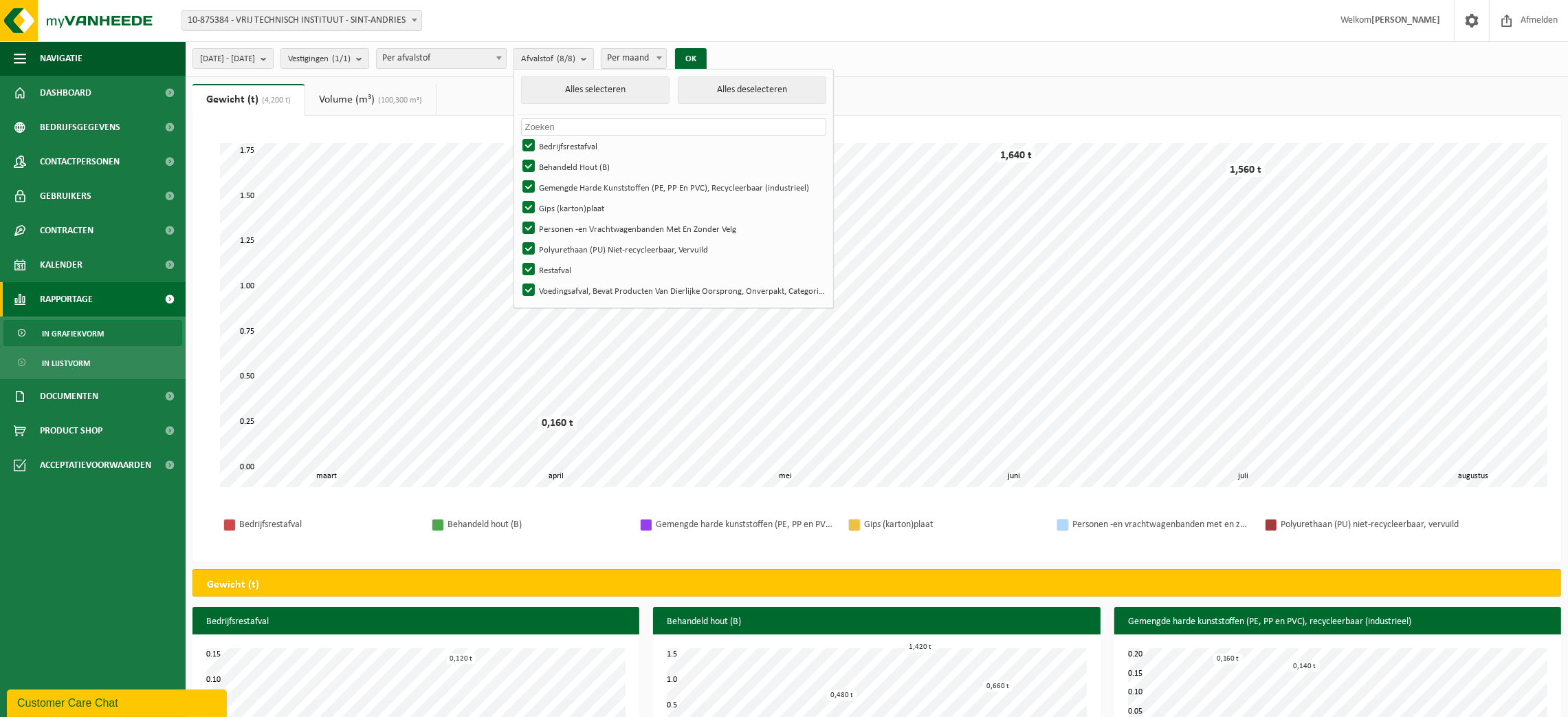
click at [593, 57] on b "submit" at bounding box center [587, 59] width 12 height 20
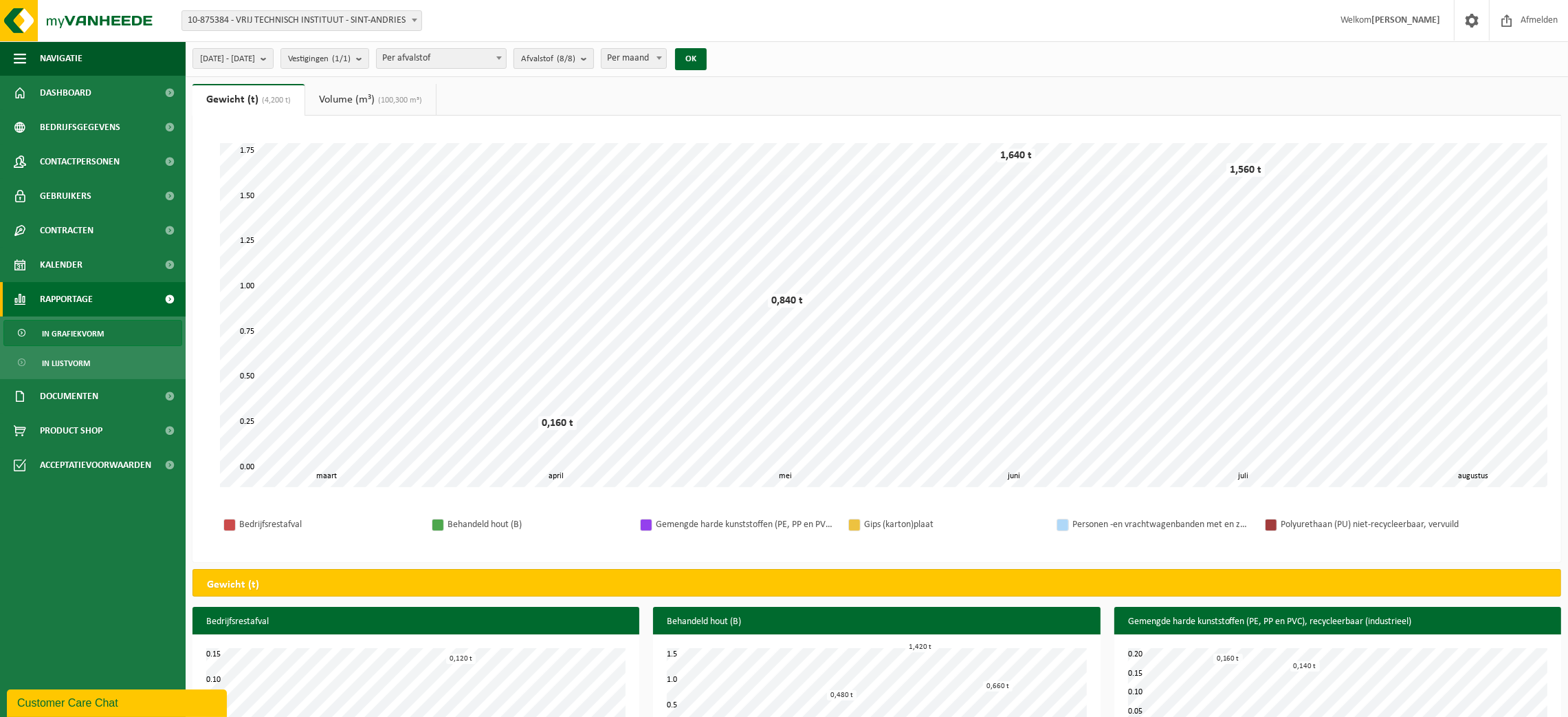
click at [593, 57] on b "submit" at bounding box center [587, 59] width 12 height 20
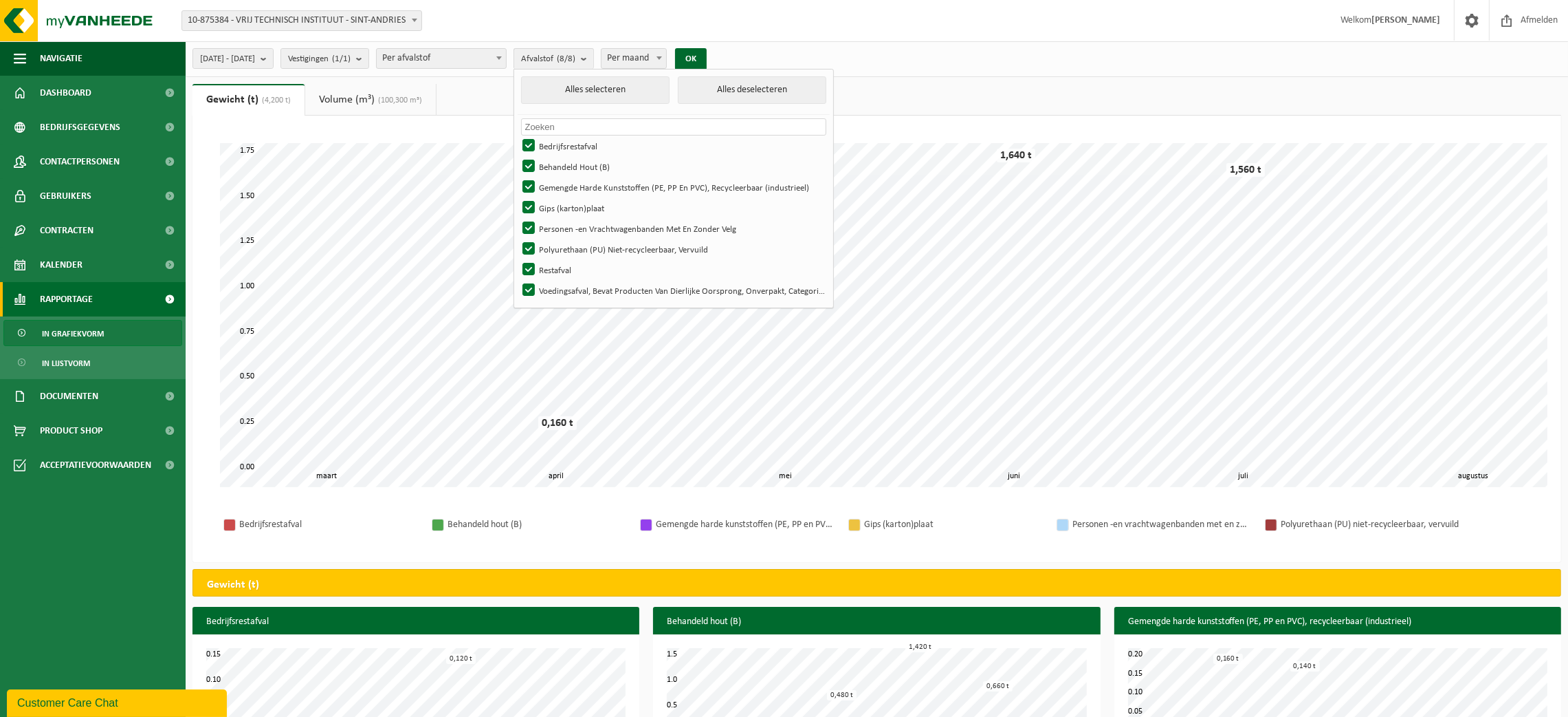
click at [414, 20] on b at bounding box center [415, 20] width 6 height 4
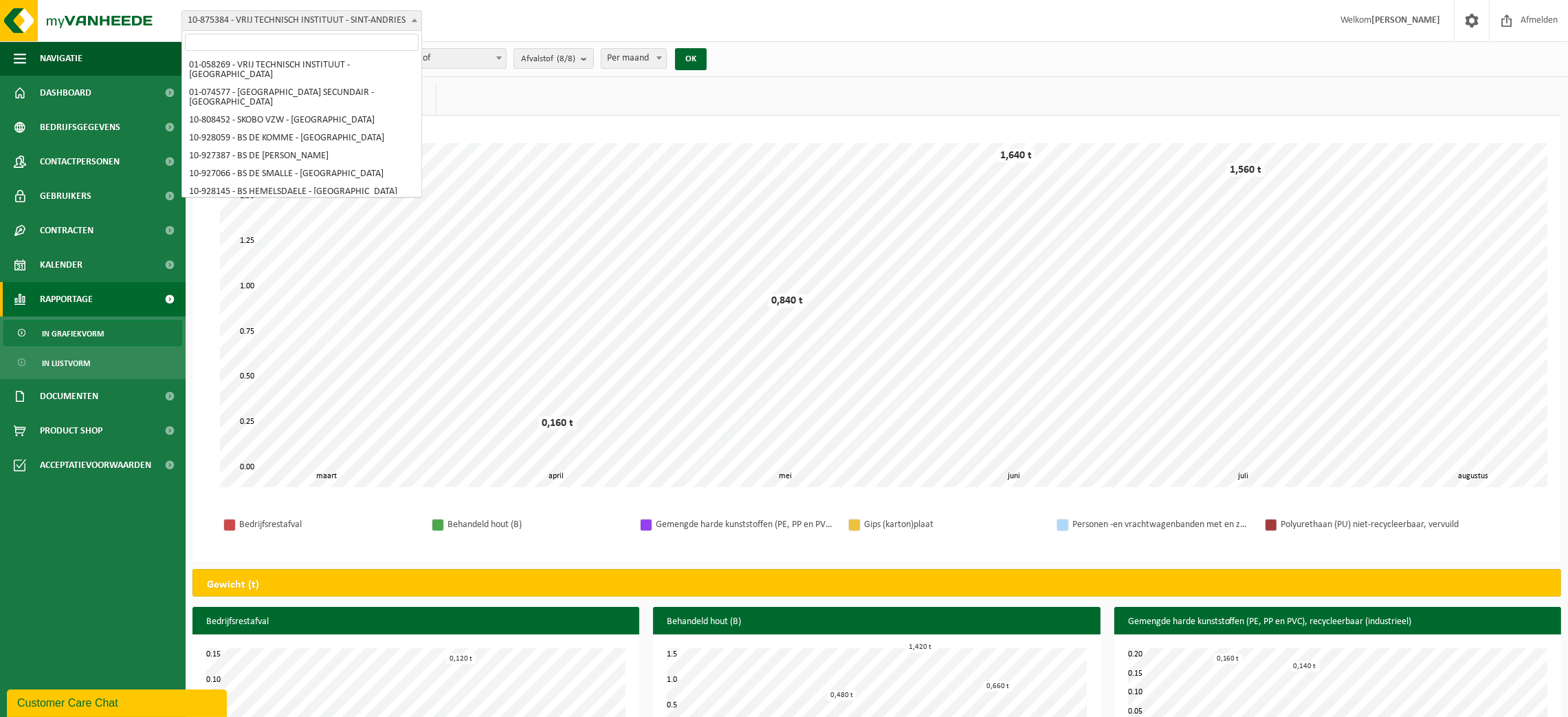
scroll to position [385, 0]
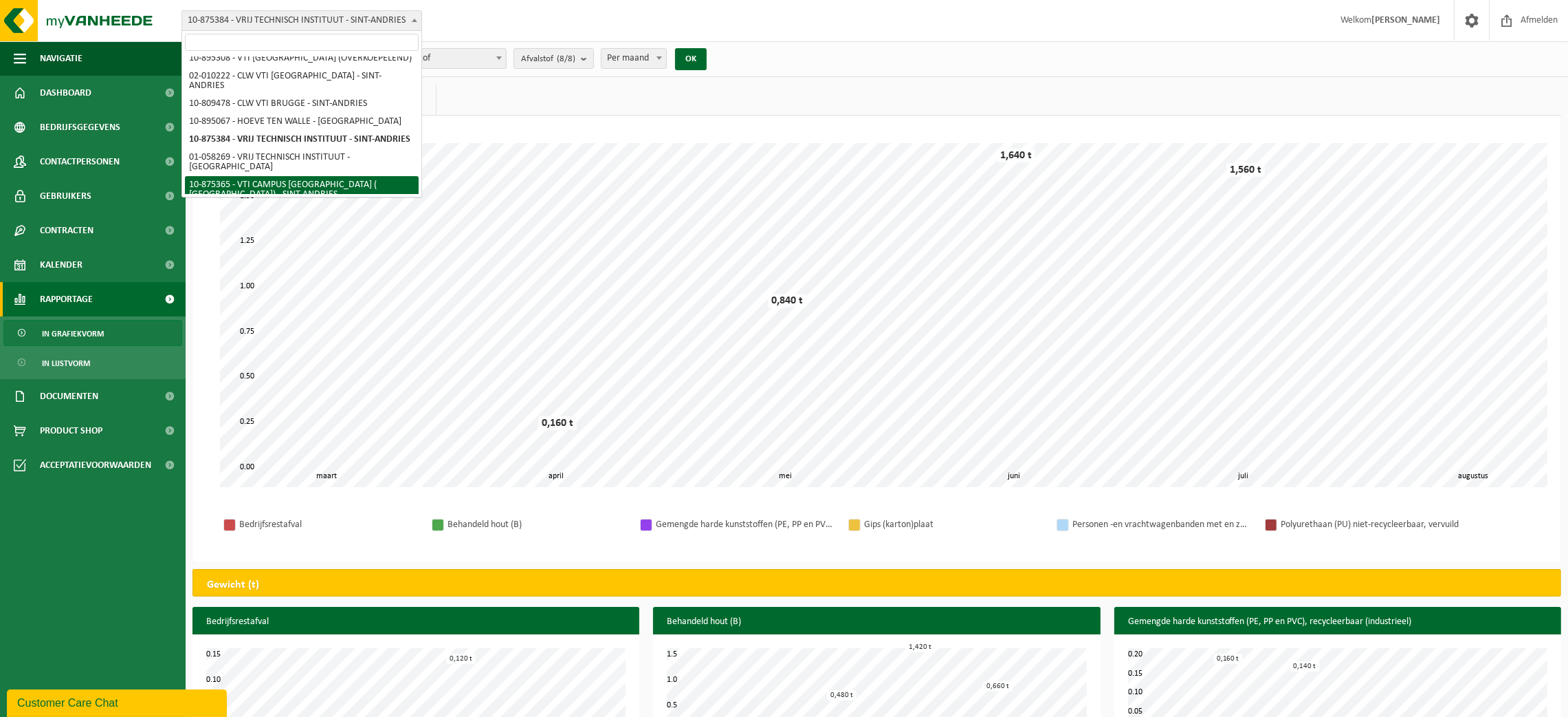
select select "107047"
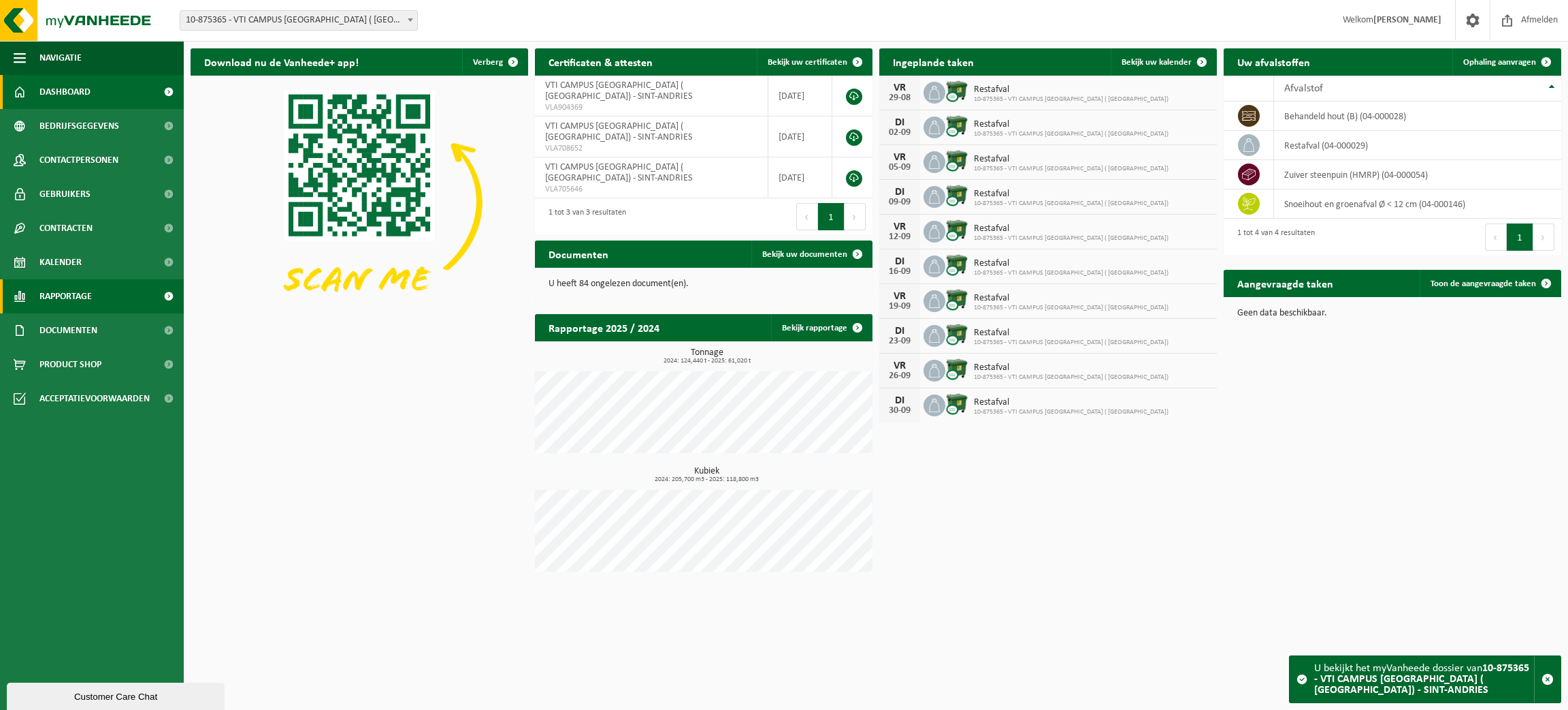
click at [81, 292] on span "Rapportage" at bounding box center [65, 296] width 52 height 34
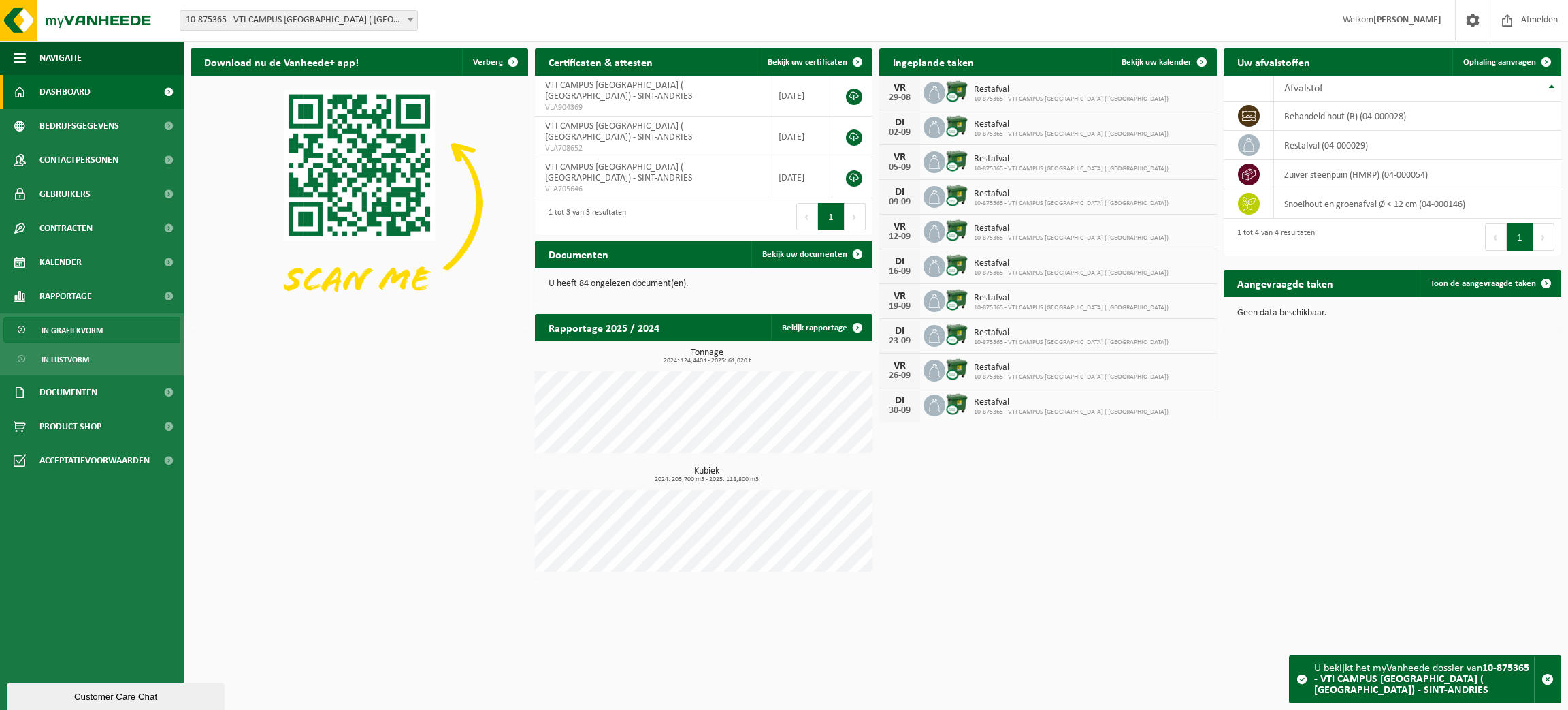
click at [87, 326] on span "In grafiekvorm" at bounding box center [72, 330] width 62 height 26
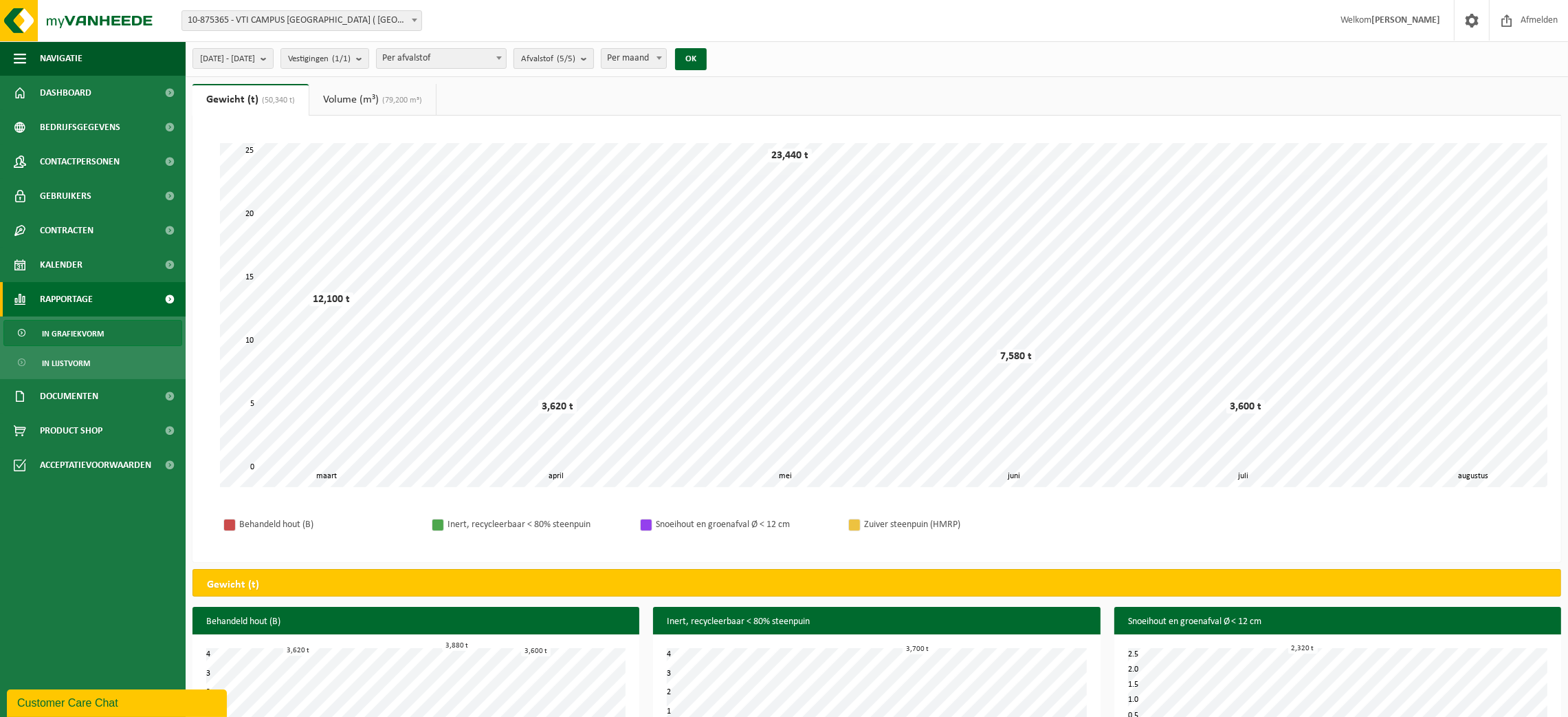
click at [593, 55] on b "submit" at bounding box center [587, 59] width 12 height 20
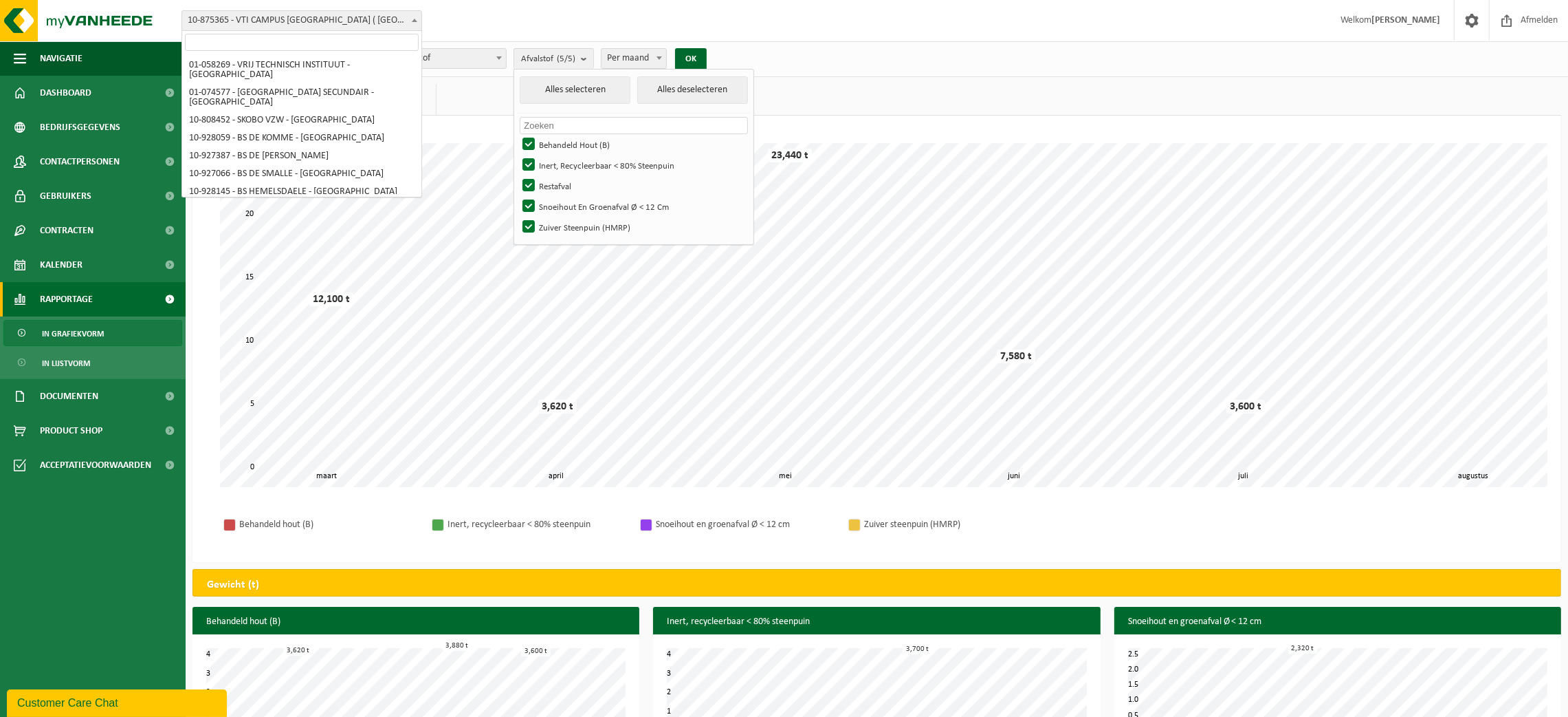
click at [419, 19] on span at bounding box center [414, 20] width 14 height 18
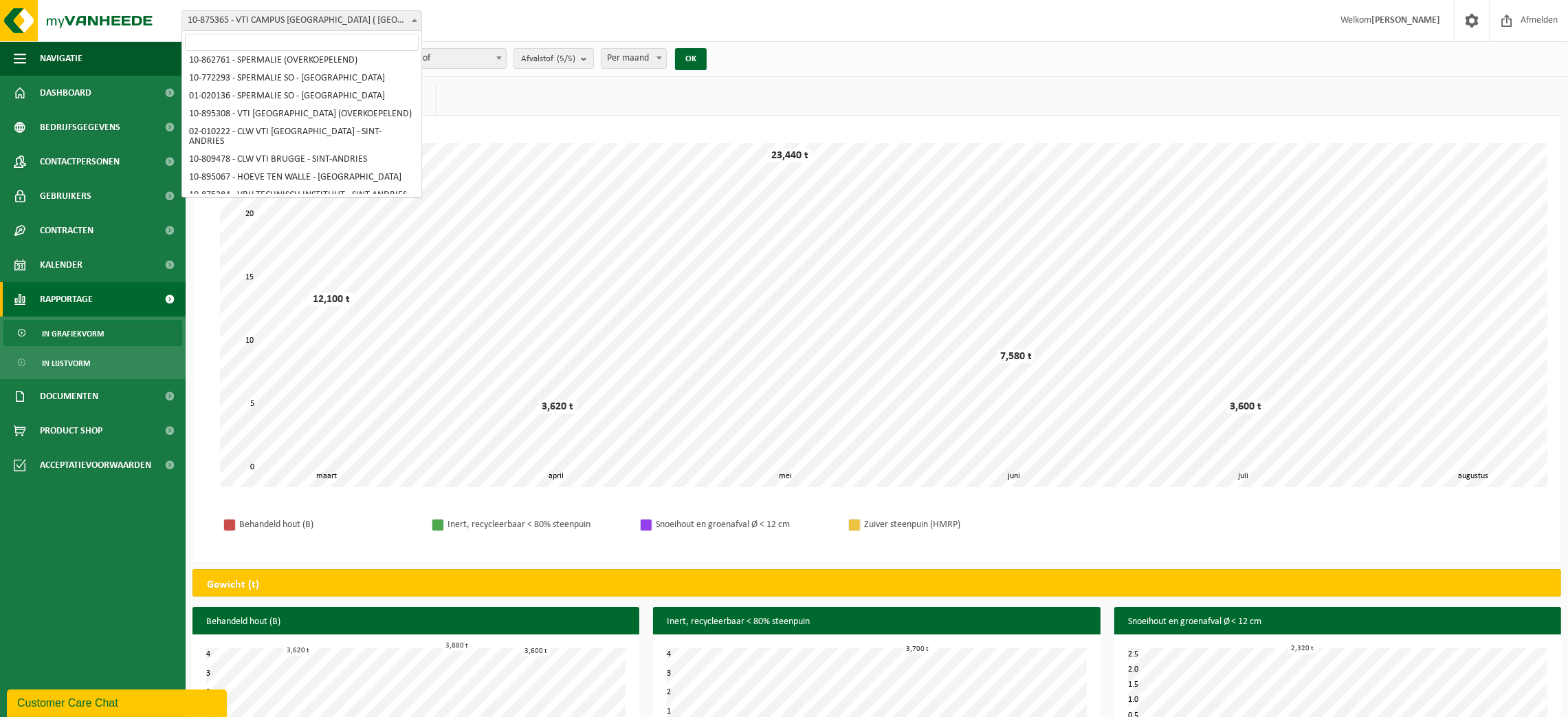
scroll to position [372, 0]
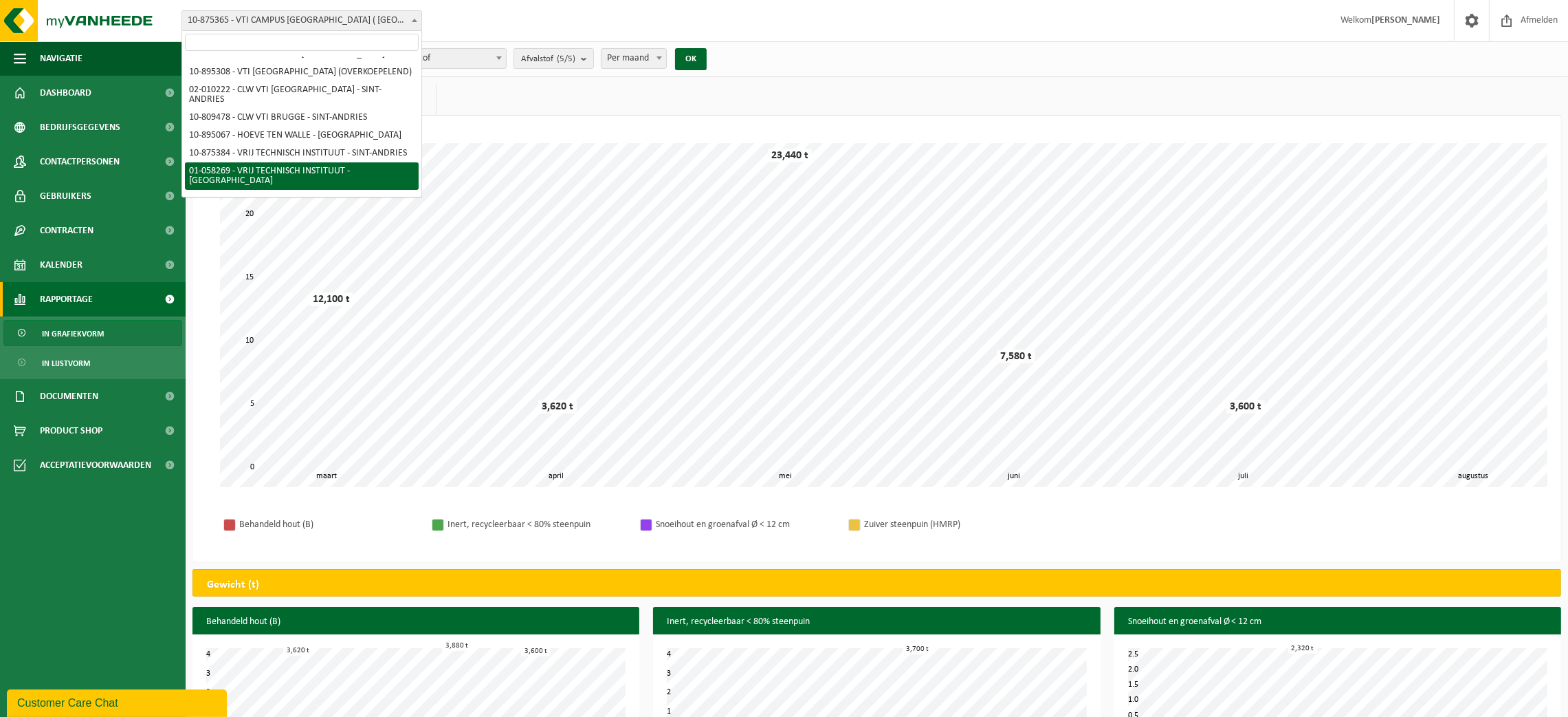
select select "10853"
